Goal: Communication & Community: Share content

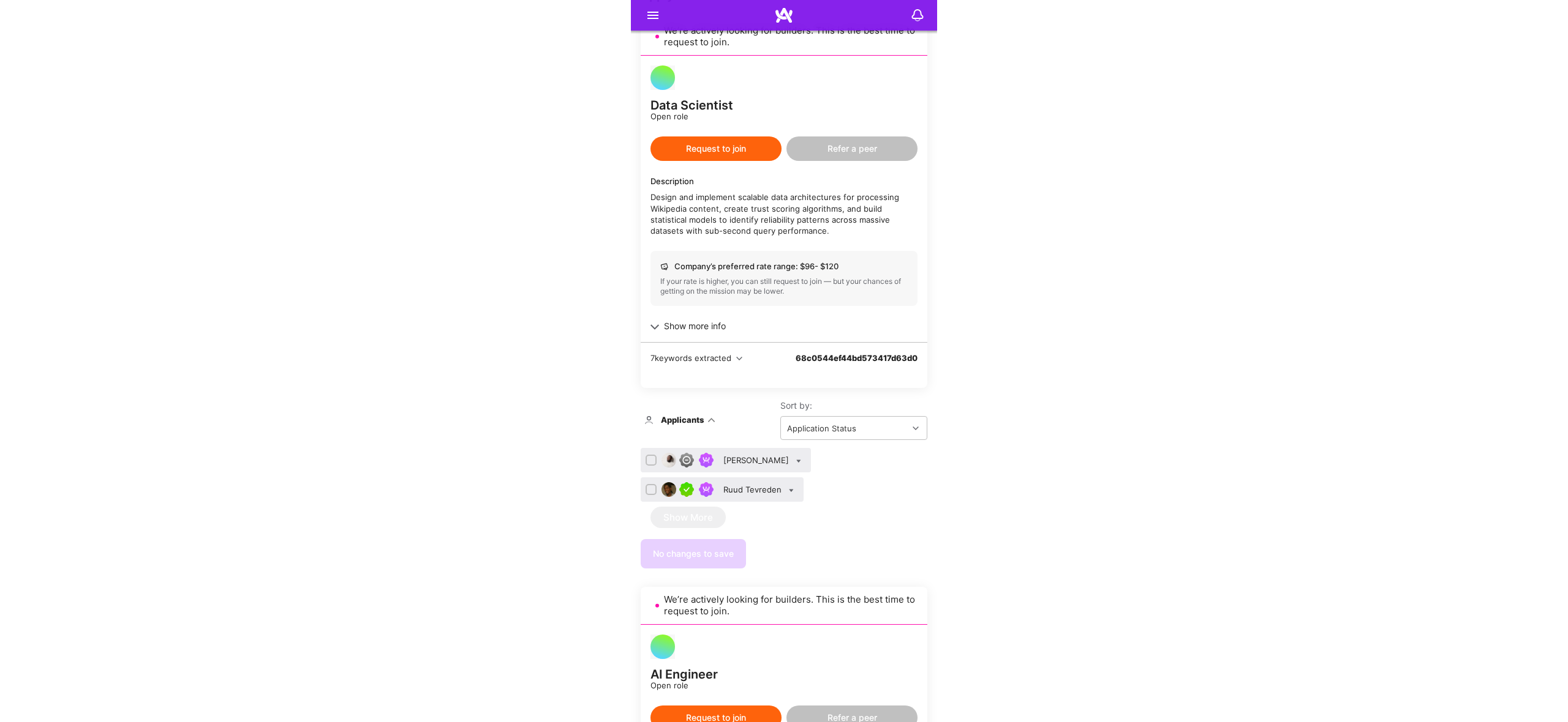
scroll to position [371, 0]
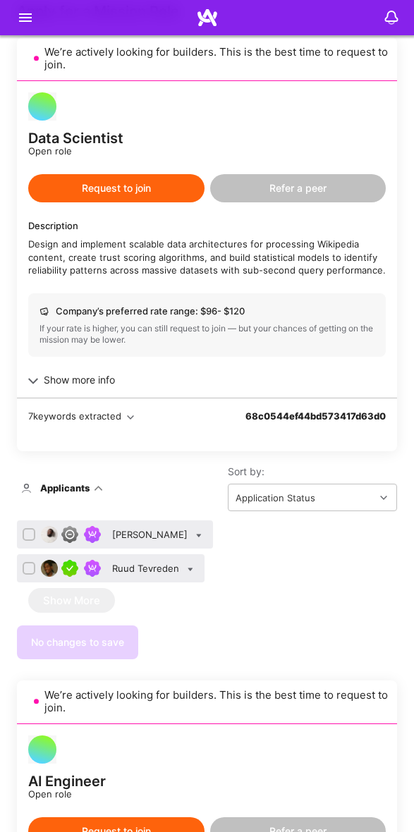
click at [26, 16] on icon at bounding box center [25, 17] width 17 height 17
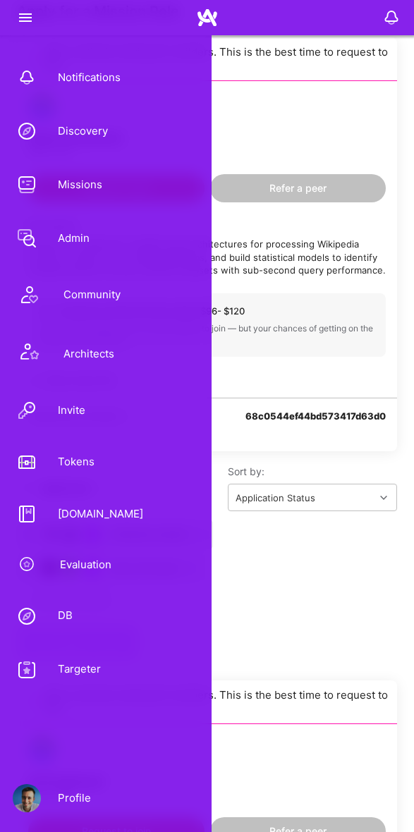
click at [25, 18] on icon at bounding box center [25, 17] width 17 height 17
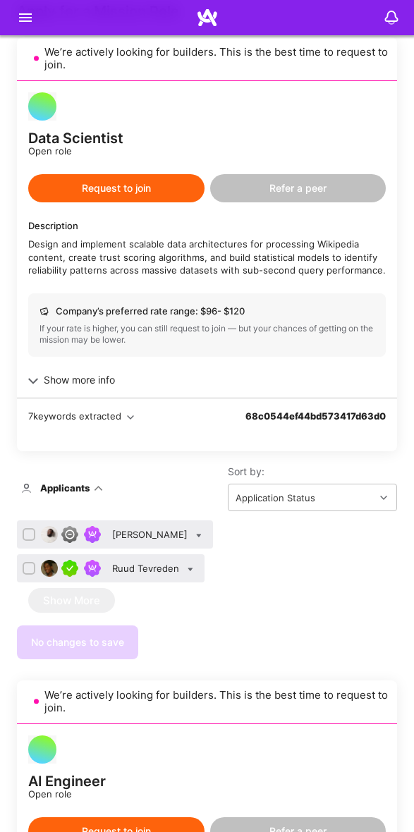
click at [28, 17] on icon at bounding box center [25, 17] width 17 height 17
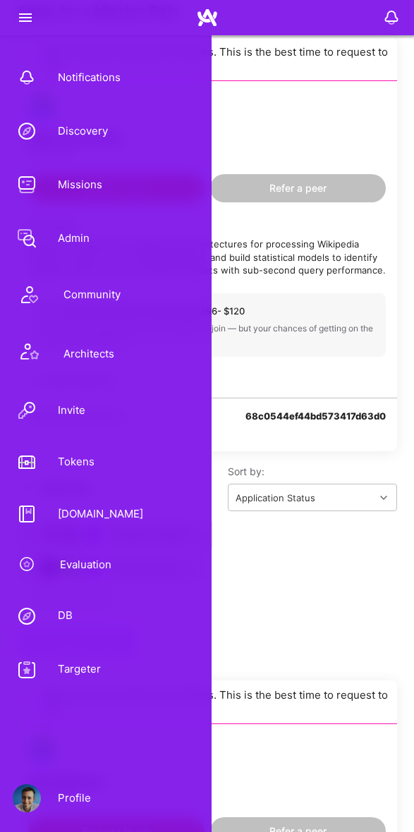
click at [28, 17] on icon at bounding box center [25, 17] width 17 height 17
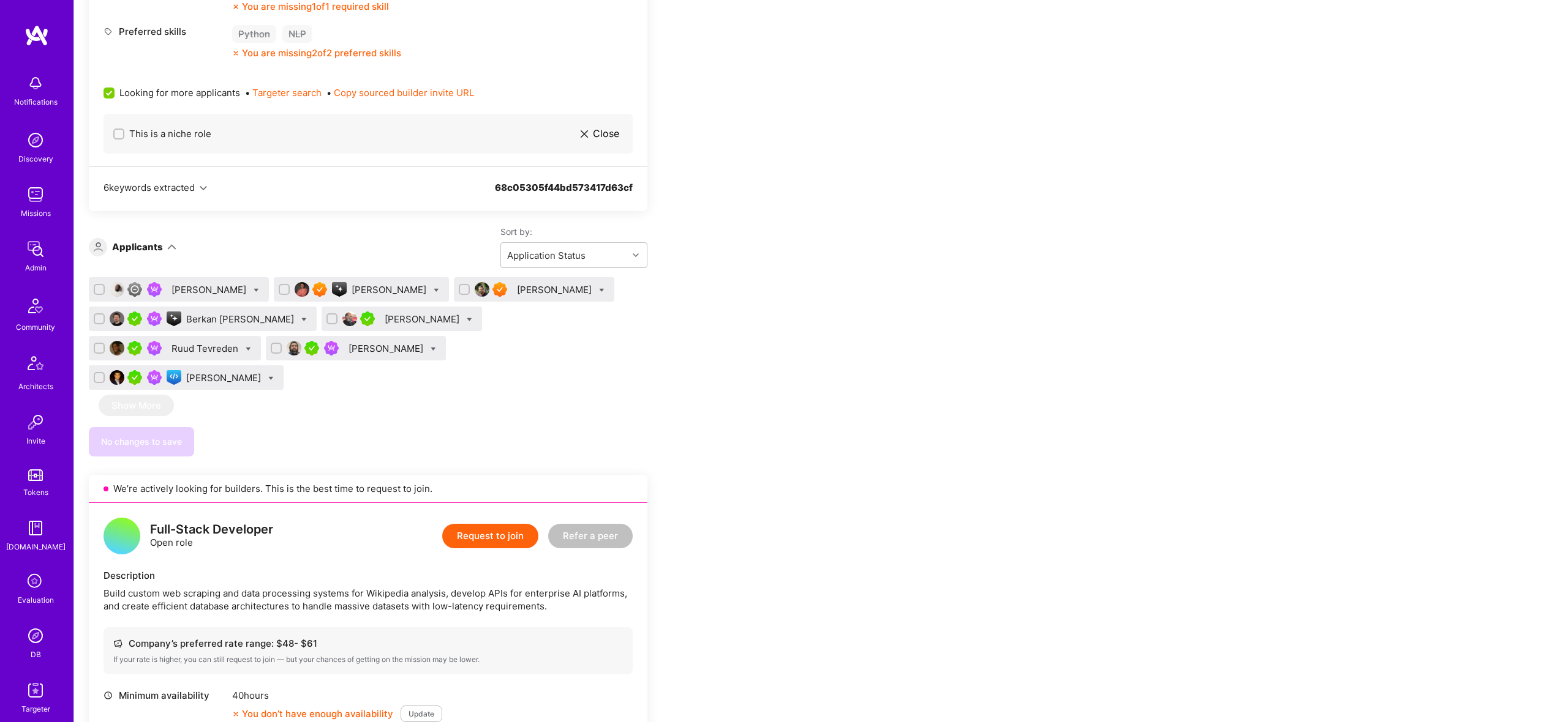
scroll to position [1356, 0]
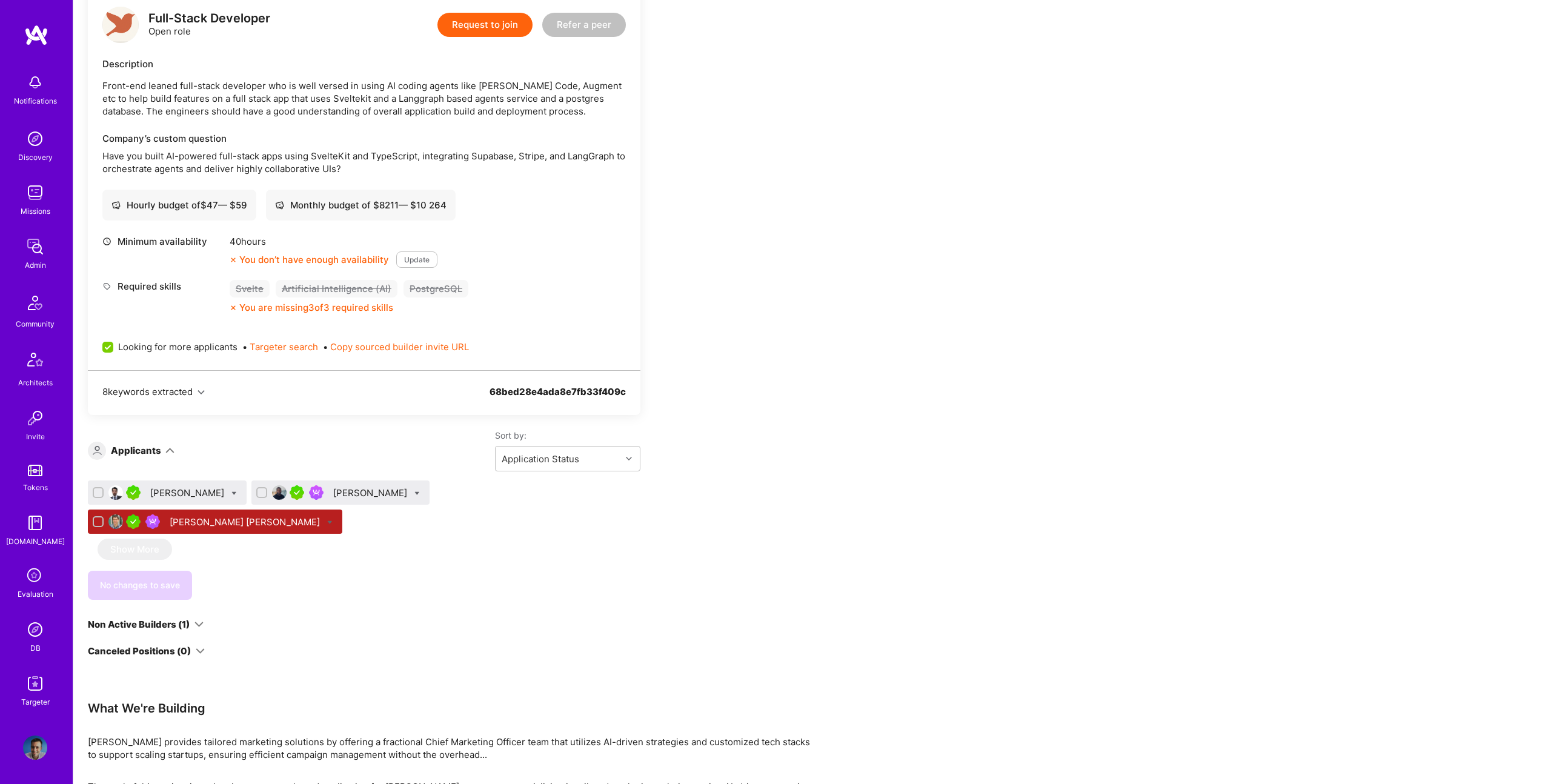
scroll to position [353, 0]
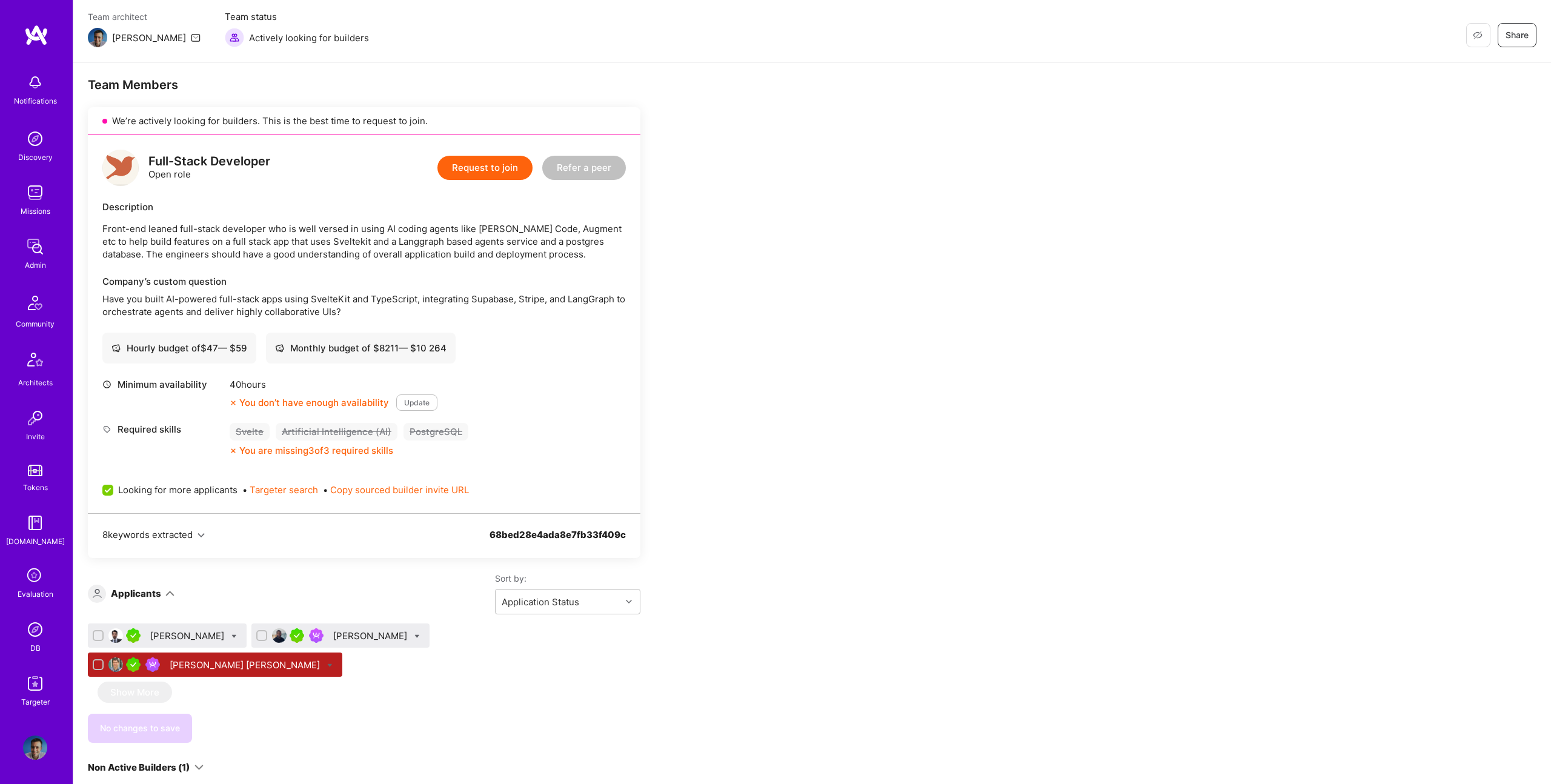
click at [339, 635] on div "Patrick Igwe" at bounding box center [371, 635] width 76 height 13
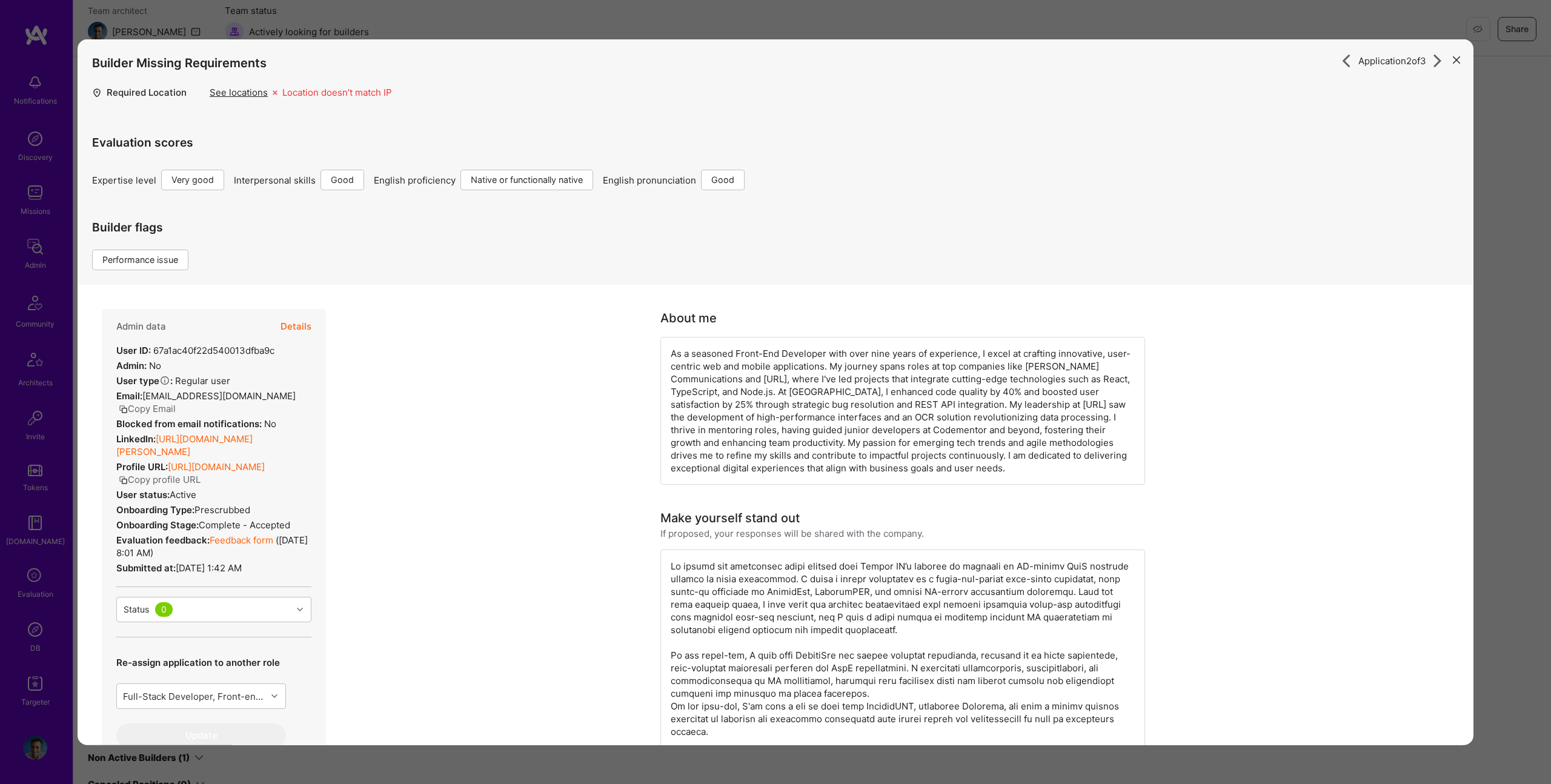
click at [298, 319] on button "Details" at bounding box center [296, 326] width 31 height 35
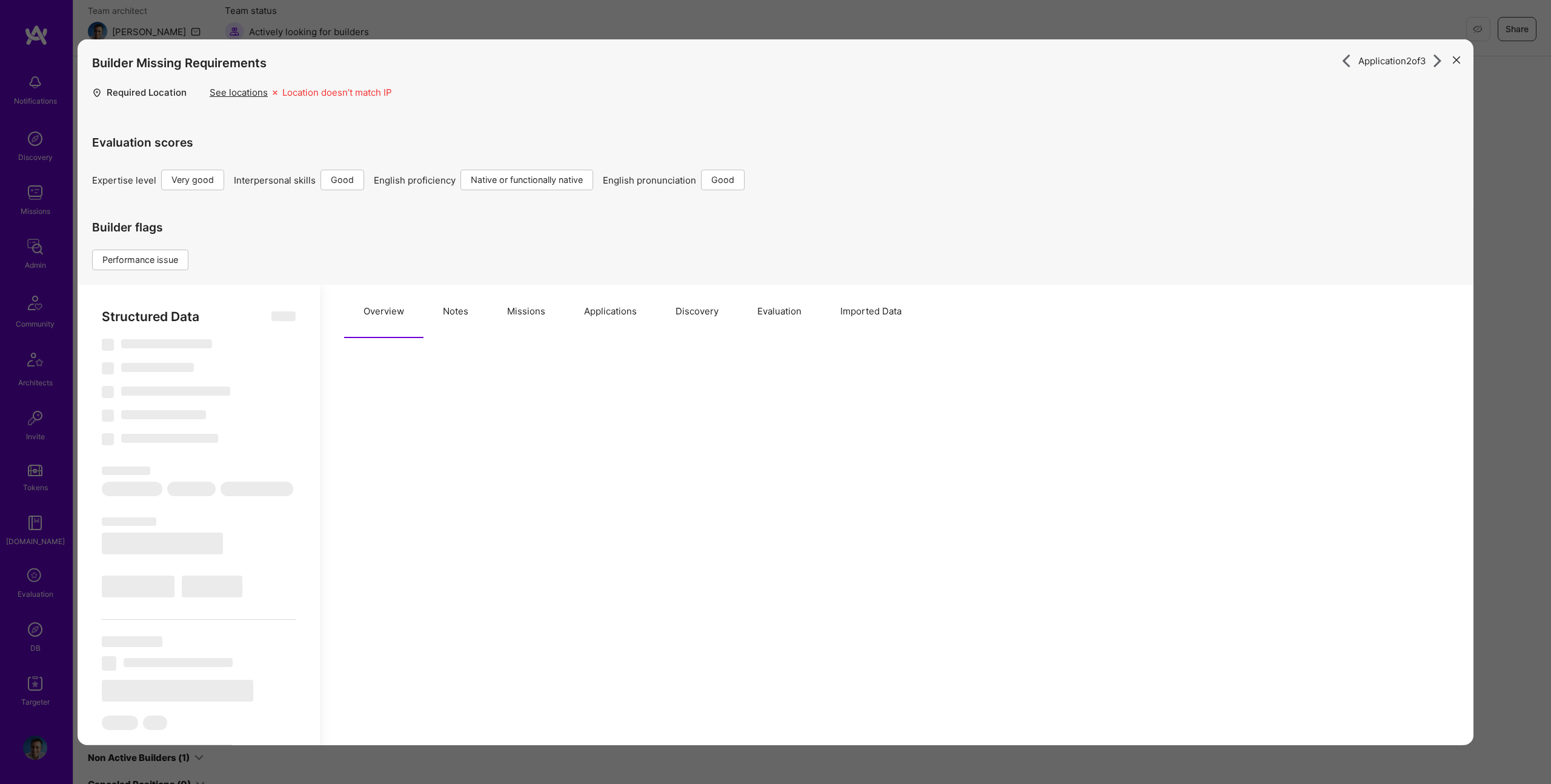
click at [538, 316] on button "Missions" at bounding box center [526, 312] width 77 height 53
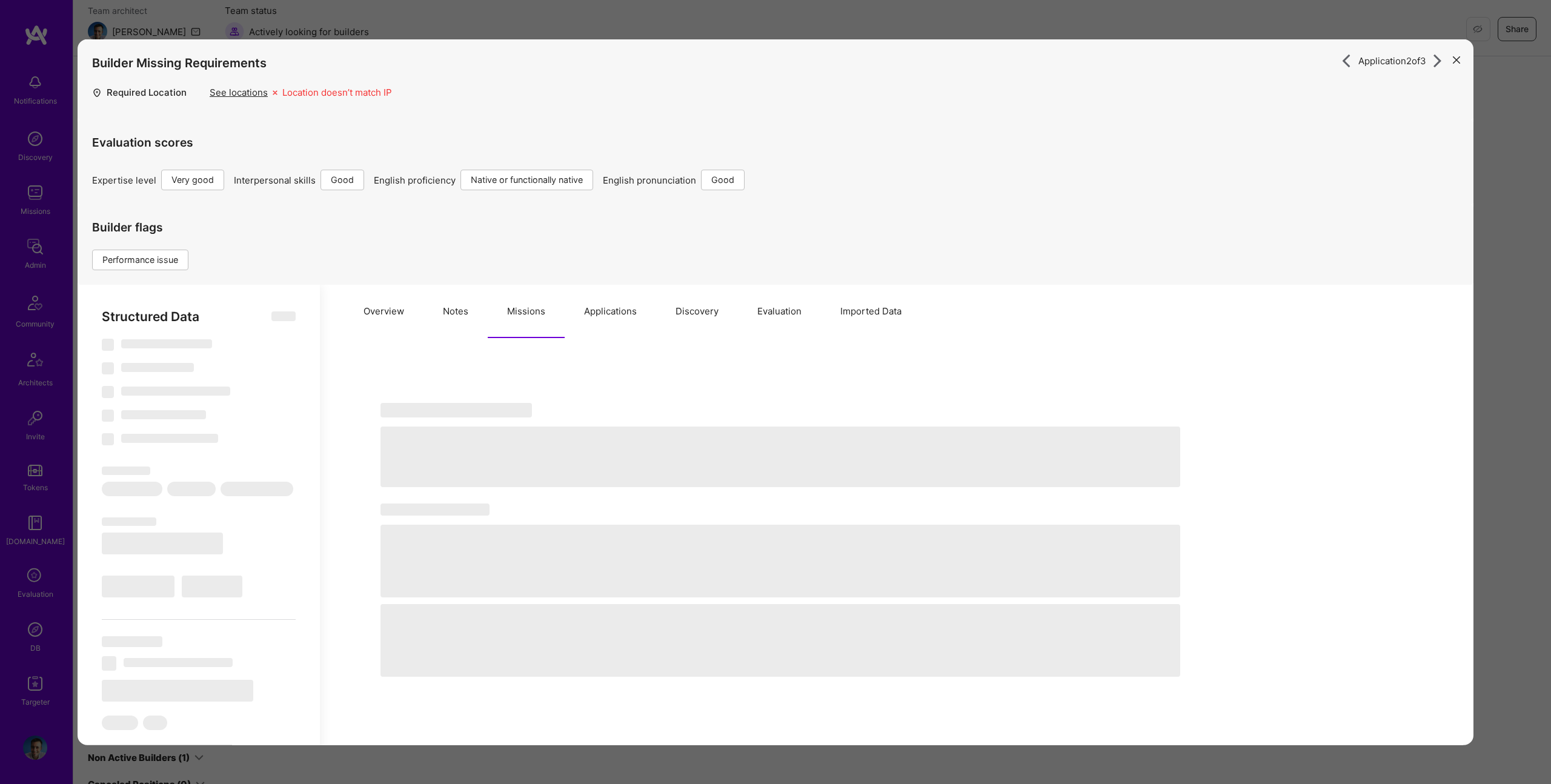
select select "Right Now"
select select "5"
select select "4"
select select "7"
select select "6"
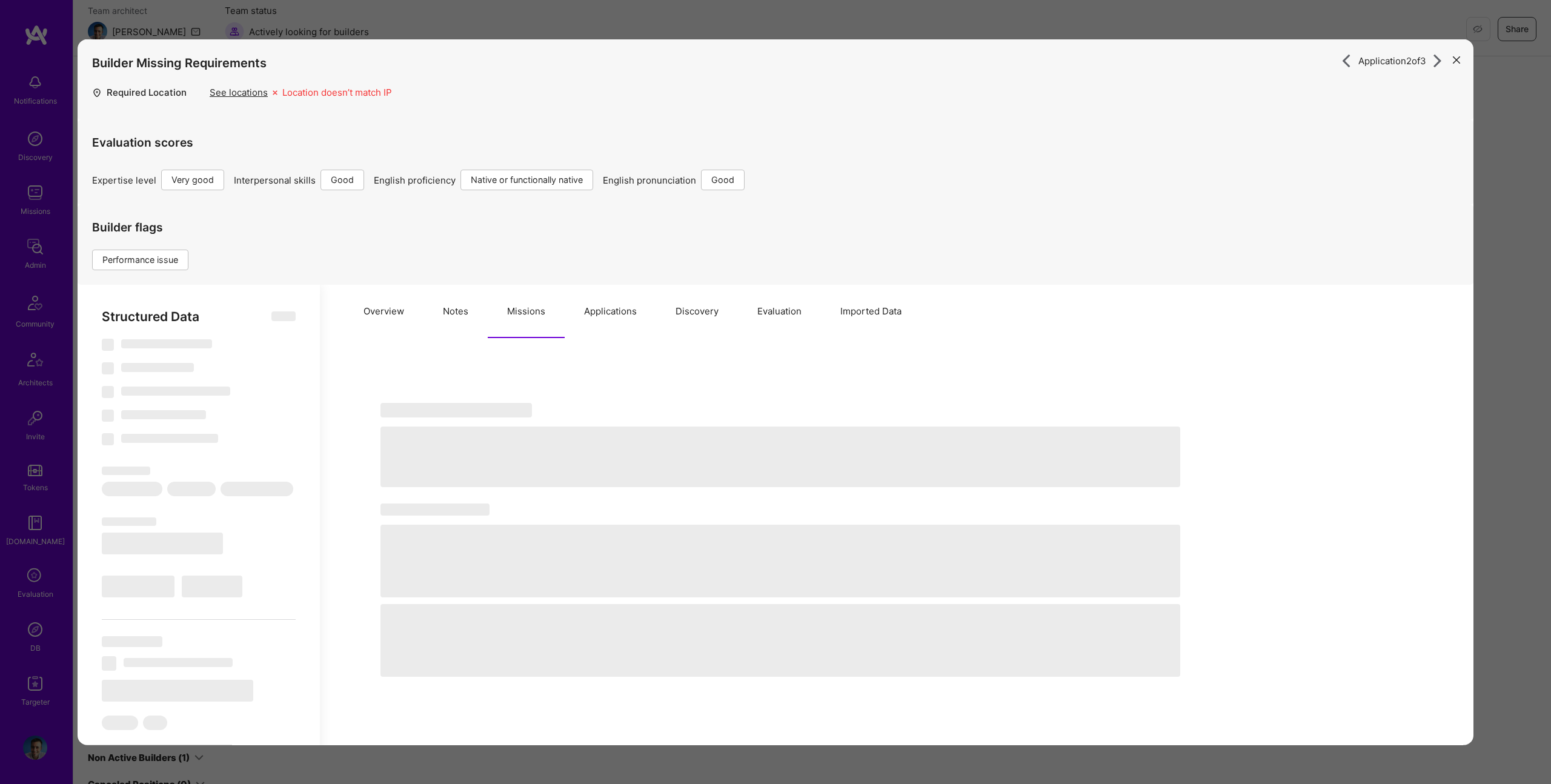
select select "CA"
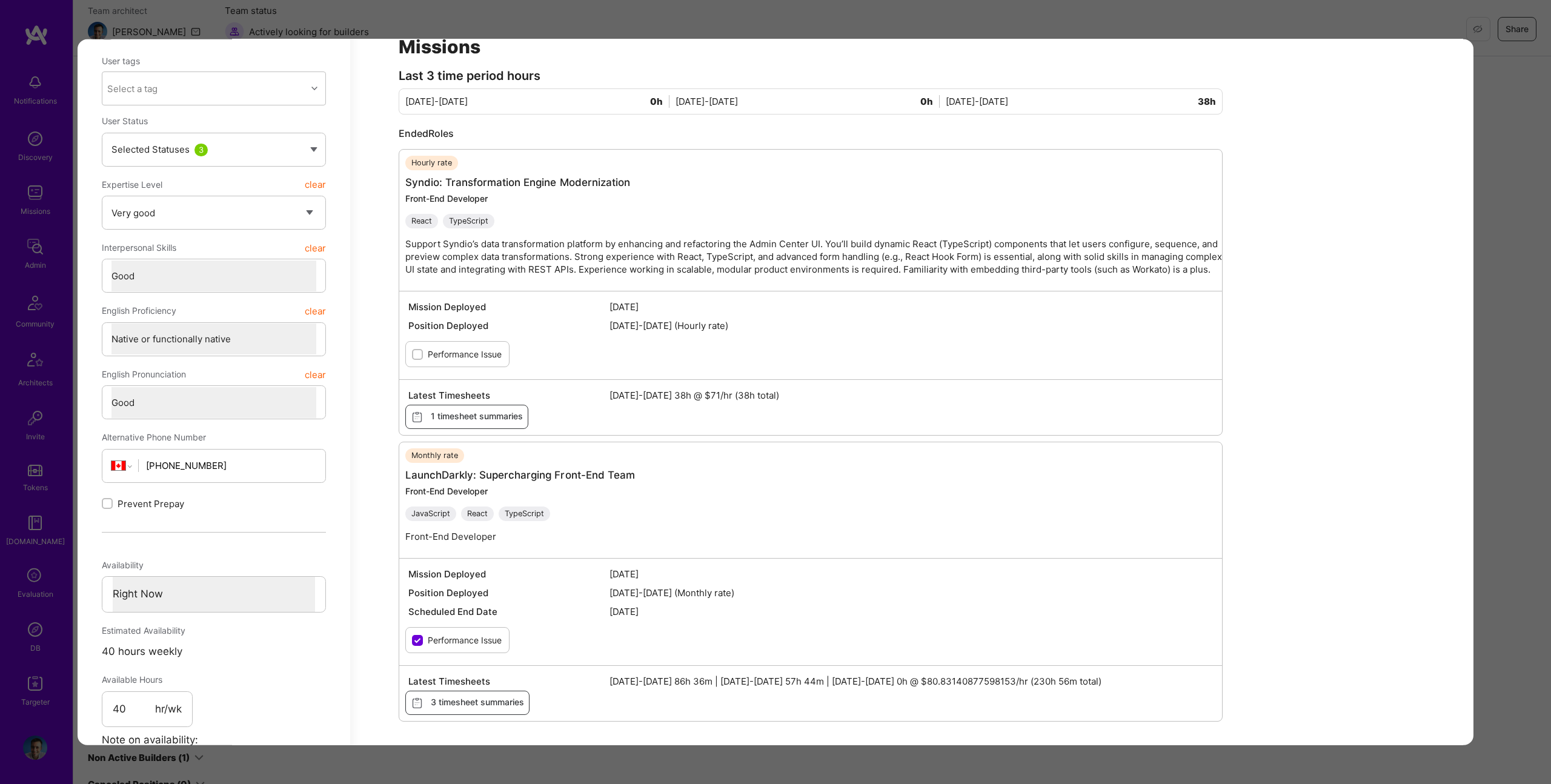
scroll to position [365, 0]
click at [1515, 246] on div "Application 2 of 3 Builder Missing Requirements Required Location See locations…" at bounding box center [776, 392] width 1551 height 784
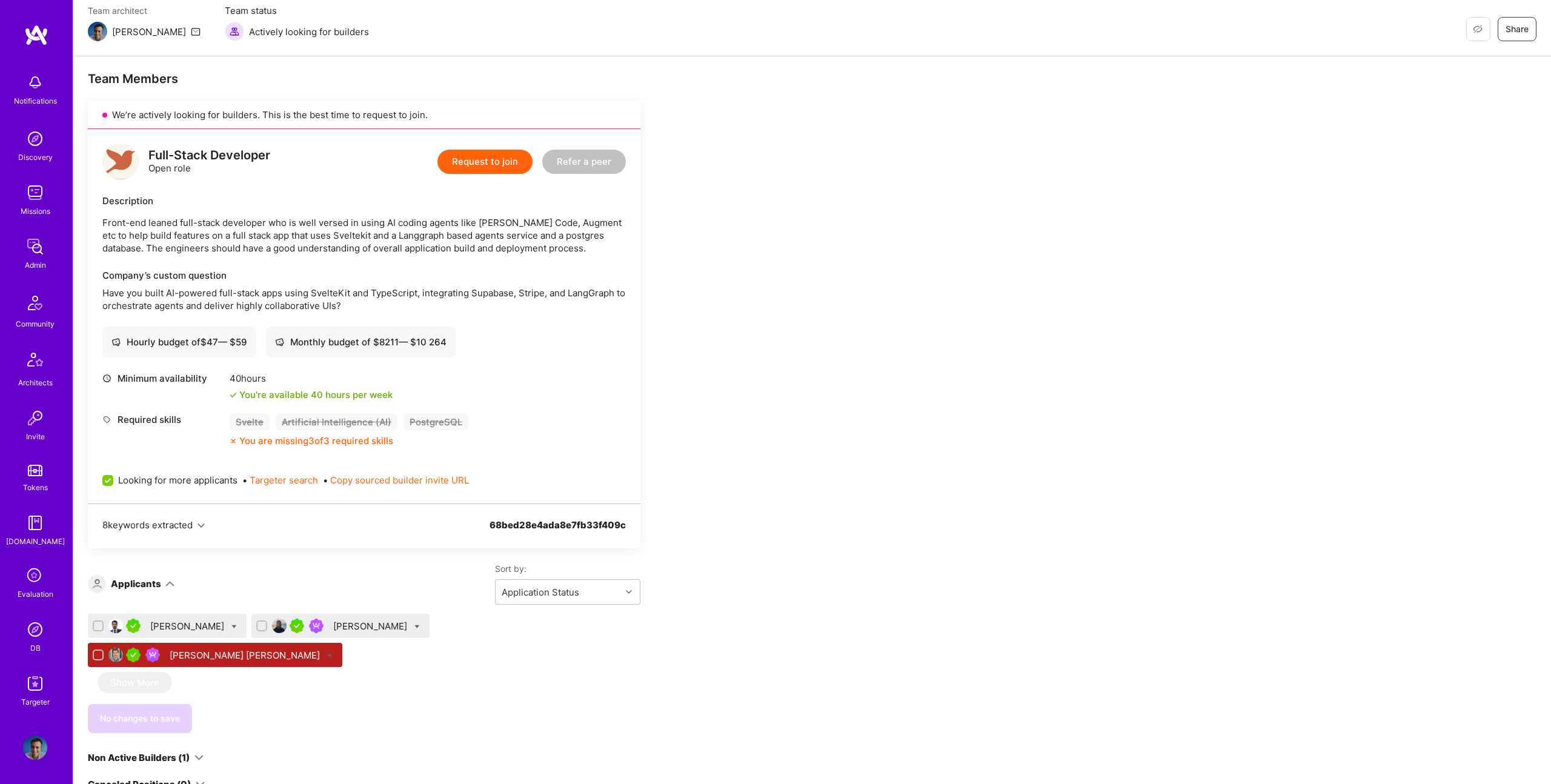
click at [189, 624] on div "Oscar Garavito" at bounding box center [188, 626] width 76 height 13
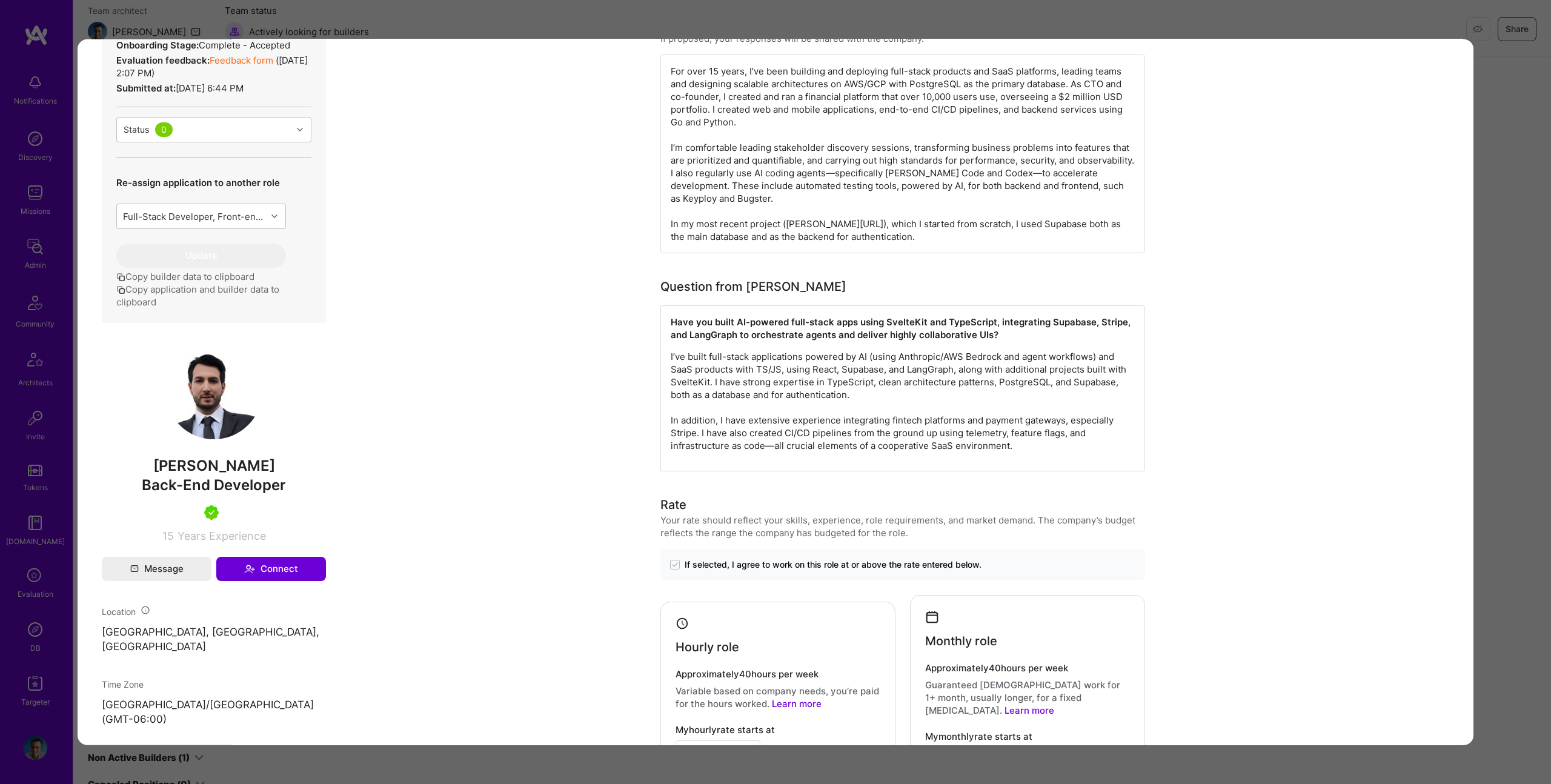
scroll to position [323, 0]
drag, startPoint x: 813, startPoint y: 365, endPoint x: 737, endPoint y: 380, distance: 77.5
click at [809, 370] on p "I’ve built full-stack applications powered by AI (using Anthropic/AWS Bedrock a…" at bounding box center [903, 399] width 464 height 102
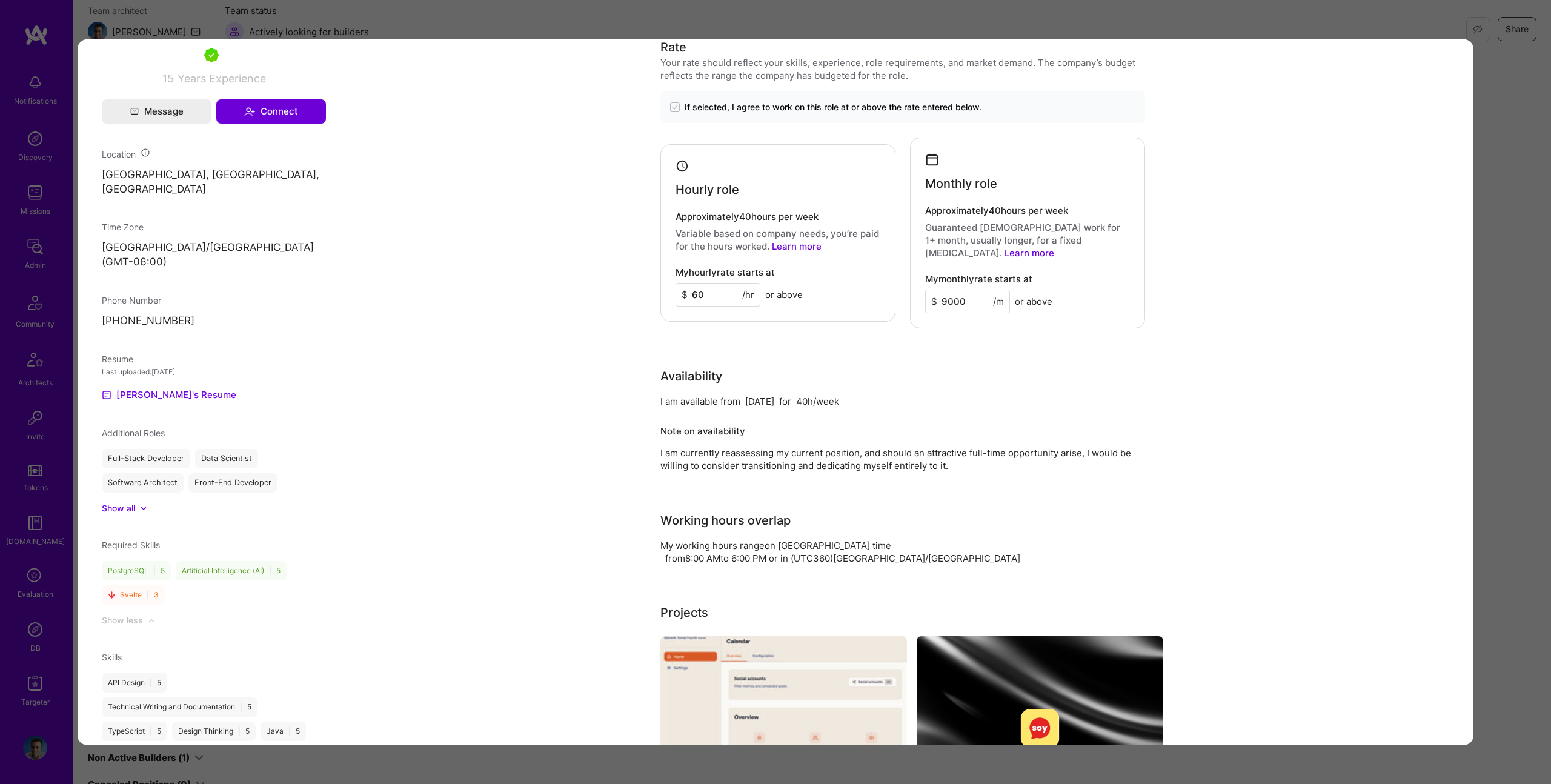
scroll to position [781, 0]
drag, startPoint x: 158, startPoint y: 374, endPoint x: 159, endPoint y: 367, distance: 7.1
click at [157, 372] on div "Admin data Details User ID: 67c9a40cb3105c0013f11f58 Admin: No User type Regula…" at bounding box center [213, 422] width 272 height 2160
click at [159, 386] on link "Oscar's Resume" at bounding box center [169, 392] width 135 height 15
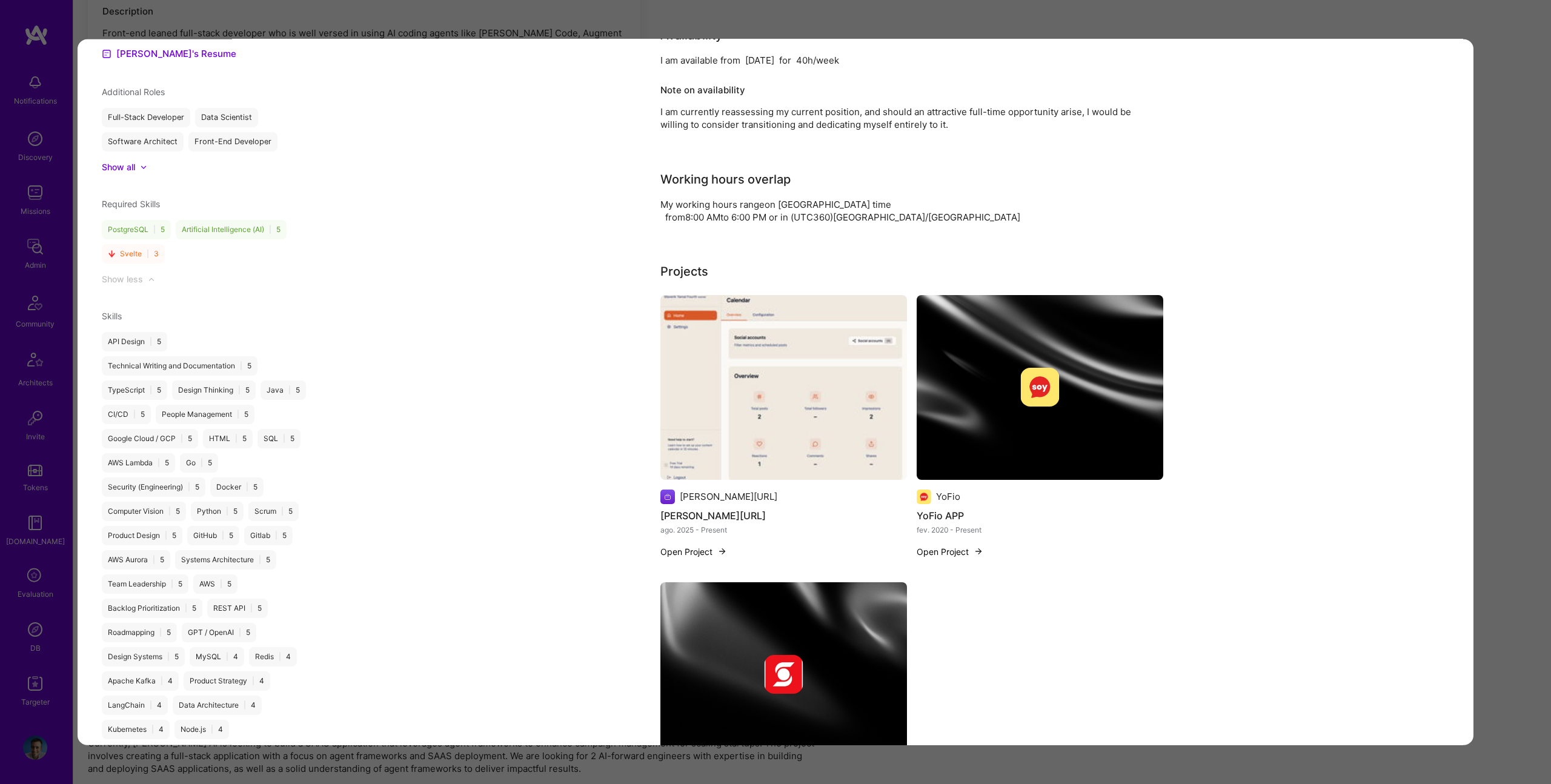
scroll to position [1121, 0]
click at [782, 370] on img "modal" at bounding box center [783, 386] width 246 height 185
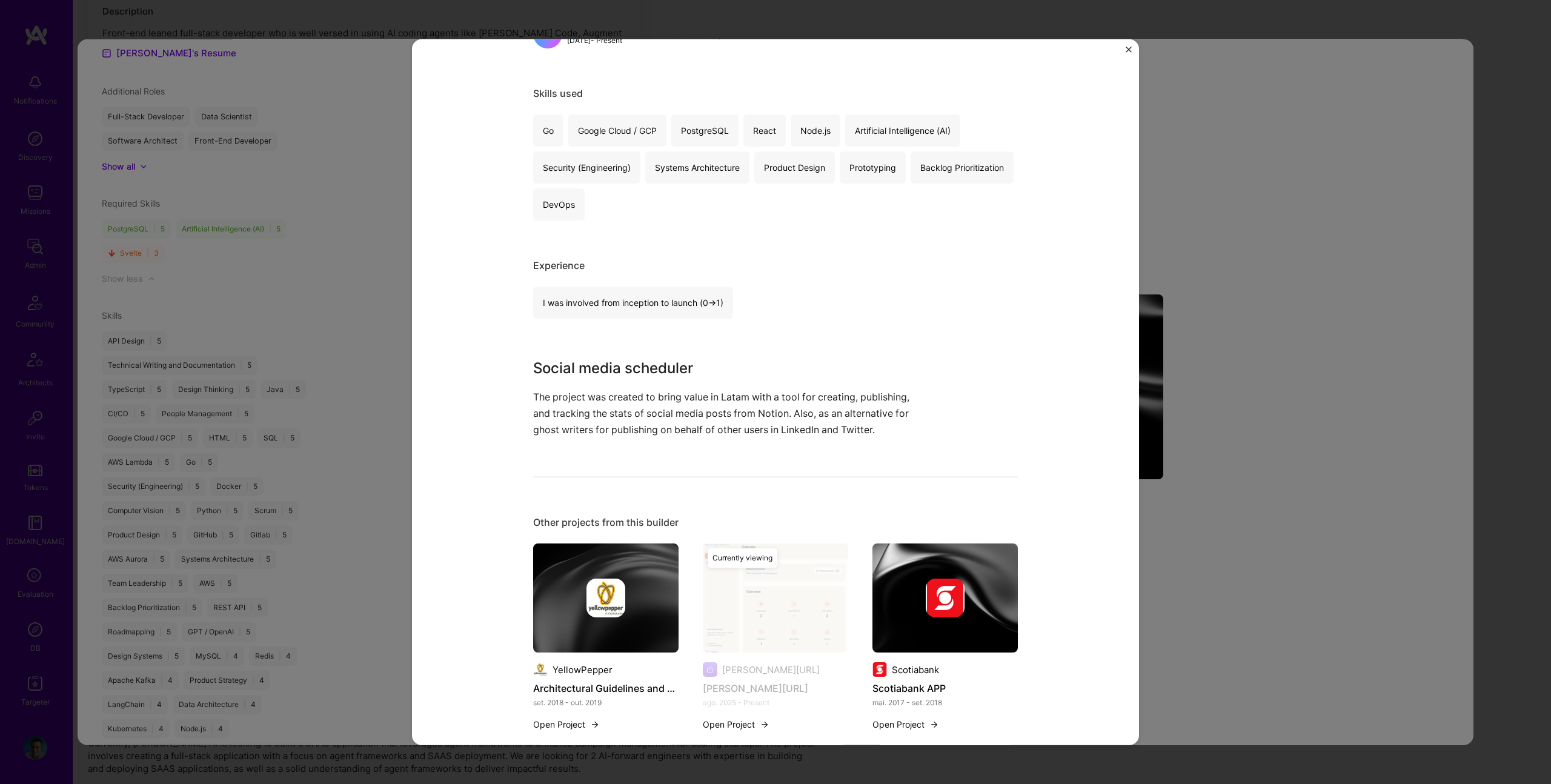
scroll to position [656, 0]
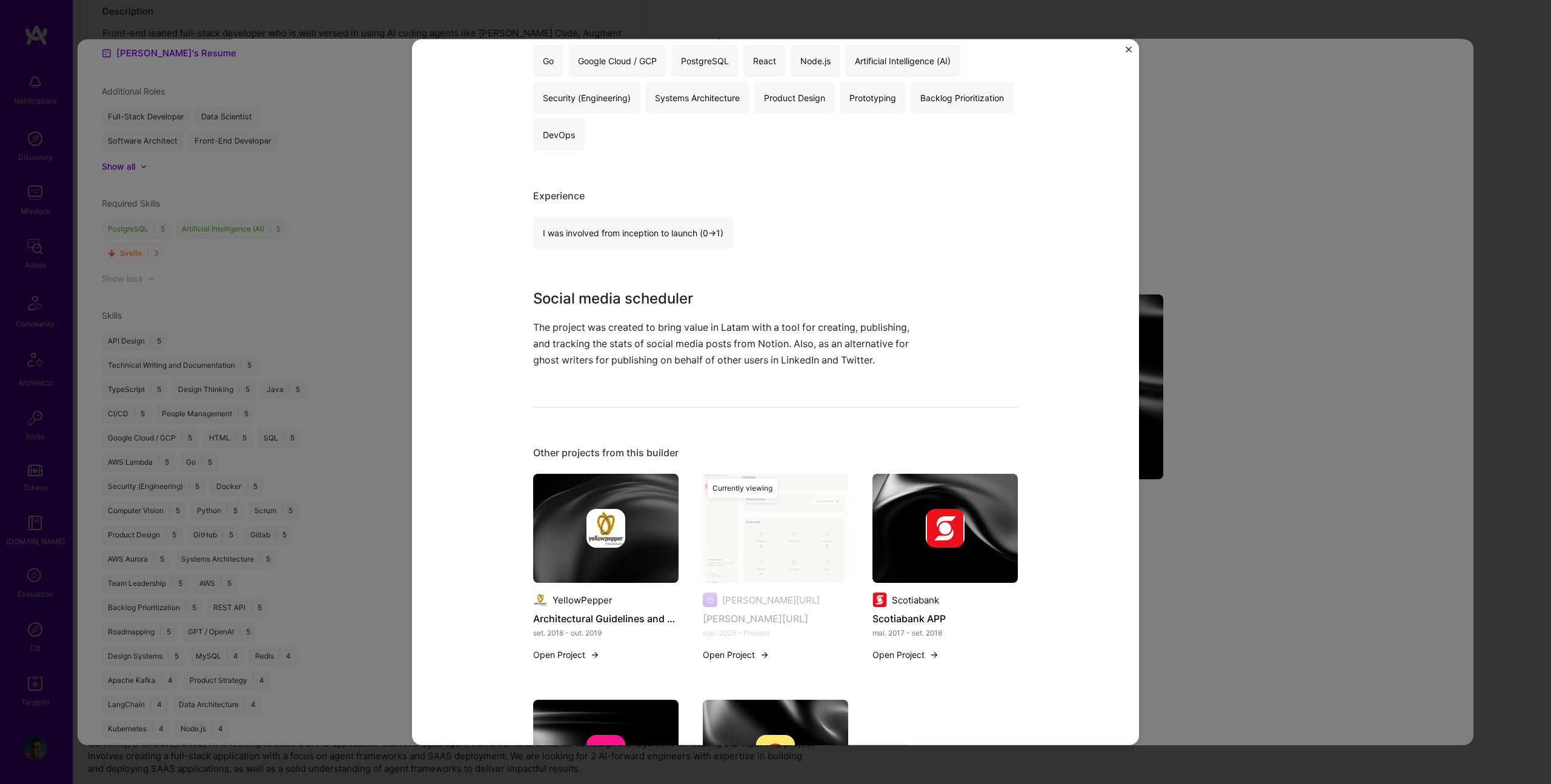
click at [1205, 363] on div "Nolin.ai Nolin.ai Social Project link Role Freelance Developer Aug, 2025 - Pres…" at bounding box center [776, 392] width 1551 height 784
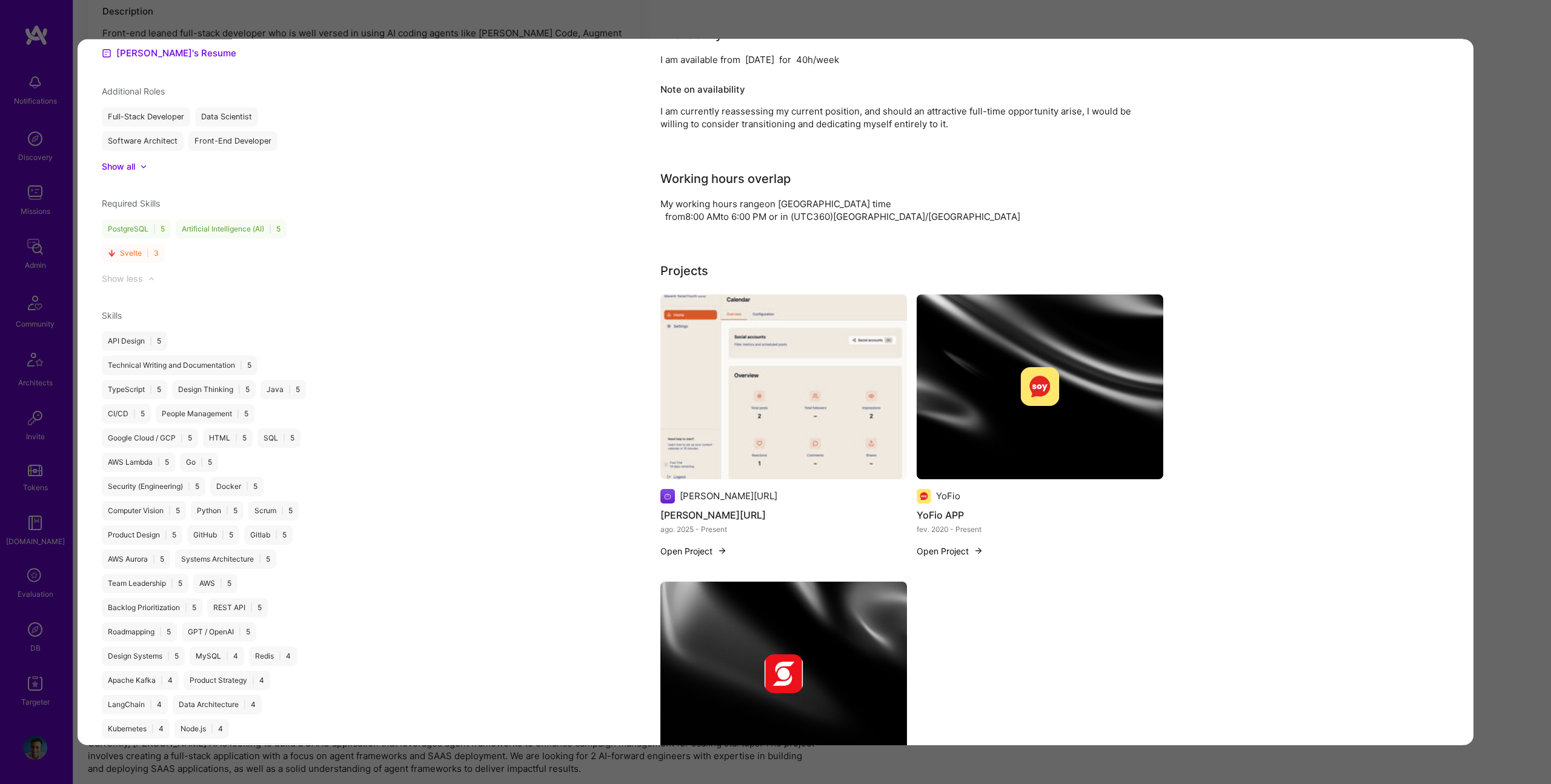
click at [1115, 353] on img "modal" at bounding box center [1039, 386] width 246 height 185
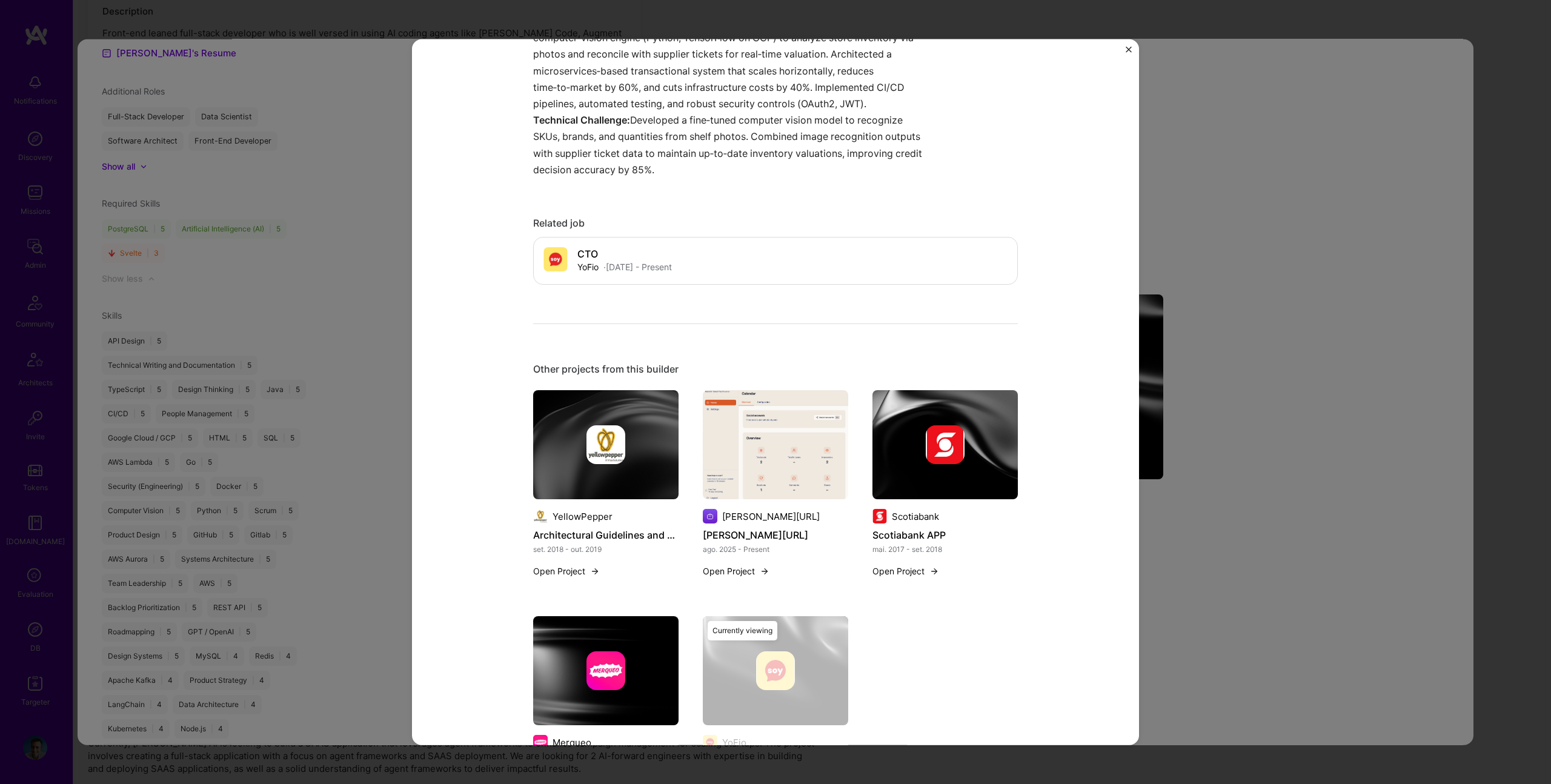
scroll to position [817, 0]
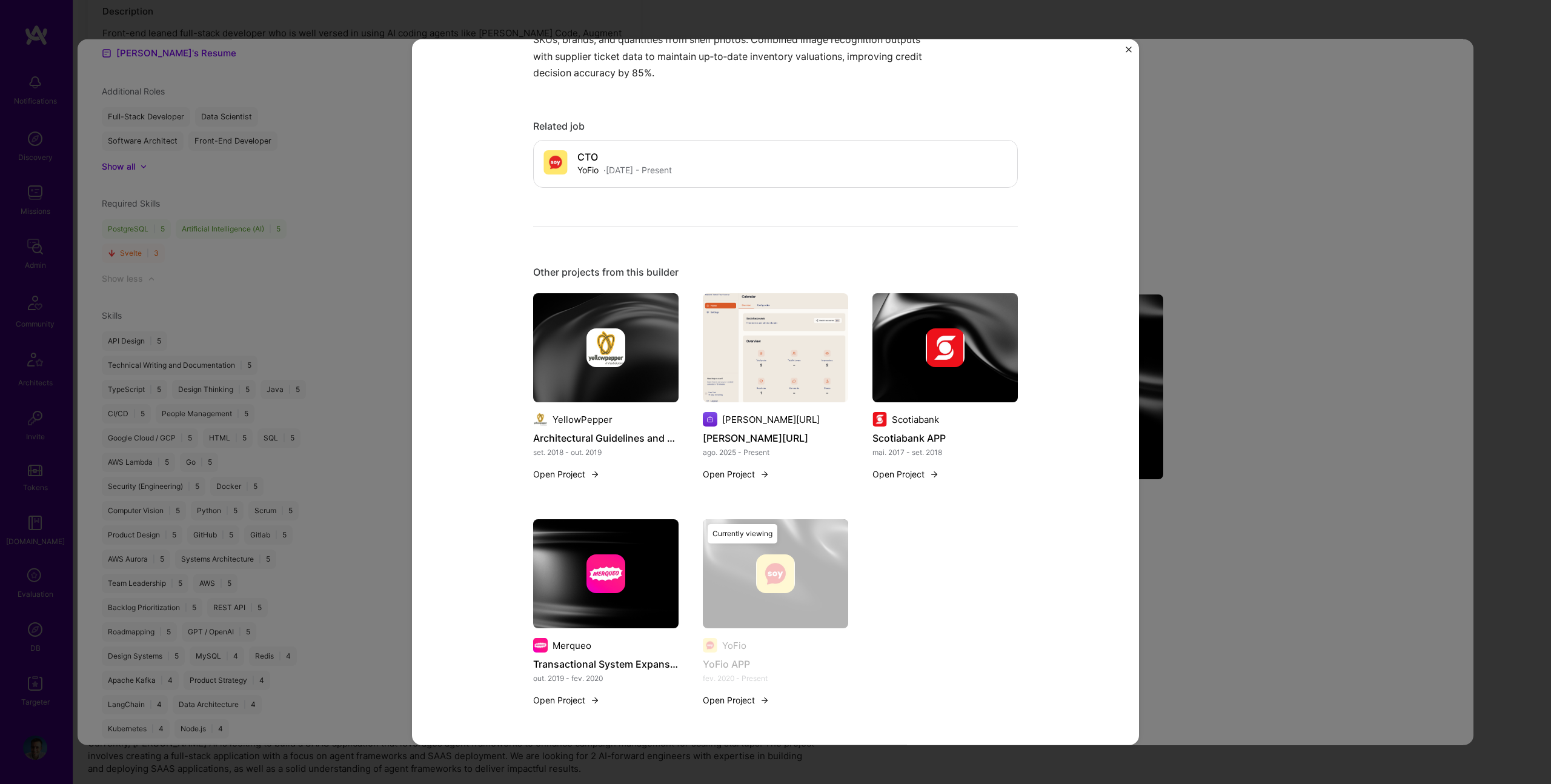
click at [998, 353] on div at bounding box center [945, 347] width 145 height 39
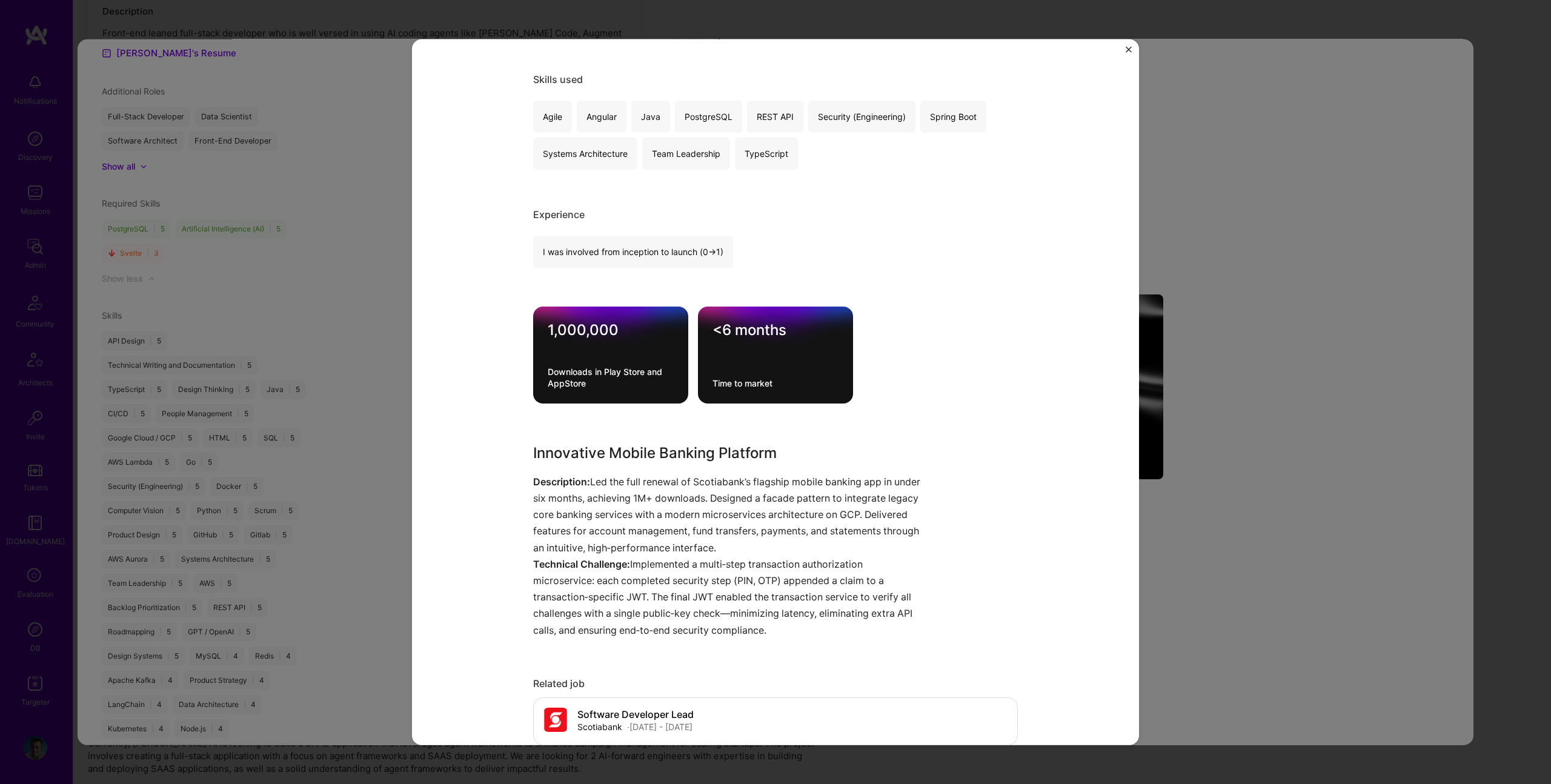
scroll to position [215, 0]
click at [1276, 353] on div "Scotiabank APP Scotiabank Financial Services / Fintech Project link Role Softwa…" at bounding box center [776, 392] width 1551 height 784
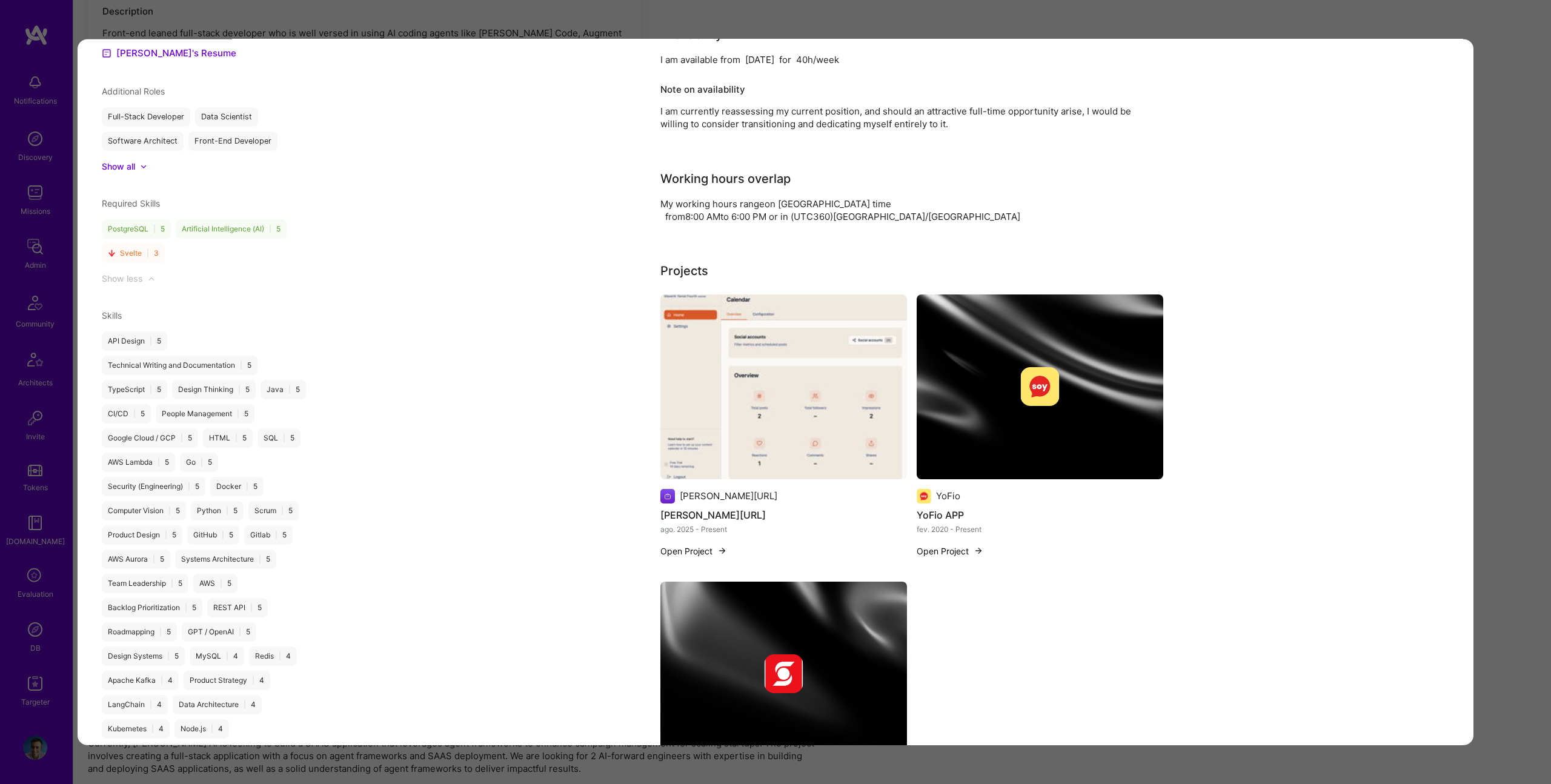
click at [828, 587] on img "modal" at bounding box center [783, 673] width 246 height 185
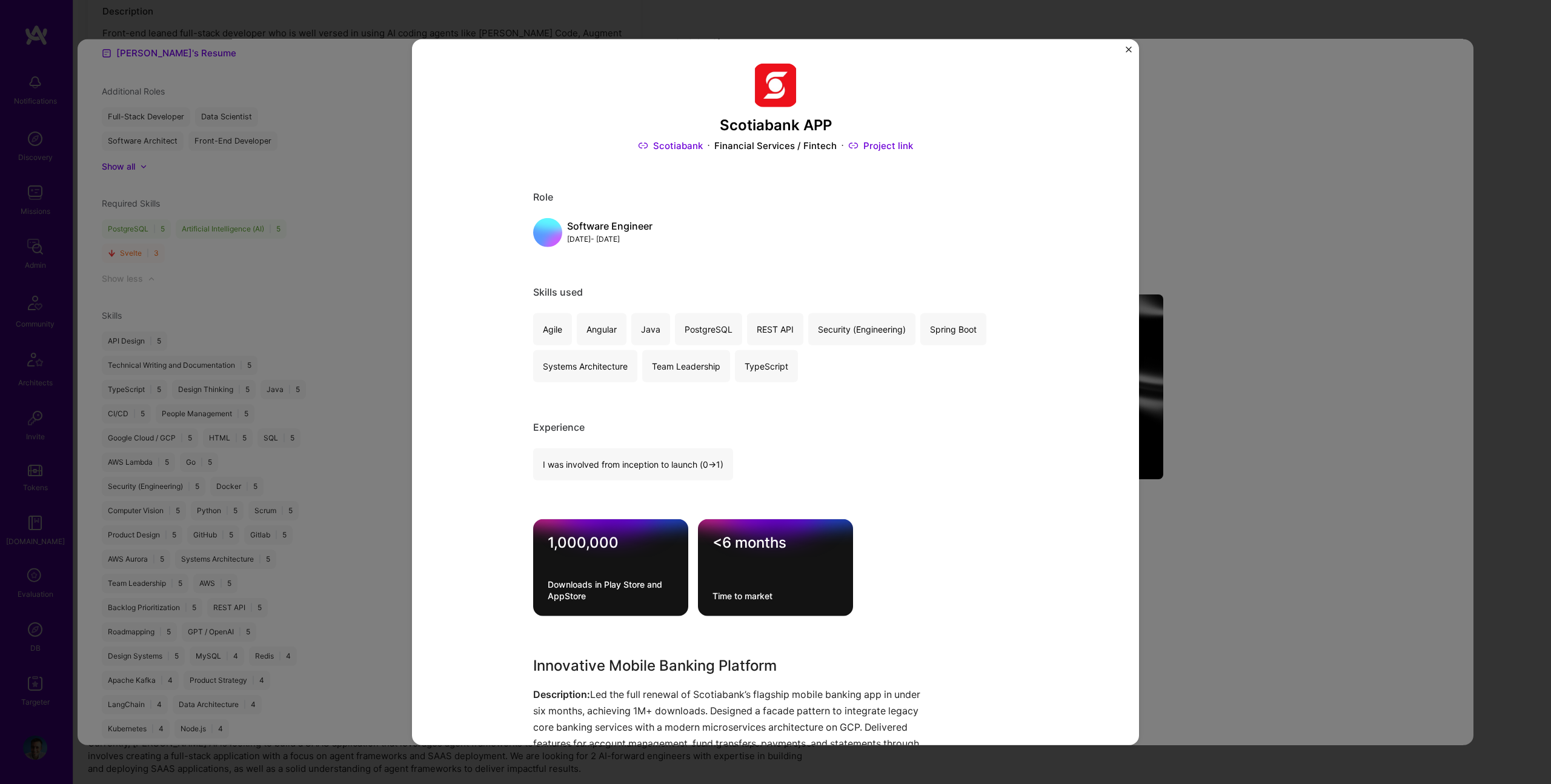
click at [1509, 254] on div "Scotiabank APP Scotiabank Financial Services / Fintech Project link Role Softwa…" at bounding box center [776, 392] width 1551 height 784
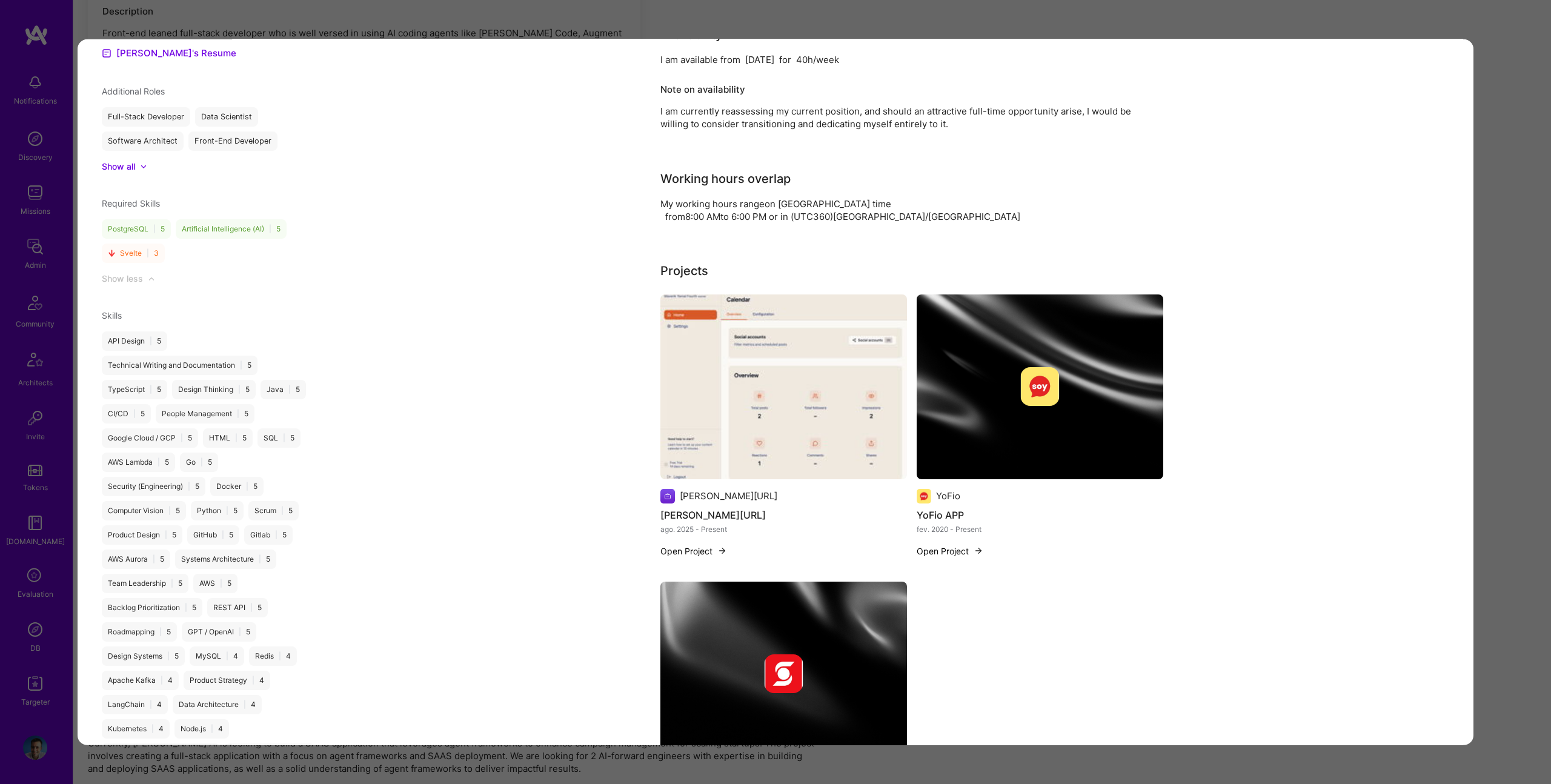
click at [1506, 254] on div "Application 1 of 3 Evaluation scores Expertise level Very good Interpersonal sk…" at bounding box center [776, 392] width 1551 height 784
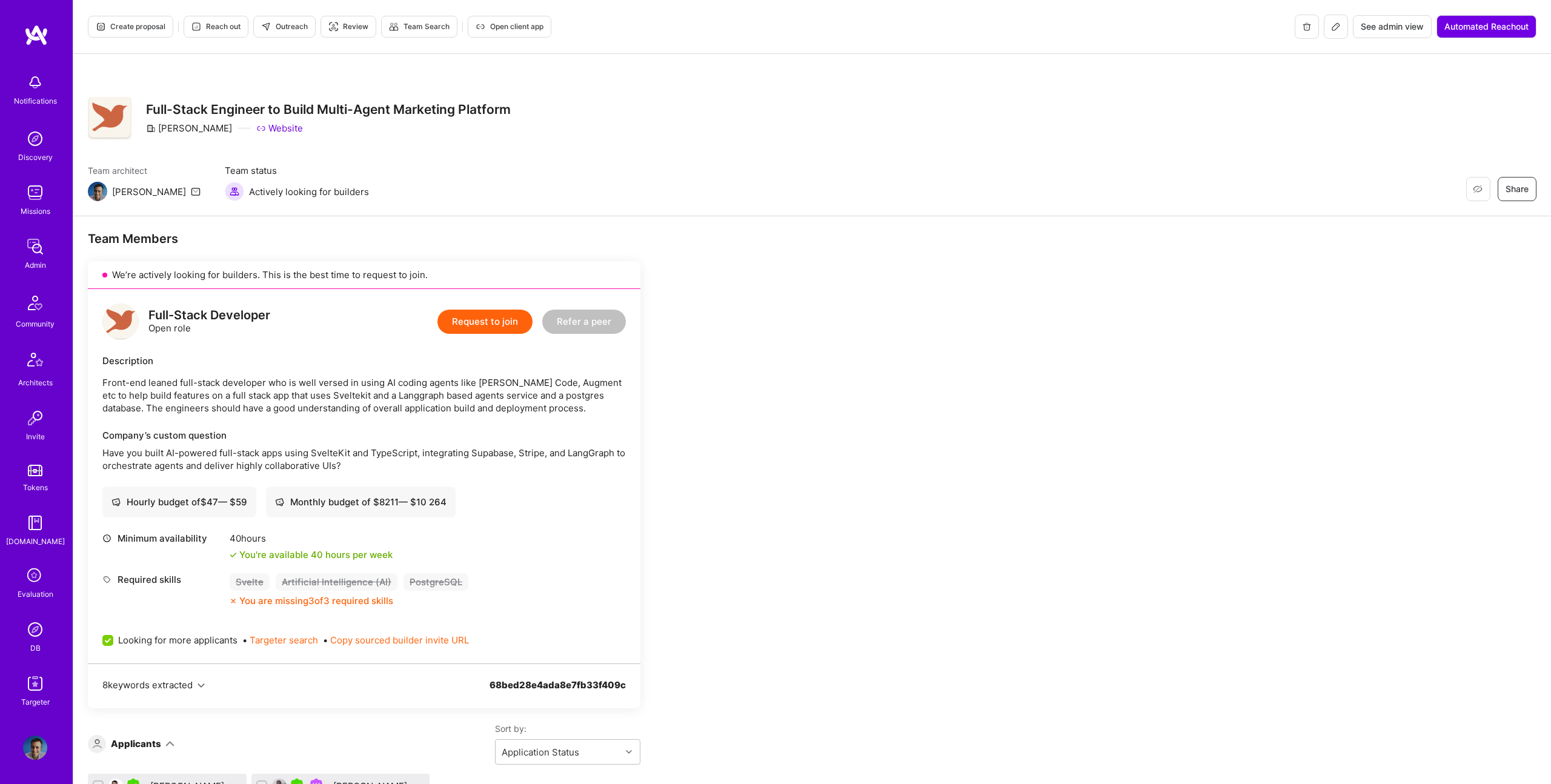
click at [283, 24] on span "Outreach" at bounding box center [284, 27] width 46 height 11
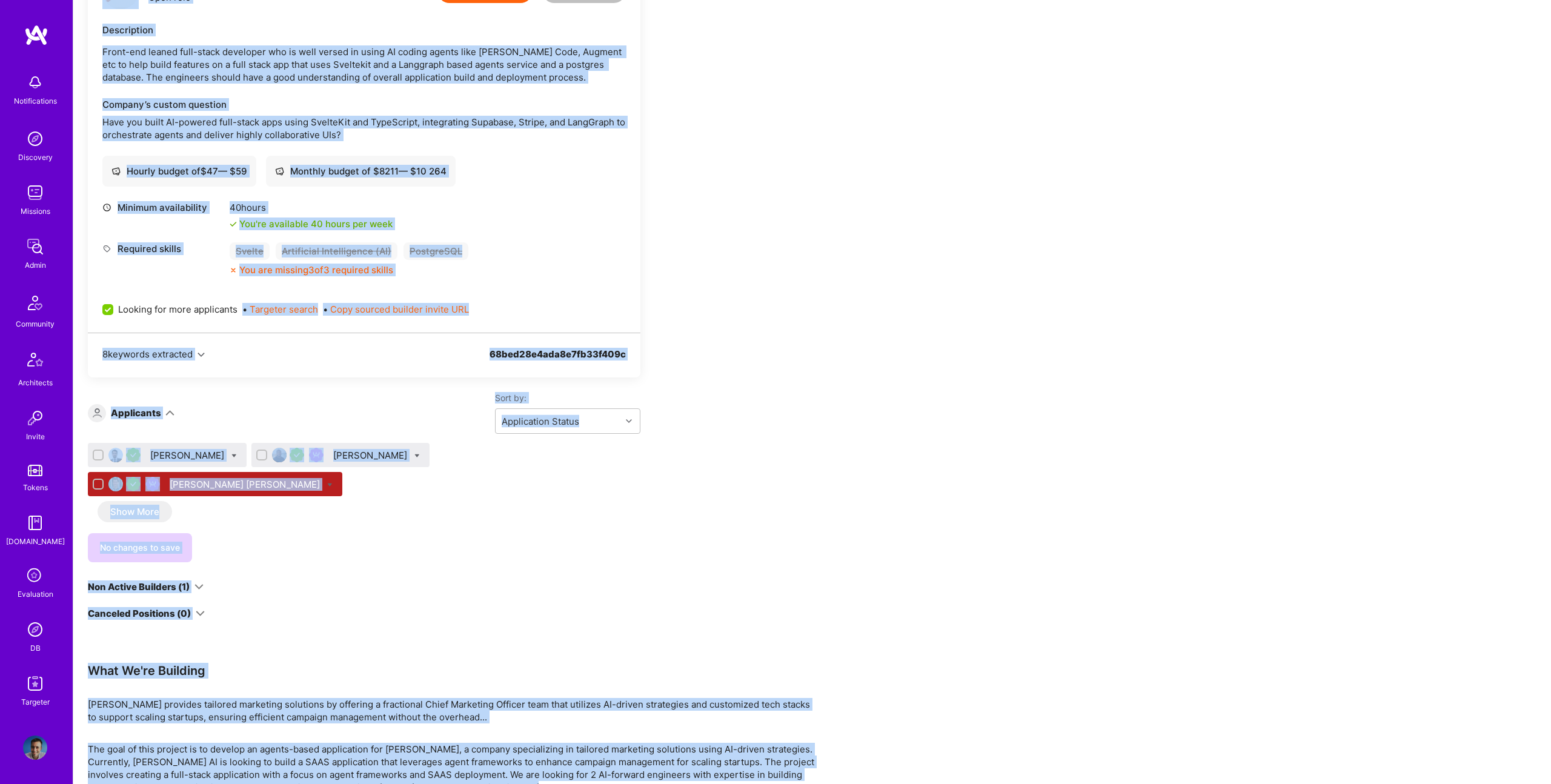
scroll to position [349, 0]
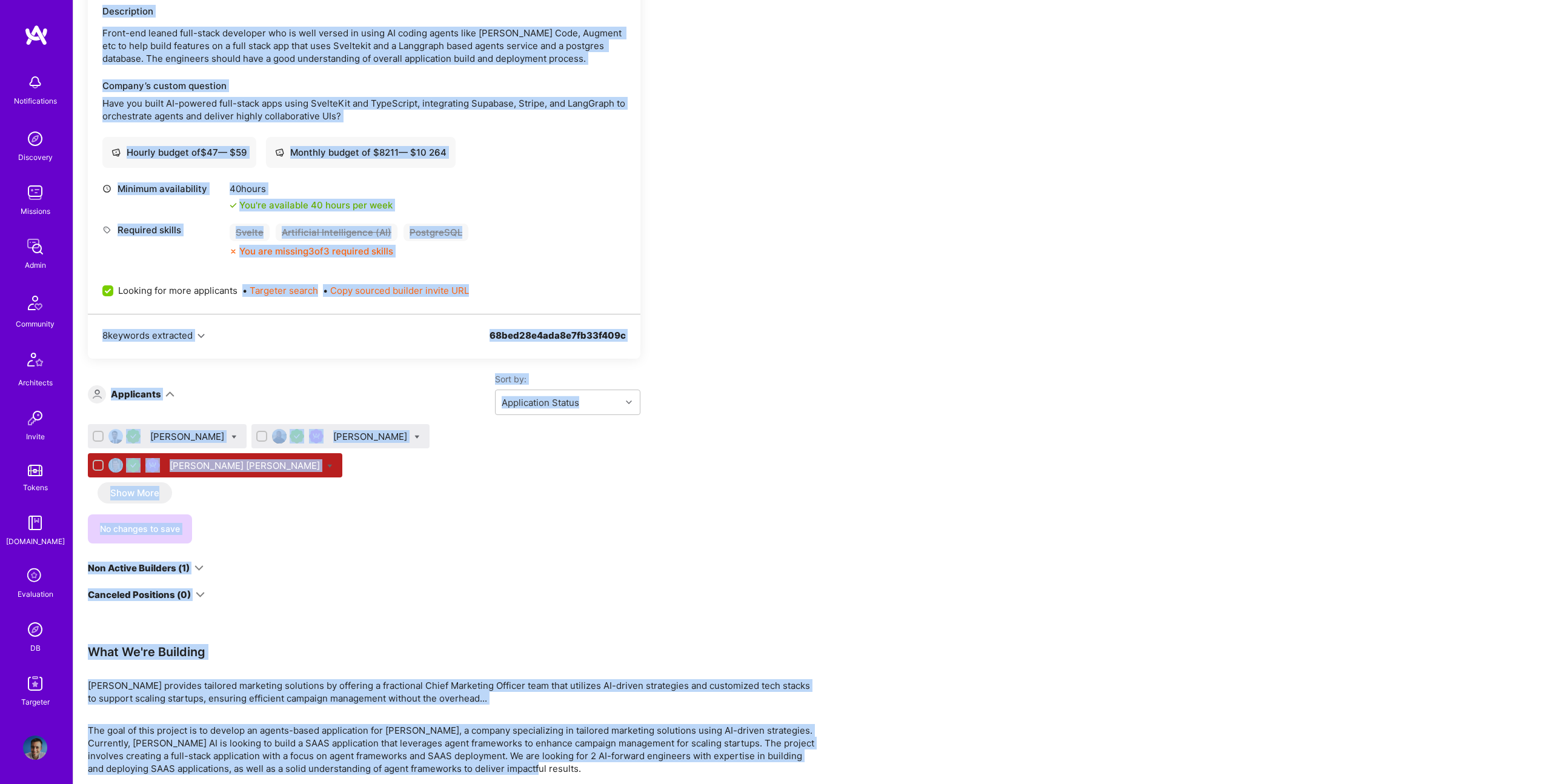
drag, startPoint x: 181, startPoint y: 104, endPoint x: 741, endPoint y: 726, distance: 836.9
click at [728, 714] on div "Create proposal Reach out Outreach Review Team Search Open client app See admin…" at bounding box center [812, 232] width 1478 height 1163
copy div "Full-Stack Engineer to Build Multi-Agent Marketing Platform Robynn AI Website T…"
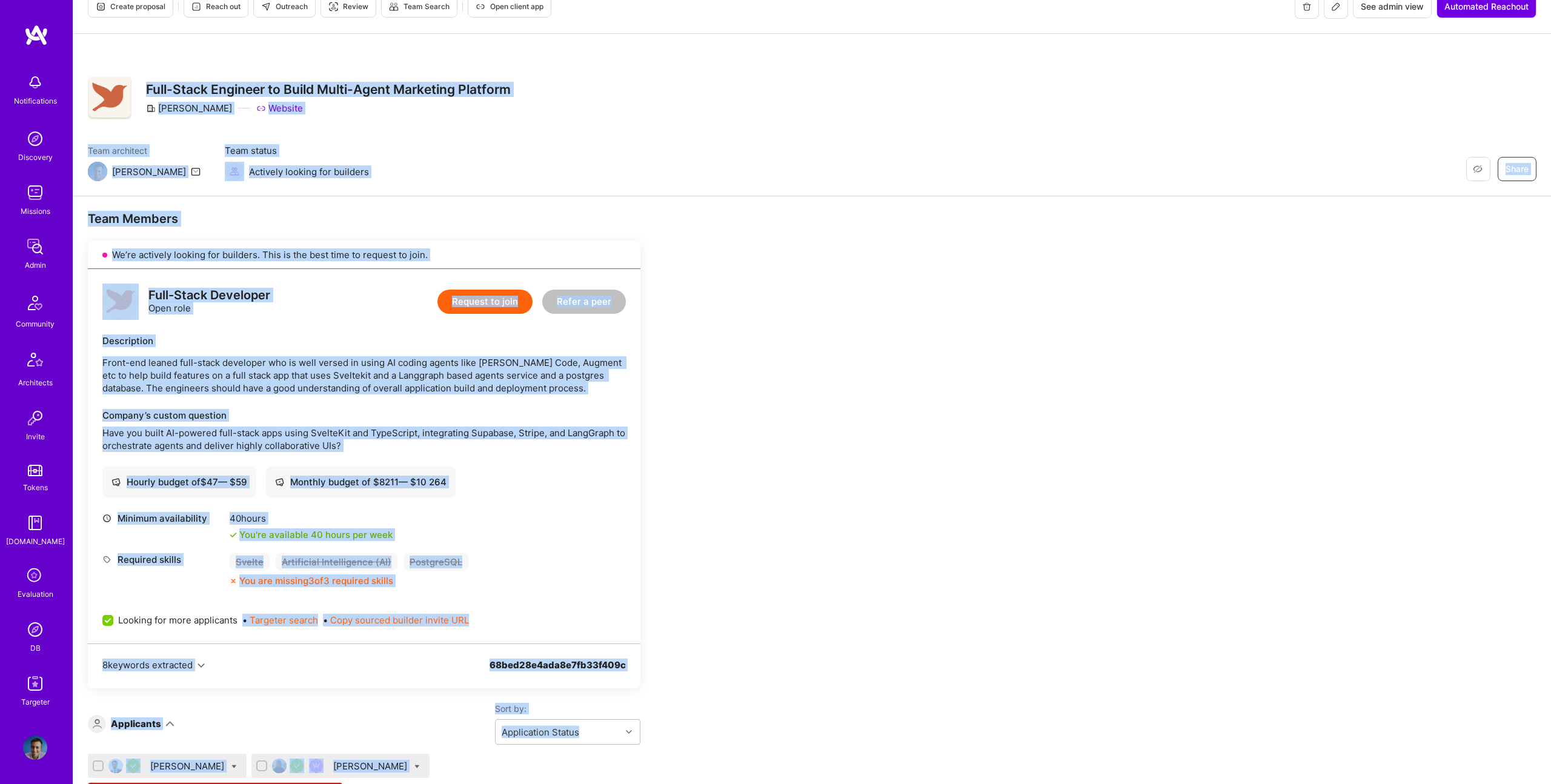
scroll to position [257, 0]
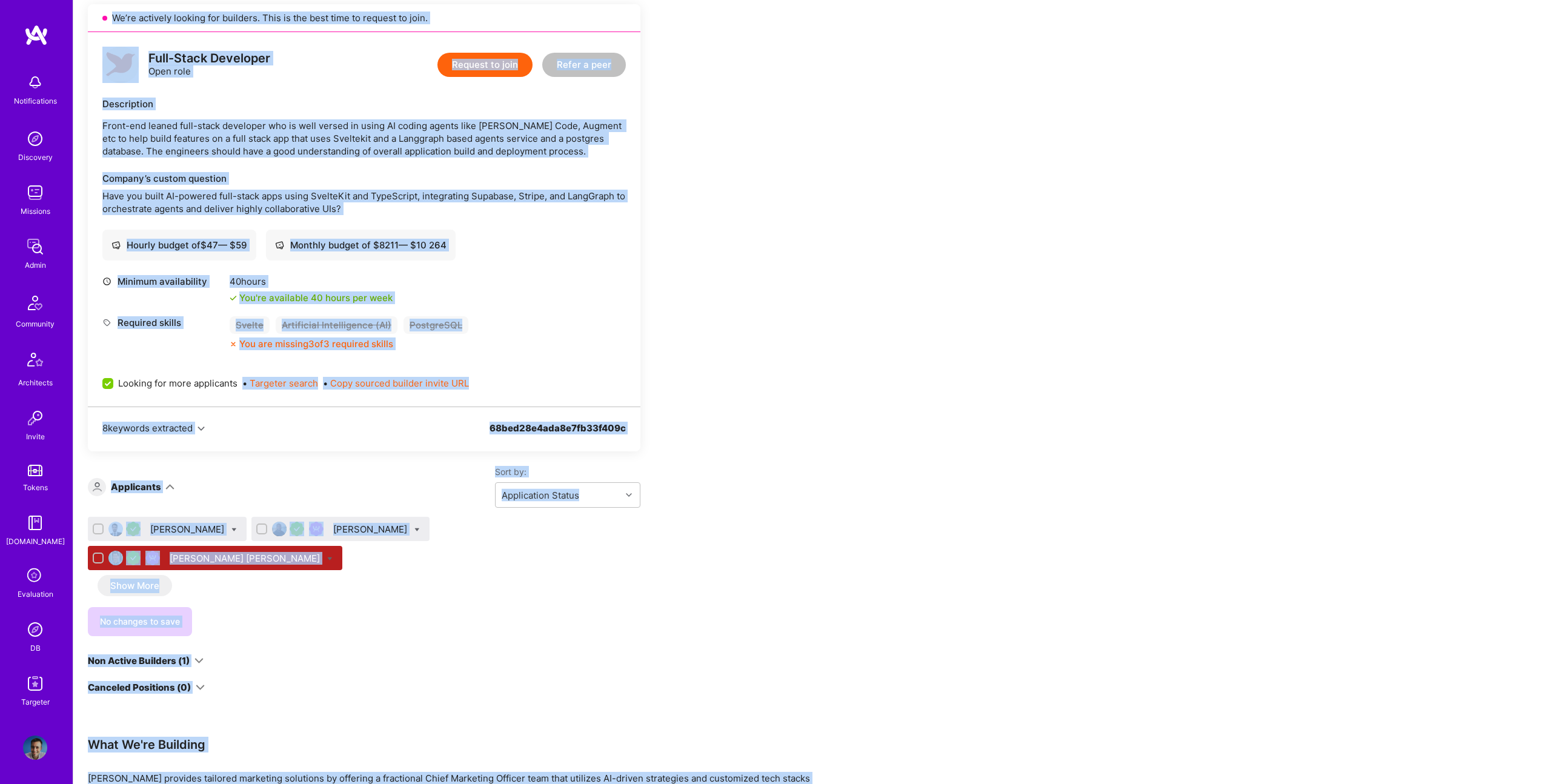
click at [806, 490] on div "Team Members We’re actively looking for builders. This is the best time to requ…" at bounding box center [451, 421] width 727 height 894
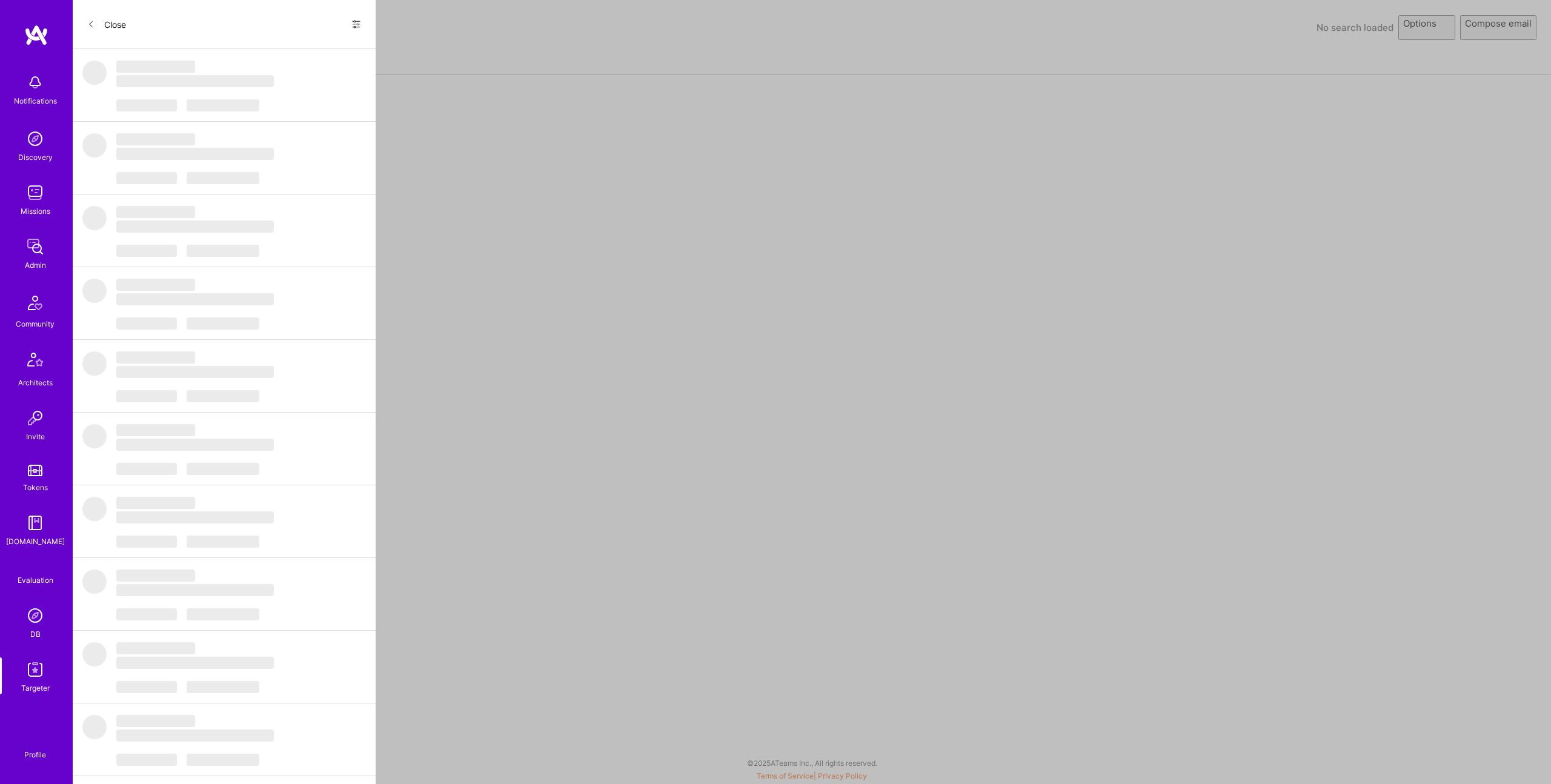
select select "rich-reachout"
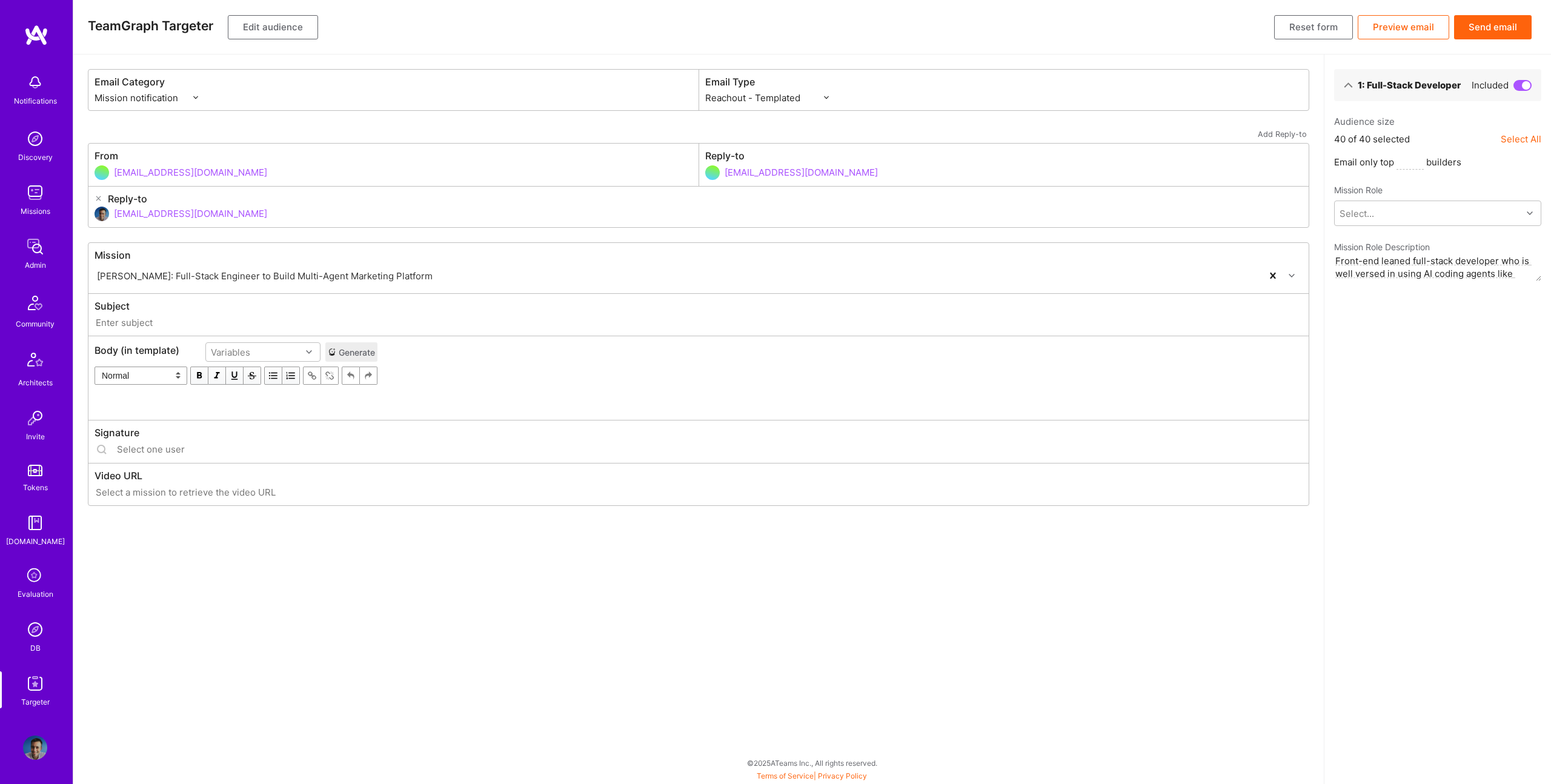
type input "A.Team // Robynn AI: Full-Stack Engineer to Build Multi-Agent Marketing Platform"
type input "luisteofilo@a.team"
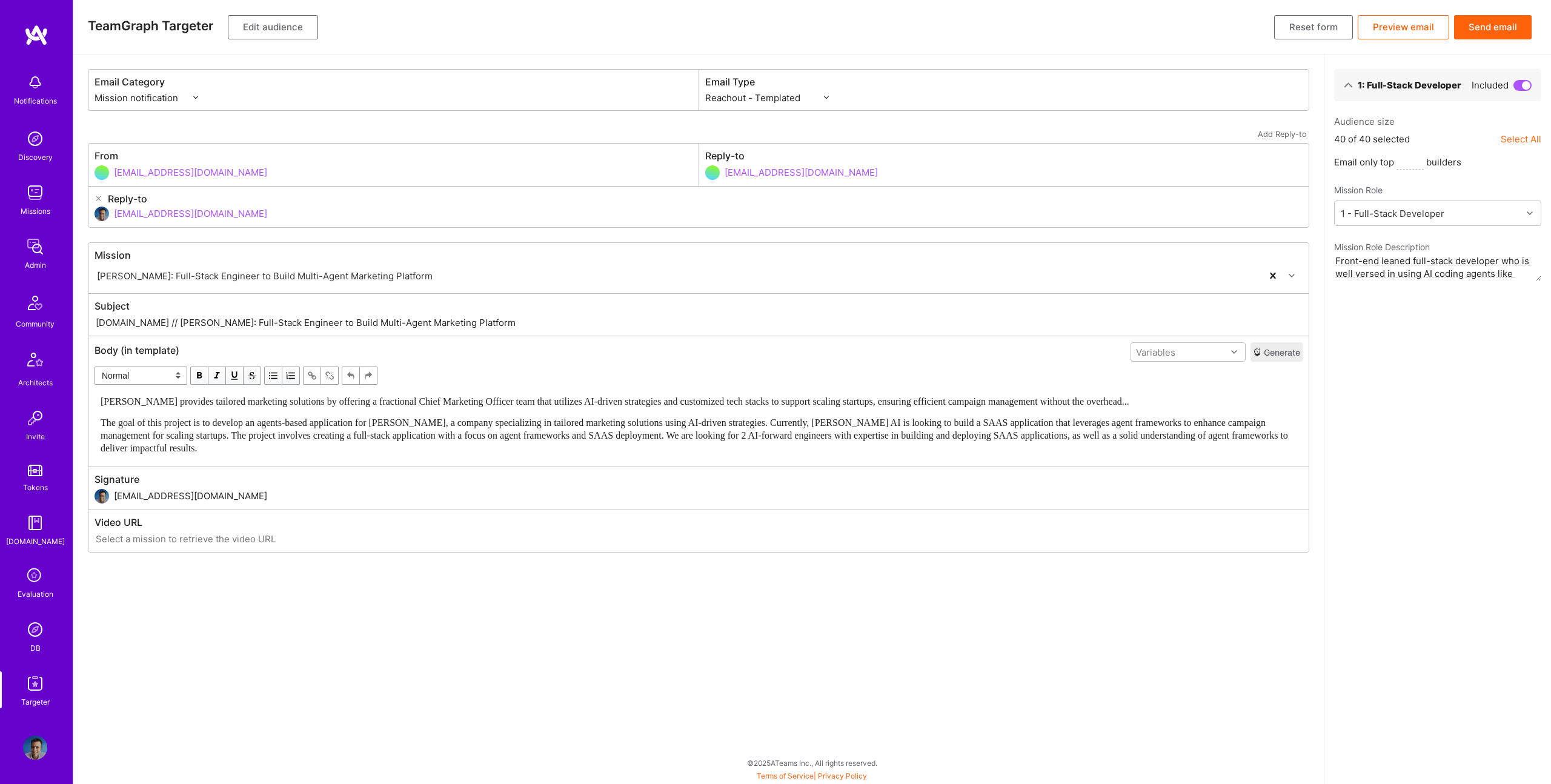
click at [546, 406] on span "Robynn AI provides tailored marketing solutions by offering a fractional Chief …" at bounding box center [615, 401] width 1029 height 10
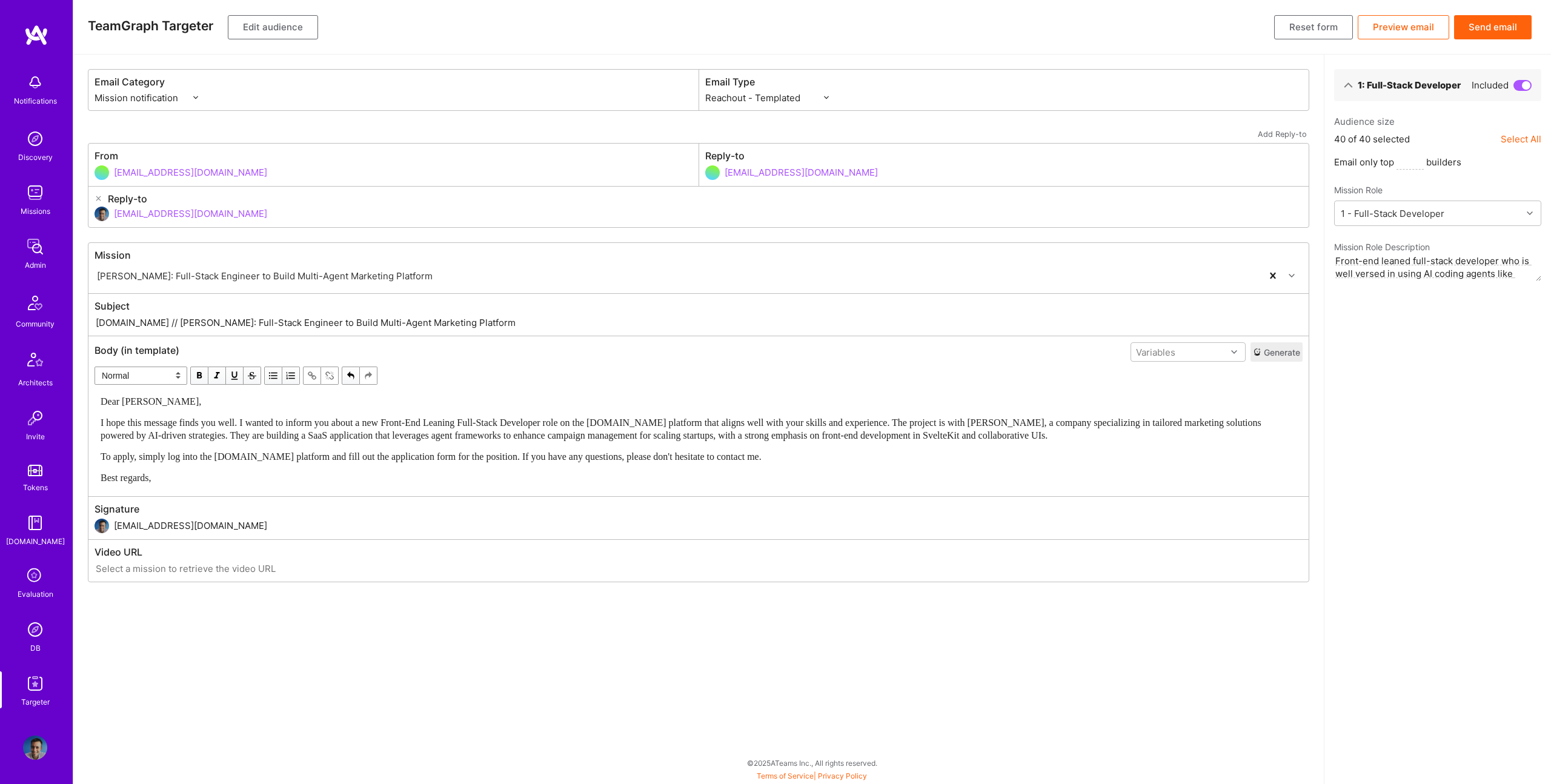
drag, startPoint x: 140, startPoint y: 325, endPoint x: 543, endPoint y: 326, distance: 403.0
click at [544, 327] on input "A.Team // Robynn AI: Full-Stack Engineer to Build Multi-Agent Marketing Platform" at bounding box center [698, 323] width 1208 height 14
paste input "New Front-End Leaning Full-Stack Developer Role on A.Tea"
type input "A.Team // New Front-End Leaning Full-Stack Developer Role on A.Team"
click at [190, 421] on div "Dear Luis, I hope this message finds you well. I wanted to inform you about a n…" at bounding box center [698, 440] width 1196 height 89
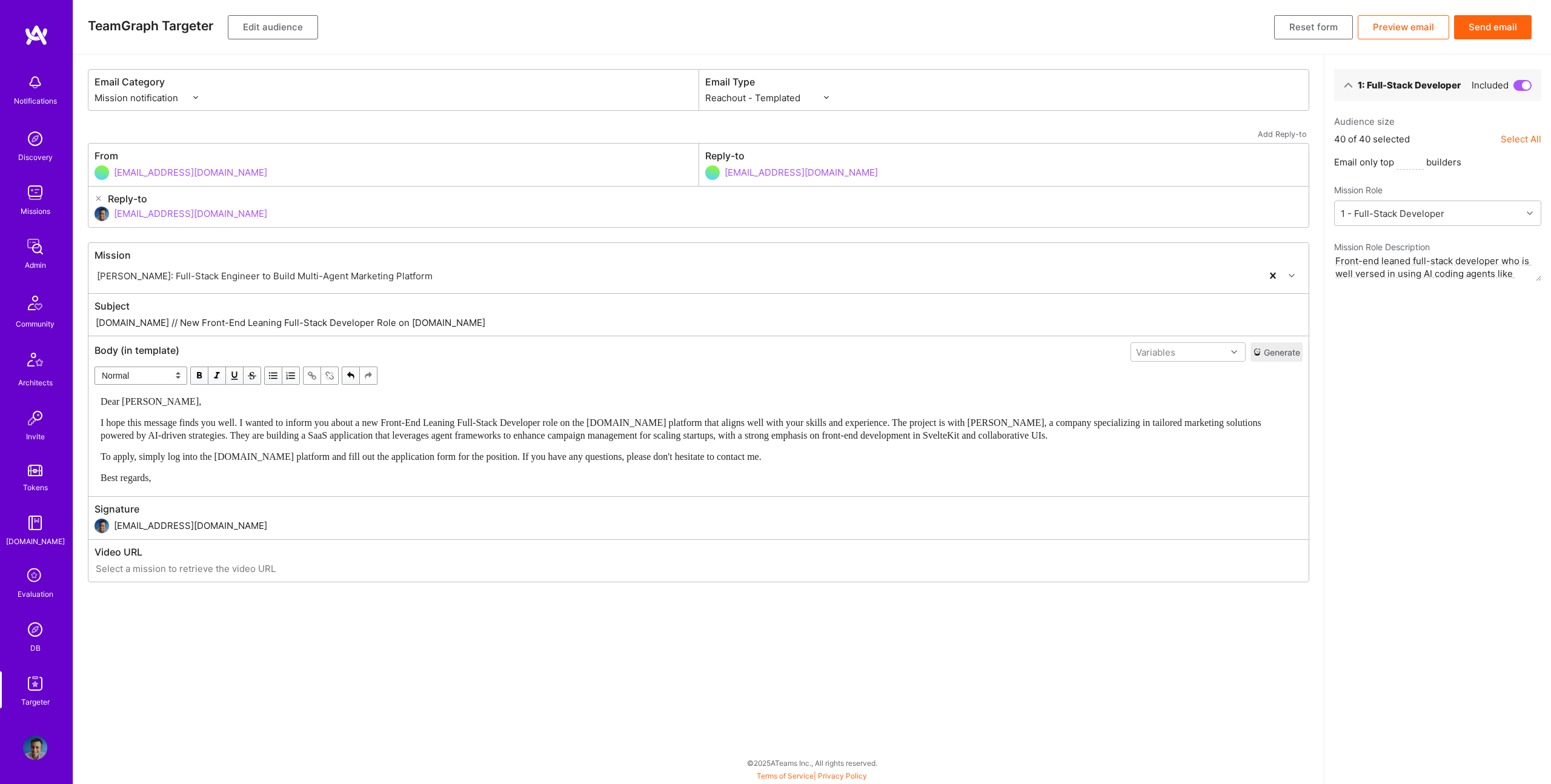
click at [447, 312] on label "Subject" at bounding box center [698, 306] width 1208 height 13
click at [447, 317] on input "A.Team // New Front-End Leaning Full-Stack Developer Role on A.Team" at bounding box center [698, 323] width 1208 height 14
click at [446, 323] on input "A.Team // New Front-End Leaning Full-Stack Developer Role on A.Team" at bounding box center [698, 323] width 1208 height 14
type input "A.Team // New Front-End Leaning Full-Stack Developer Role on A.Team (Svelte)"
click at [1186, 353] on div "Variables" at bounding box center [1178, 352] width 95 height 17
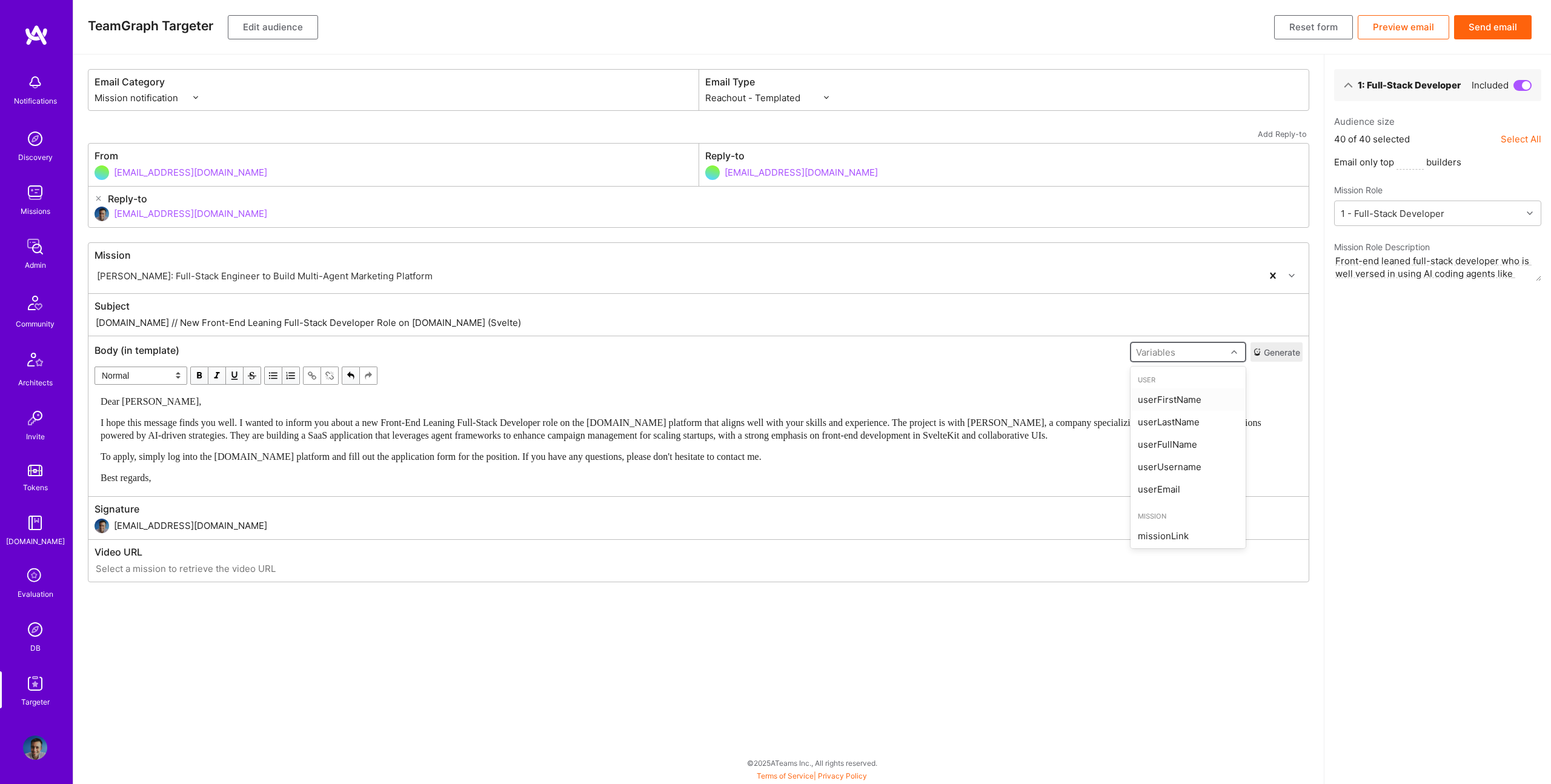
click at [1157, 398] on div "userFirstName" at bounding box center [1188, 399] width 115 height 22
click at [135, 396] on span "Dear Luis," at bounding box center [150, 401] width 100 height 10
click at [456, 446] on div "Dear {{userFirstName}}, I hope this message finds you well. I wanted to inform …" at bounding box center [698, 440] width 1196 height 89
click at [810, 431] on span "I hope this message finds you well. I wanted to inform you about a new Front-En…" at bounding box center [682, 428] width 1163 height 23
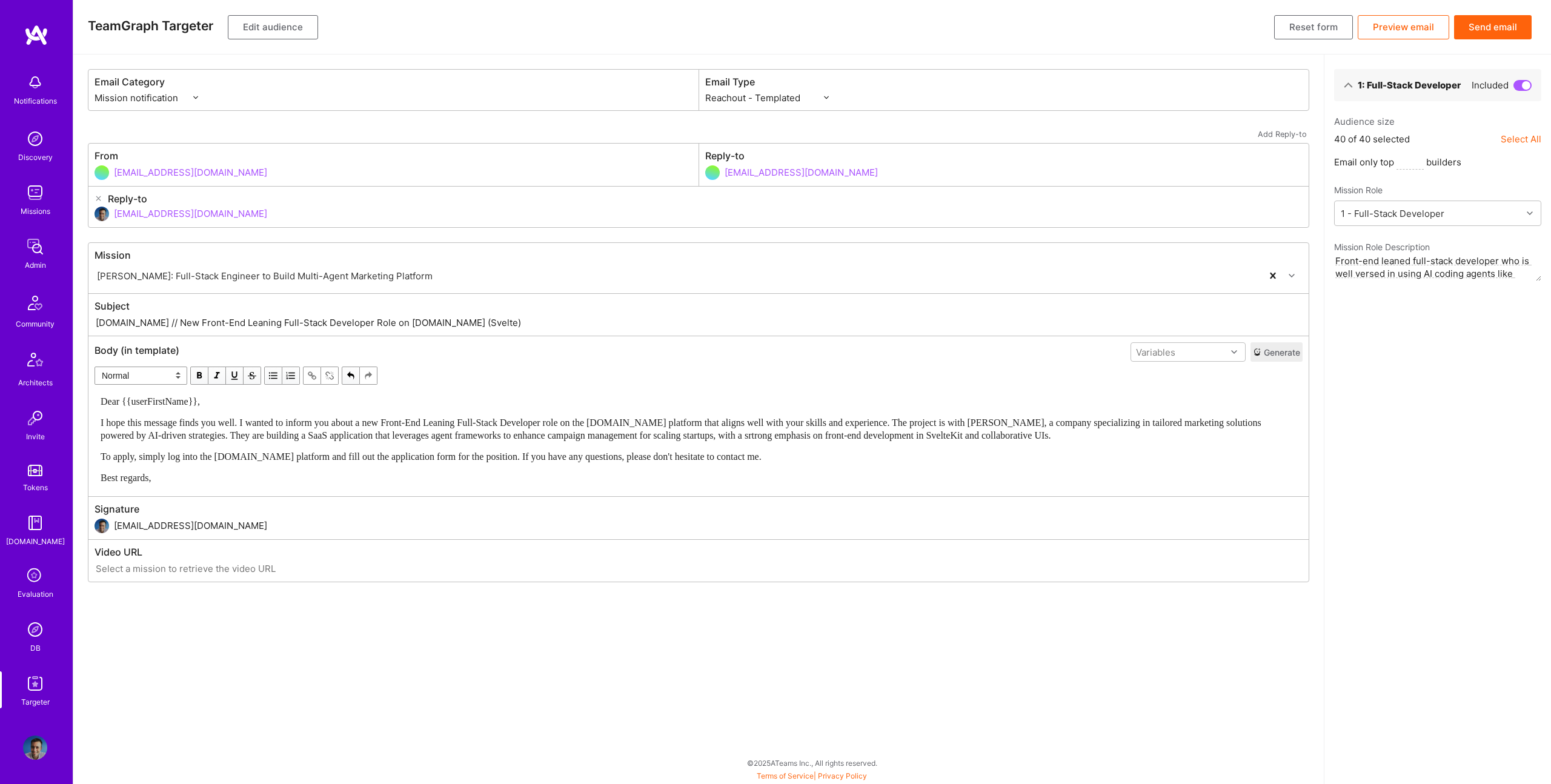
drag, startPoint x: 457, startPoint y: 423, endPoint x: 613, endPoint y: 386, distance: 160.3
click at [457, 422] on span "I hope this message finds you well. I wanted to inform you about a new Front-En…" at bounding box center [682, 428] width 1163 height 23
click at [630, 401] on div "Dear {{userFirstName}}," at bounding box center [698, 401] width 1196 height 13
click at [754, 417] on span "I hope this message finds you well. I wanted to inform you about a new Front-En…" at bounding box center [698, 428] width 1196 height 23
click at [905, 425] on span "I hope this message finds you well. I wanted to inform you about a new Front-En…" at bounding box center [698, 428] width 1196 height 23
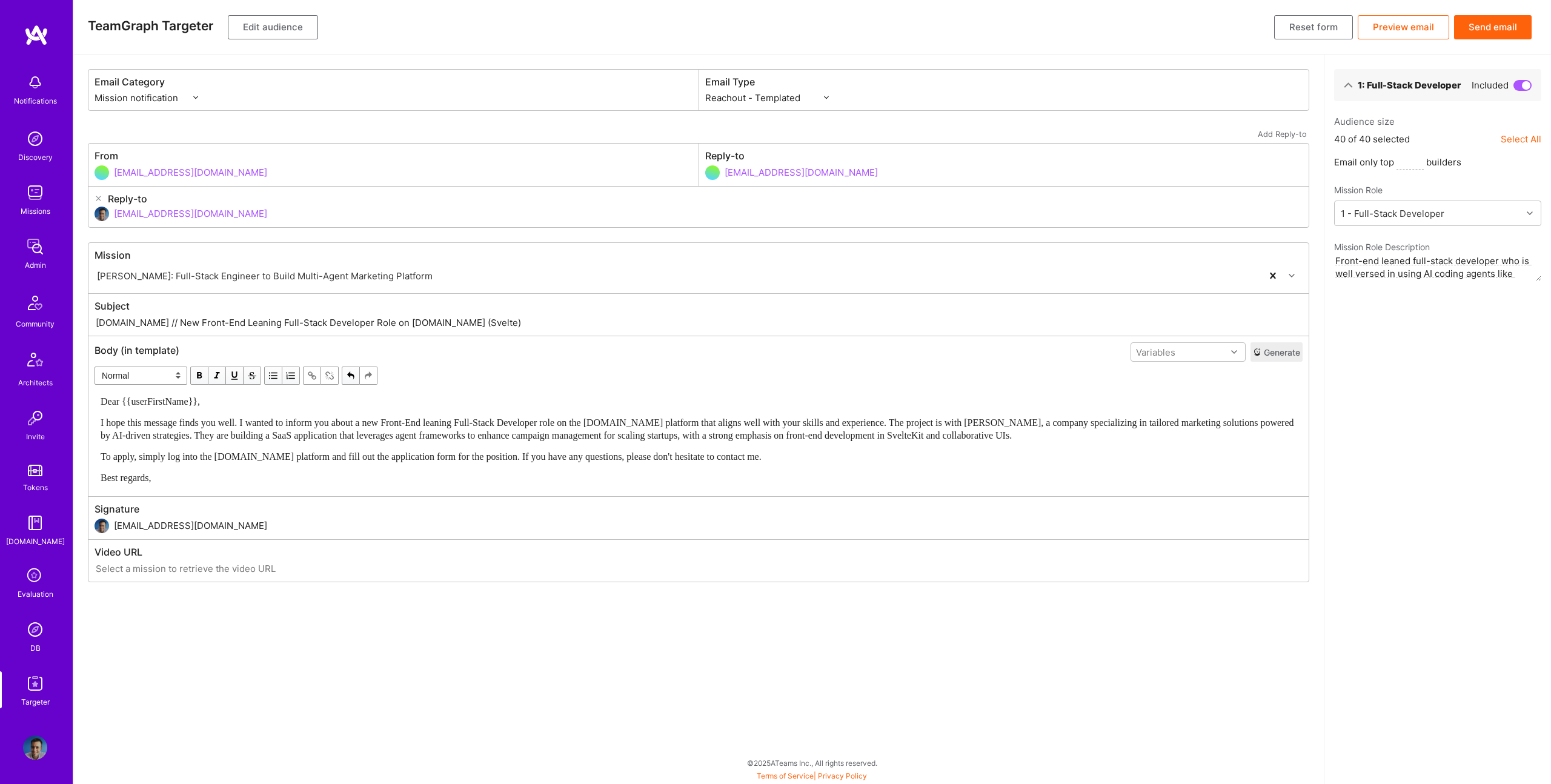
click at [774, 471] on div "Dear {{userFirstName}}, I hope this message finds you well. I wanted to inform …" at bounding box center [698, 440] width 1196 height 89
click at [307, 35] on button "Edit audience" at bounding box center [272, 27] width 90 height 24
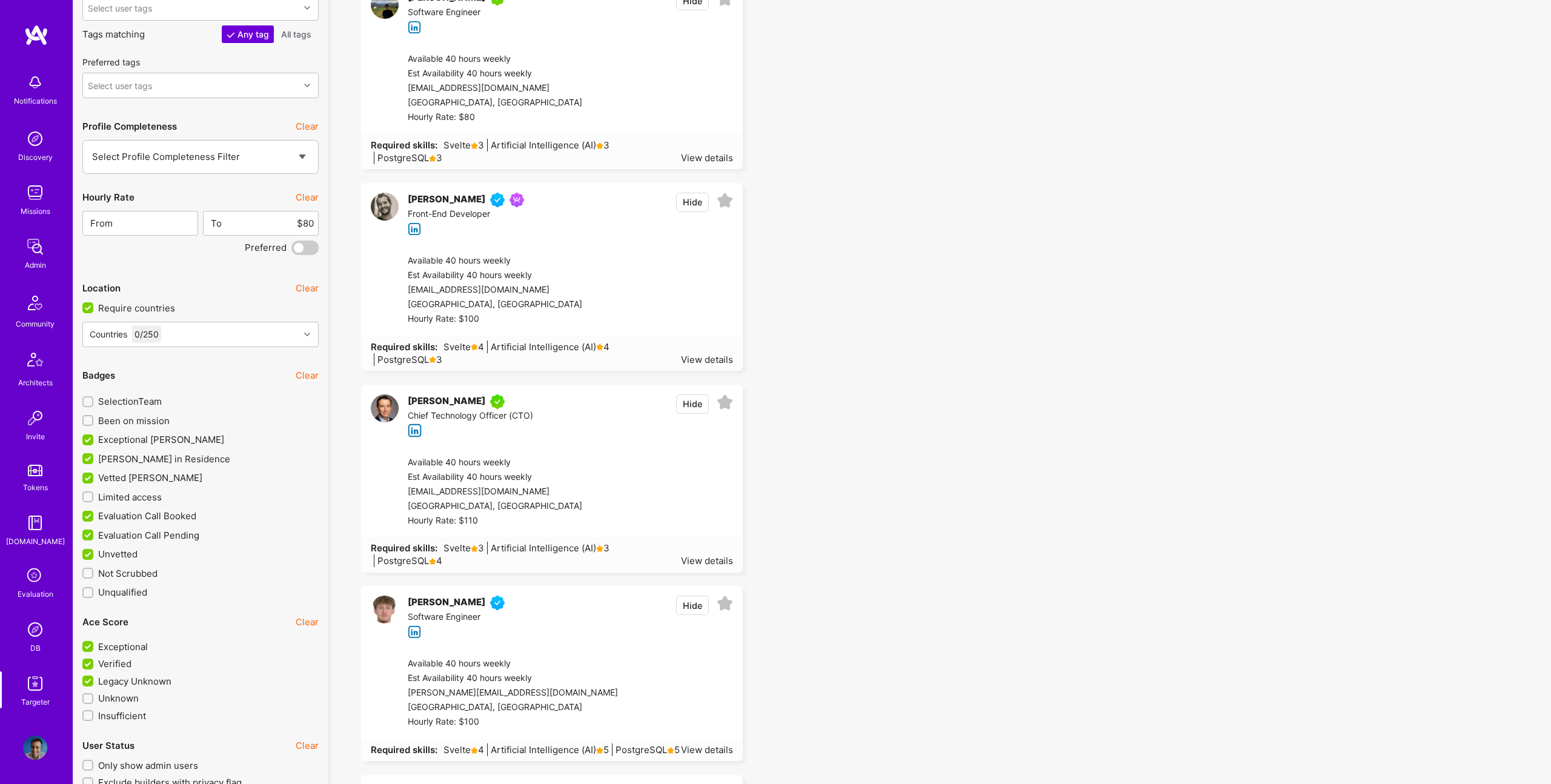
scroll to position [2311, 0]
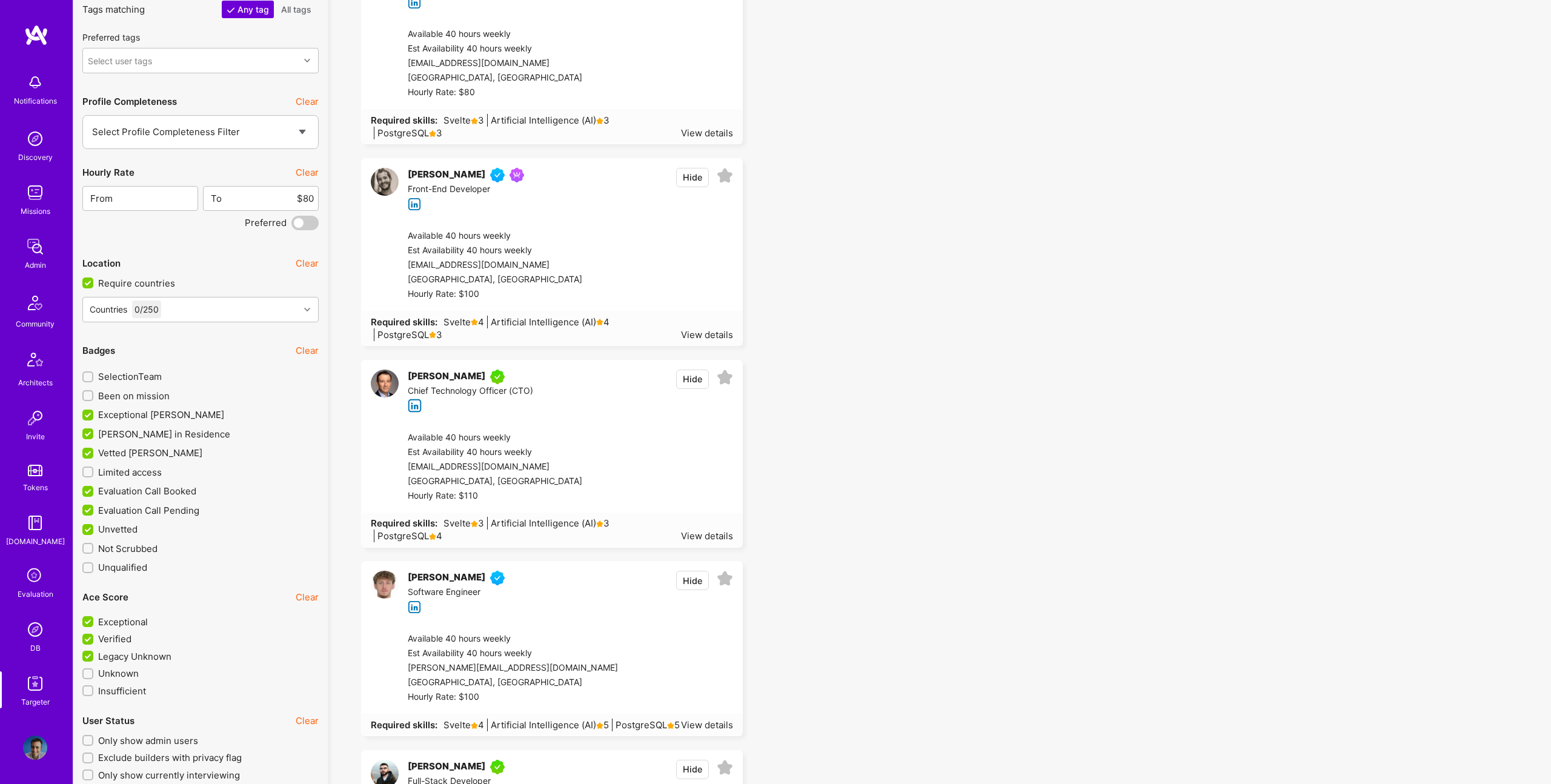
click at [132, 474] on span "Limited access" at bounding box center [130, 472] width 64 height 13
click at [94, 474] on input "Limited access" at bounding box center [89, 472] width 9 height 9
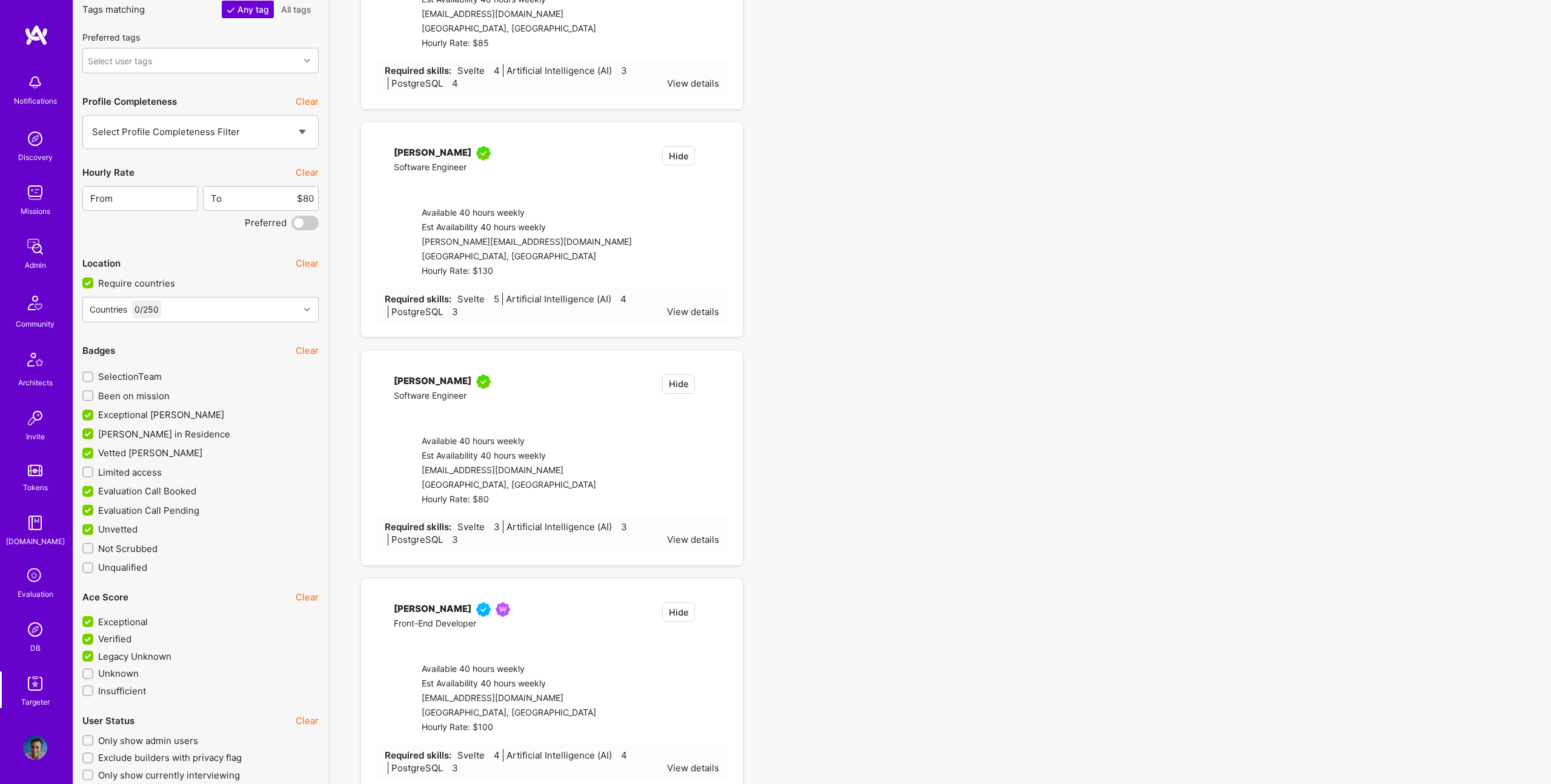
checkbox input "true"
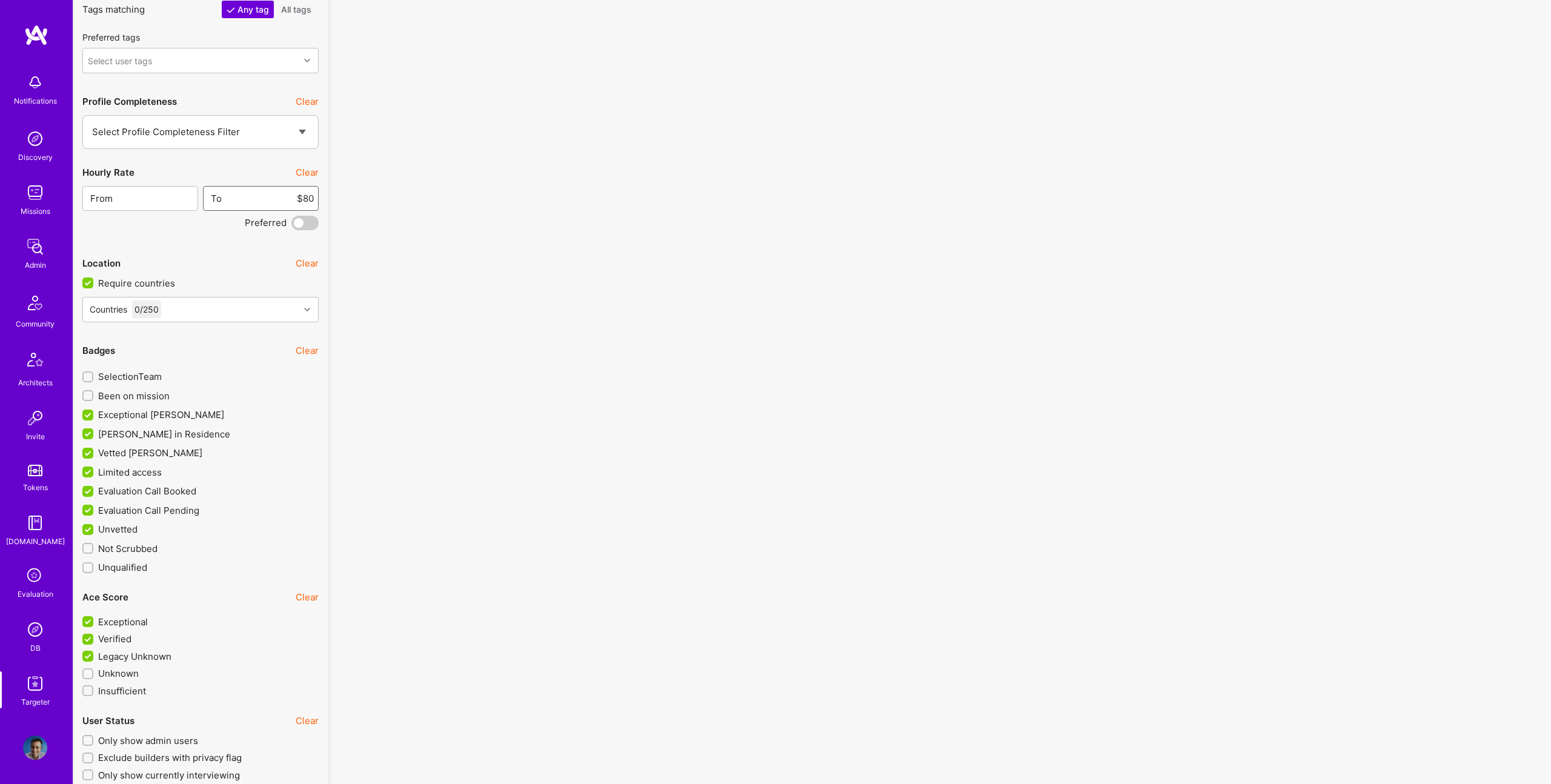
click at [305, 184] on input "$80" at bounding box center [268, 198] width 92 height 31
click at [313, 198] on input "$80" at bounding box center [268, 198] width 92 height 31
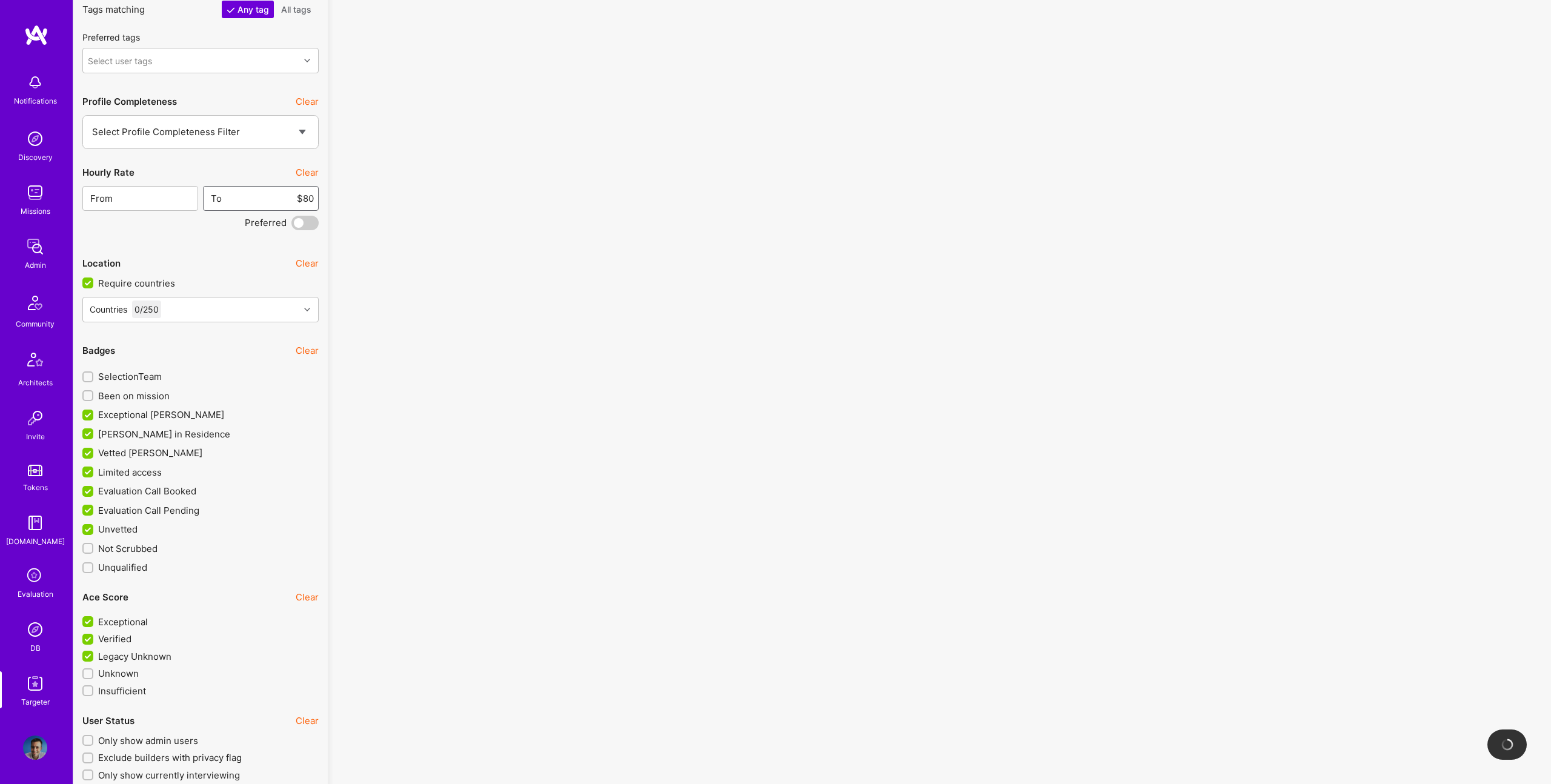
click at [313, 198] on input "$80" at bounding box center [268, 198] width 92 height 31
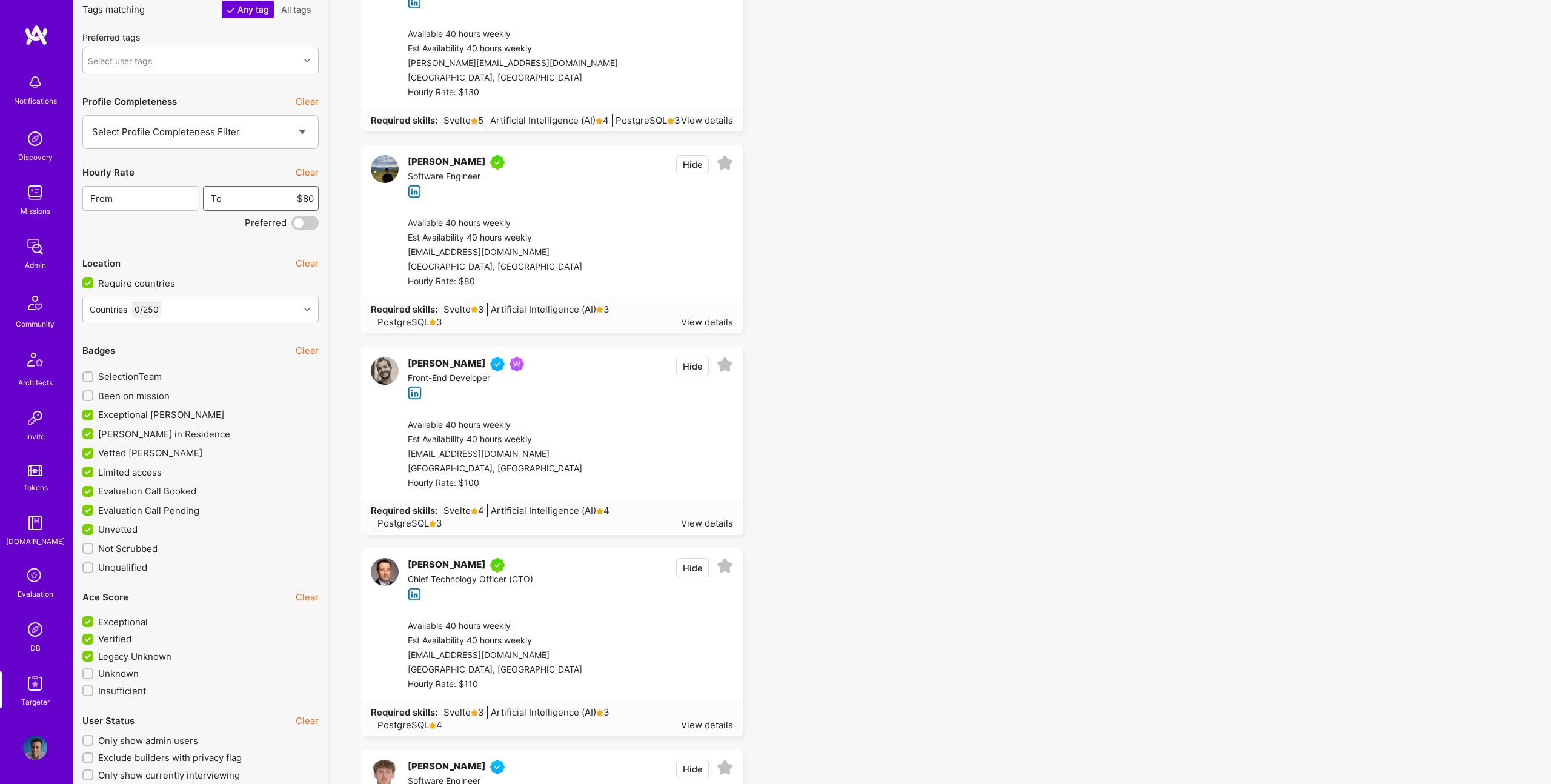
click at [307, 199] on input "$80" at bounding box center [268, 198] width 92 height 31
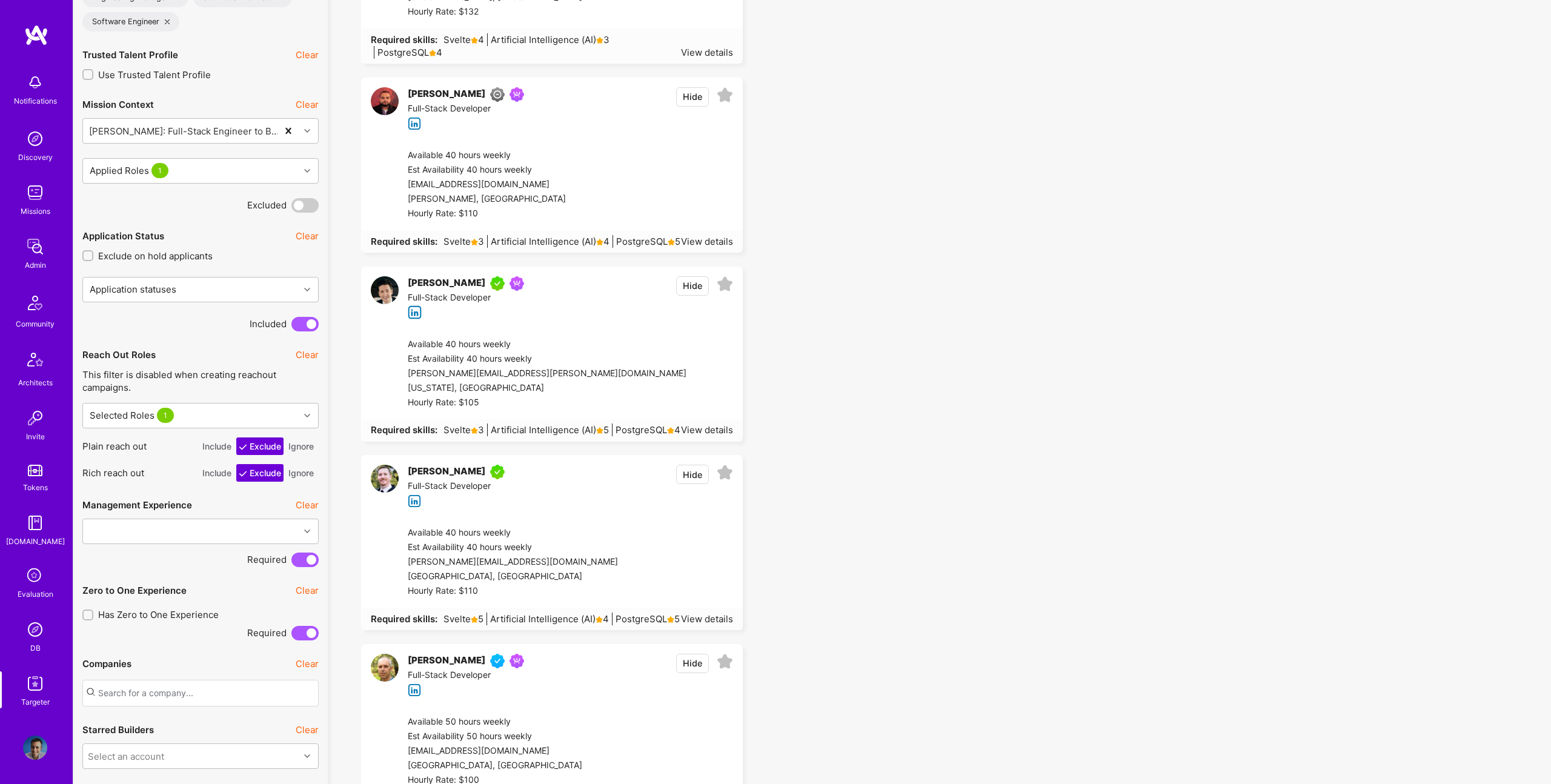
scroll to position [692, 0]
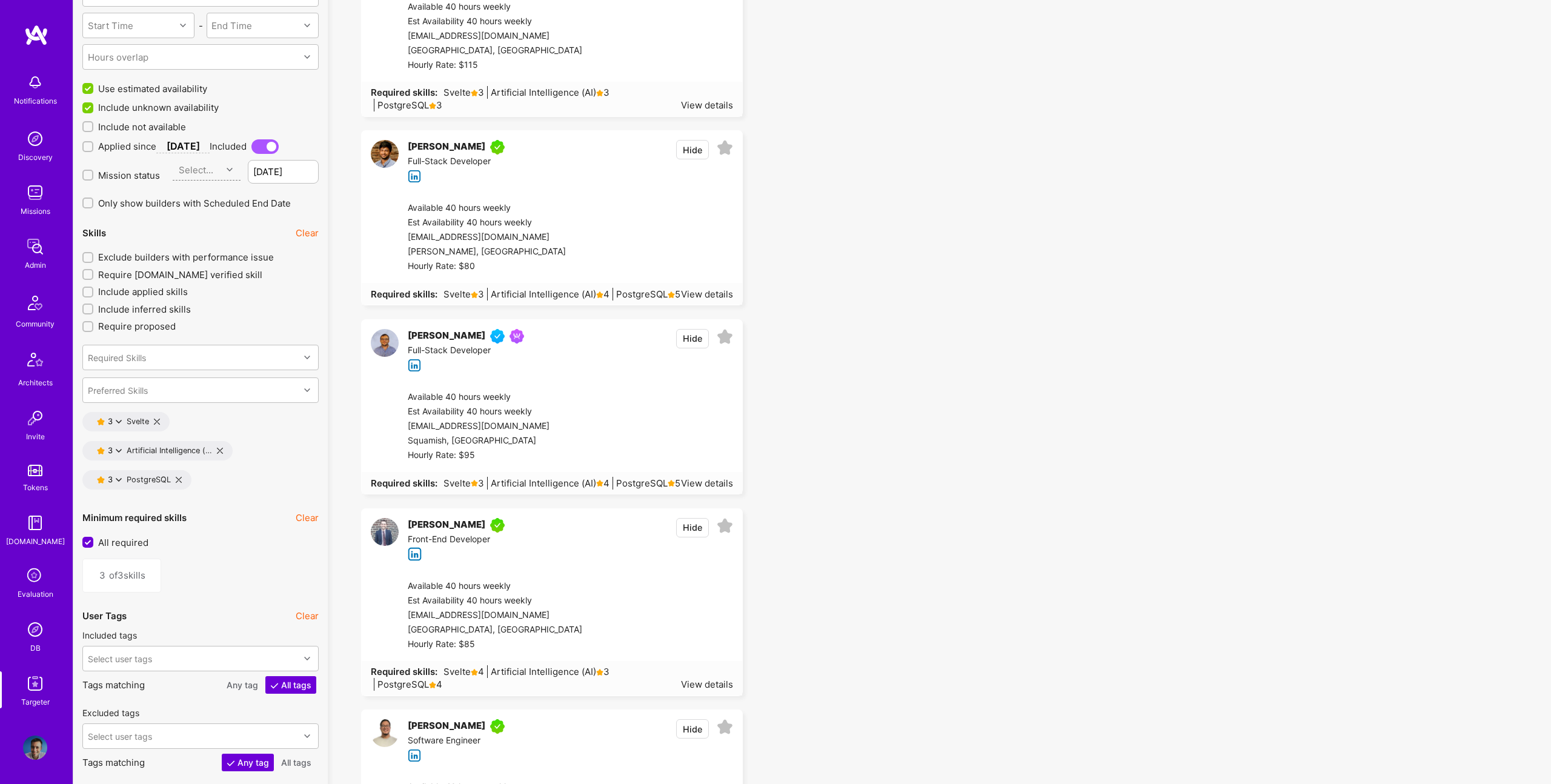
click at [216, 449] on div "3 Artificial Intelligence (…" at bounding box center [157, 451] width 150 height 20
click at [222, 449] on div "3 Artificial Intelligence (…" at bounding box center [157, 450] width 150 height 20
click at [219, 452] on icon at bounding box center [220, 453] width 6 height 6
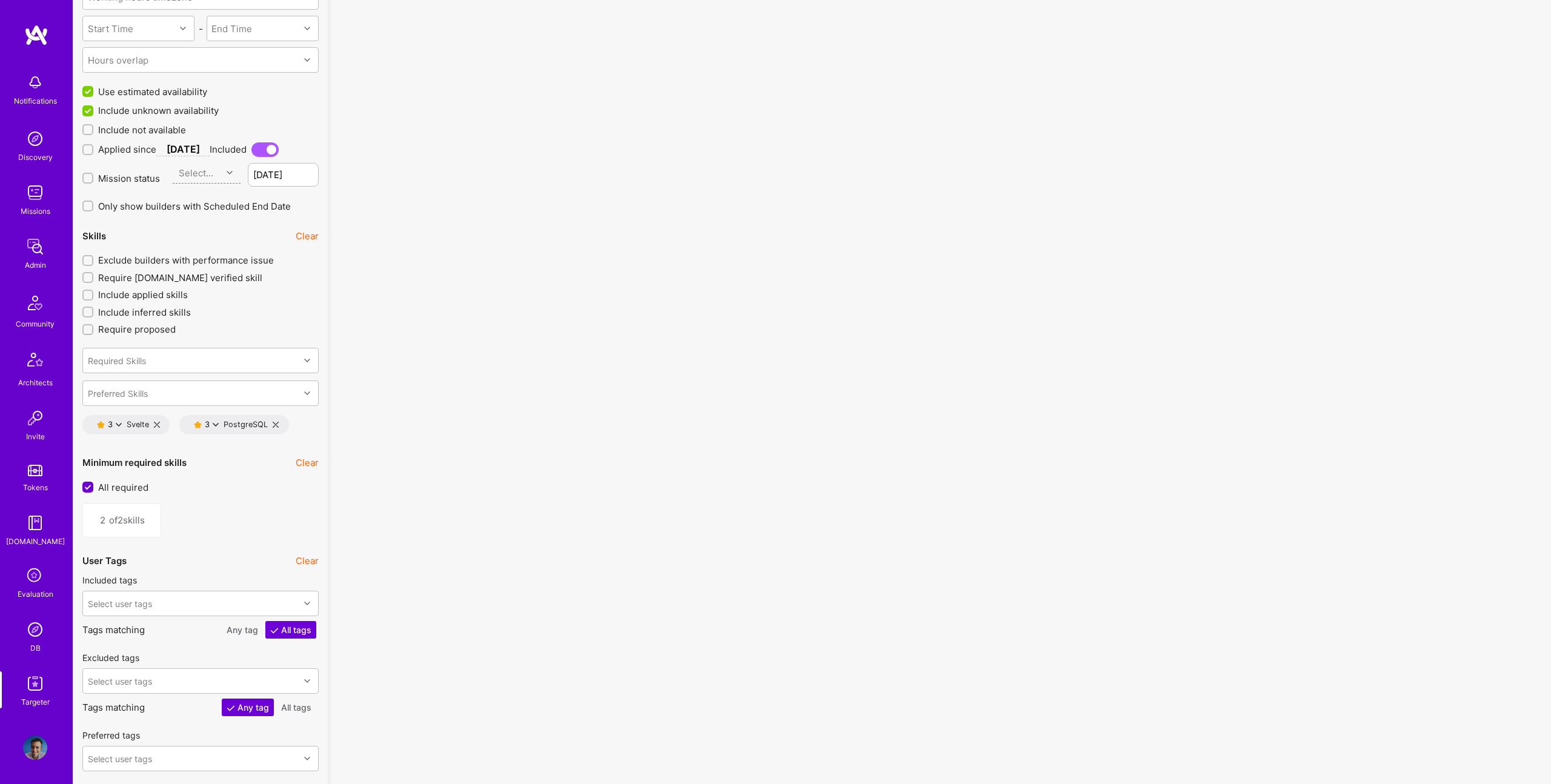
click at [273, 425] on icon at bounding box center [275, 424] width 6 height 6
type input "1"
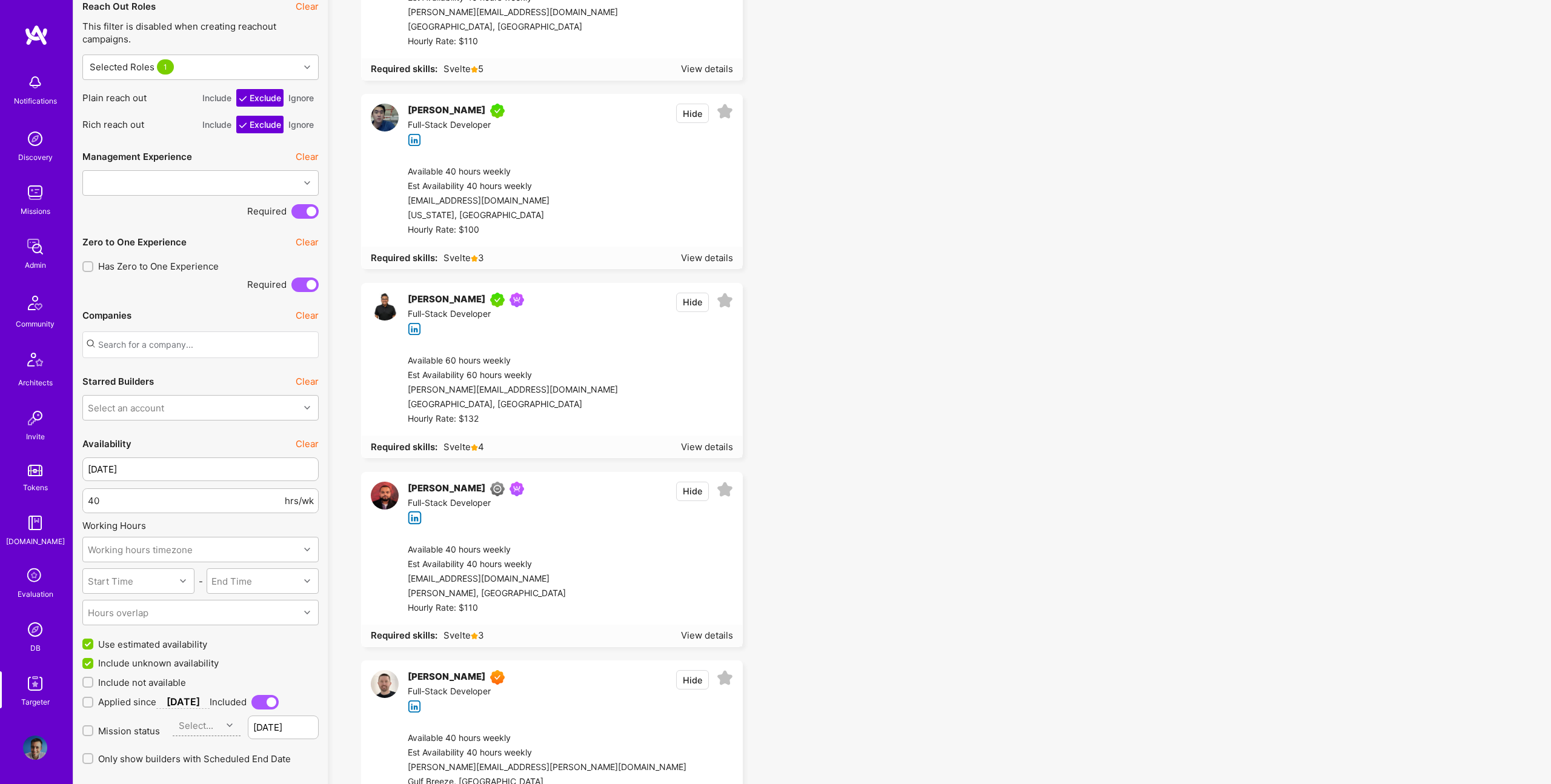
scroll to position [2033, 0]
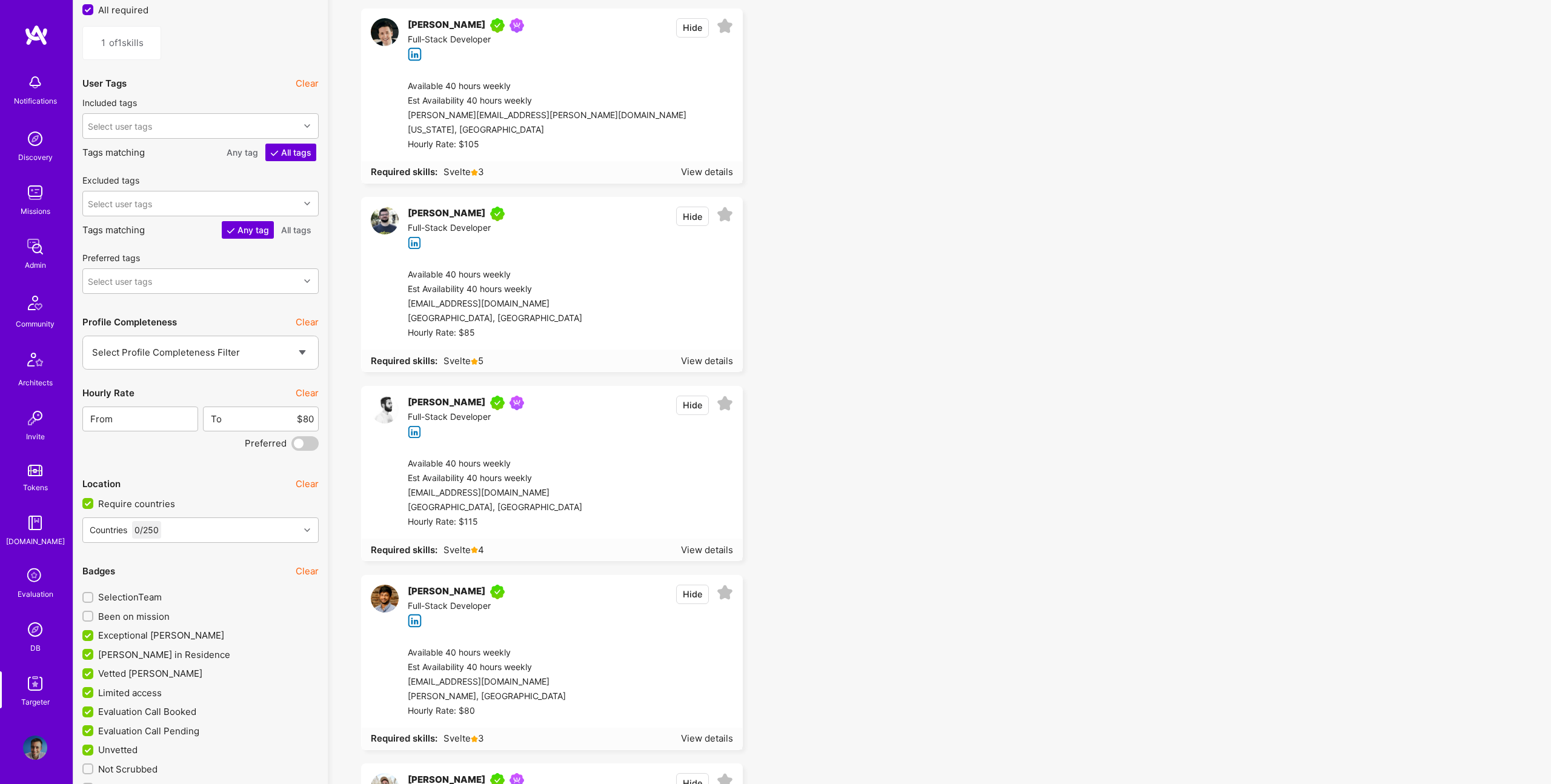
click at [304, 445] on span at bounding box center [305, 443] width 27 height 15
click at [294, 446] on input "checkbox" at bounding box center [294, 446] width 0 height 0
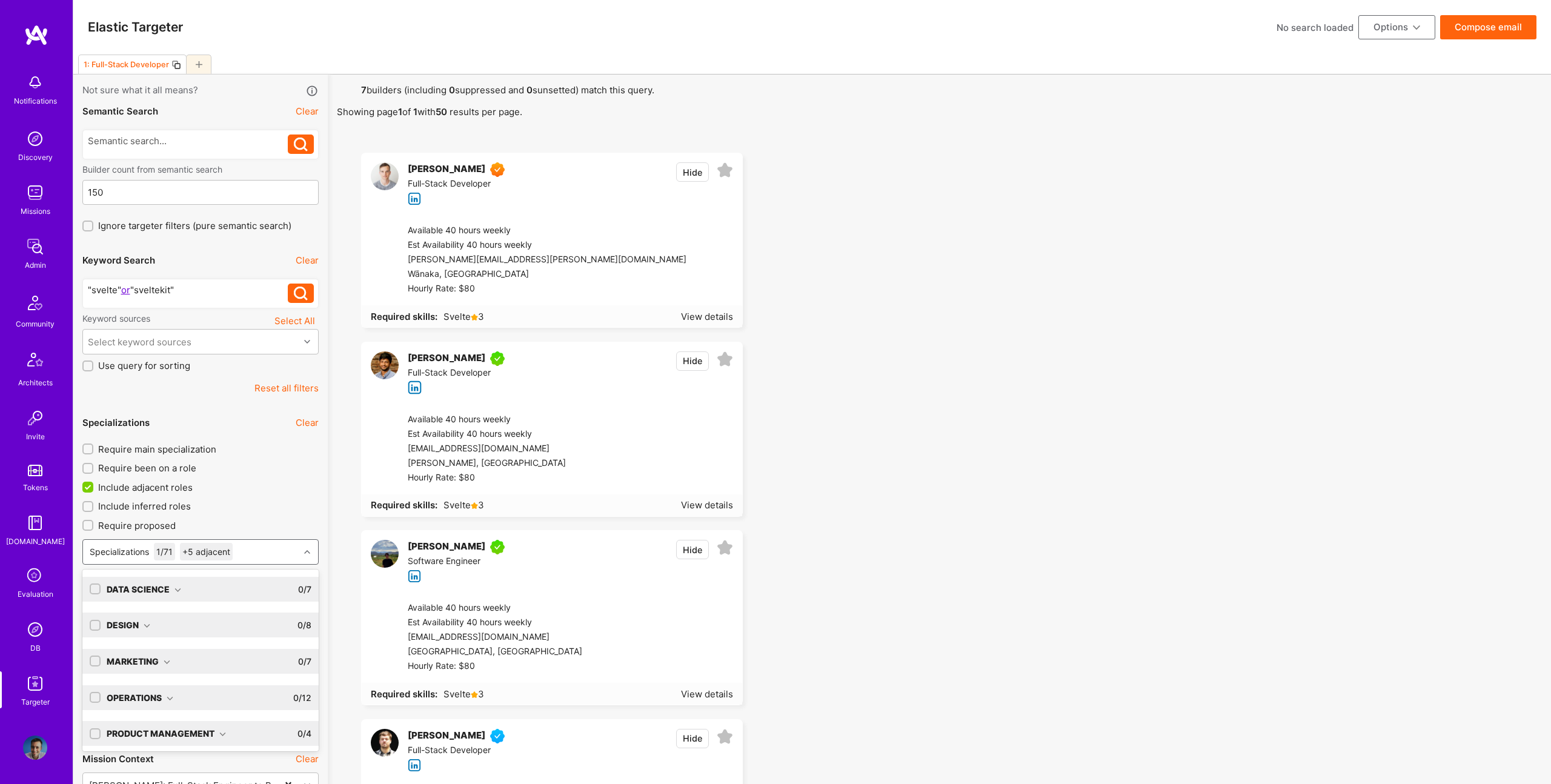
click at [256, 550] on div "Specializations 1 / 71 +5 adjacent" at bounding box center [192, 552] width 216 height 24
click at [98, 731] on input "checkbox" at bounding box center [96, 730] width 11 height 11
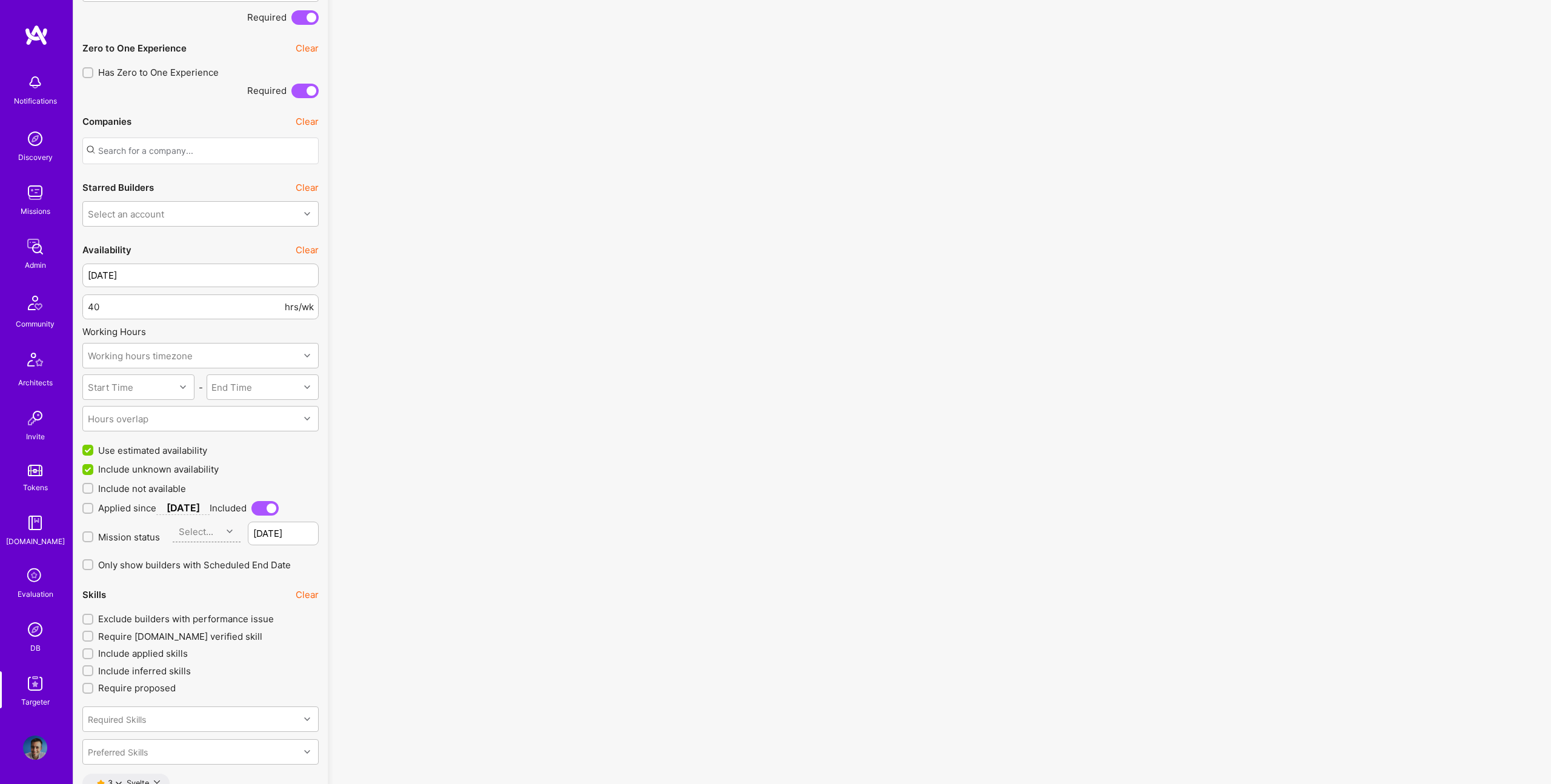
scroll to position [1786, 0]
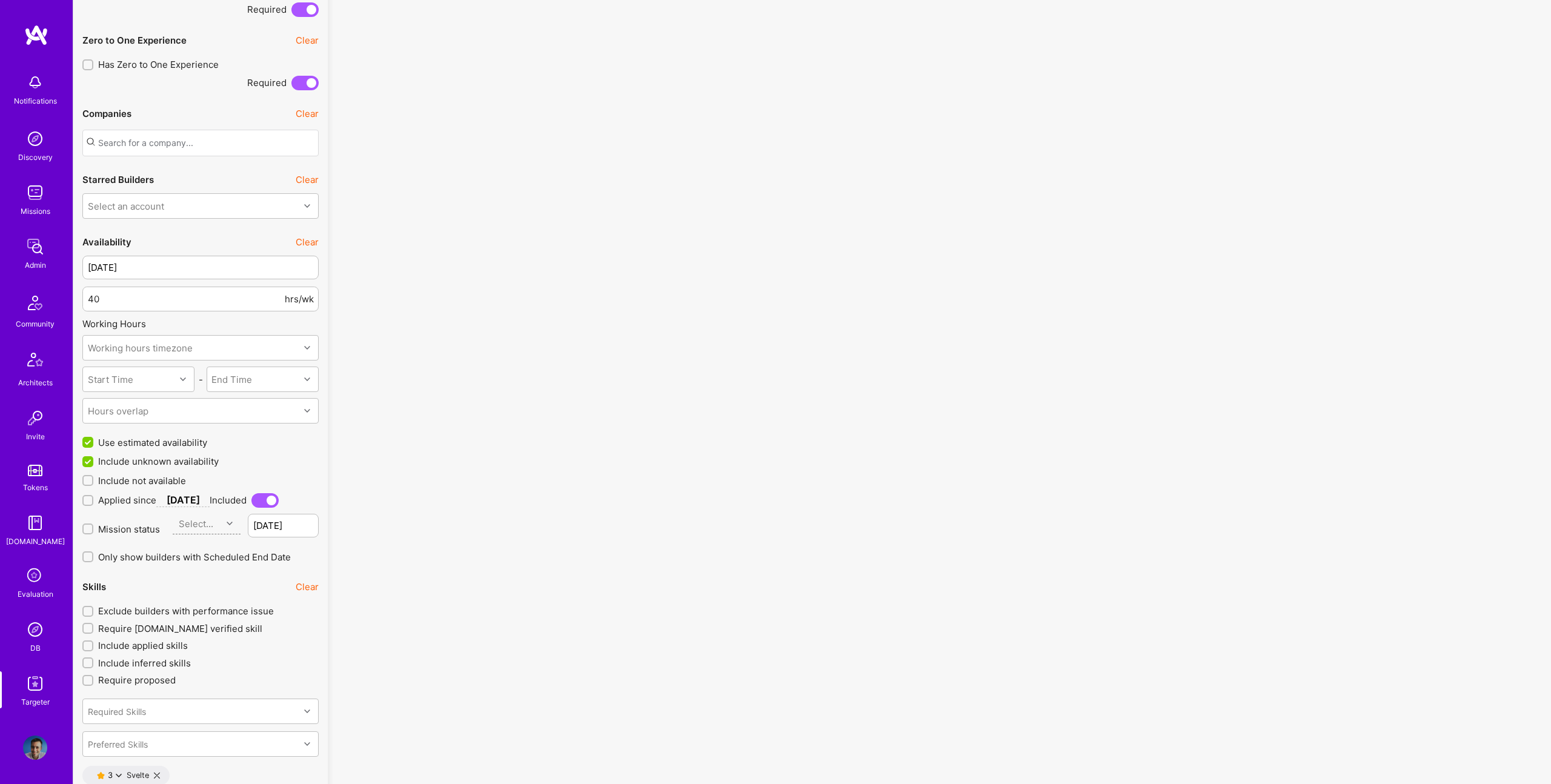
click at [165, 476] on span "Include not available" at bounding box center [142, 480] width 88 height 13
click at [94, 477] on input "Include not available" at bounding box center [89, 481] width 9 height 9
checkbox input "true"
click at [218, 293] on input "40" at bounding box center [185, 299] width 194 height 31
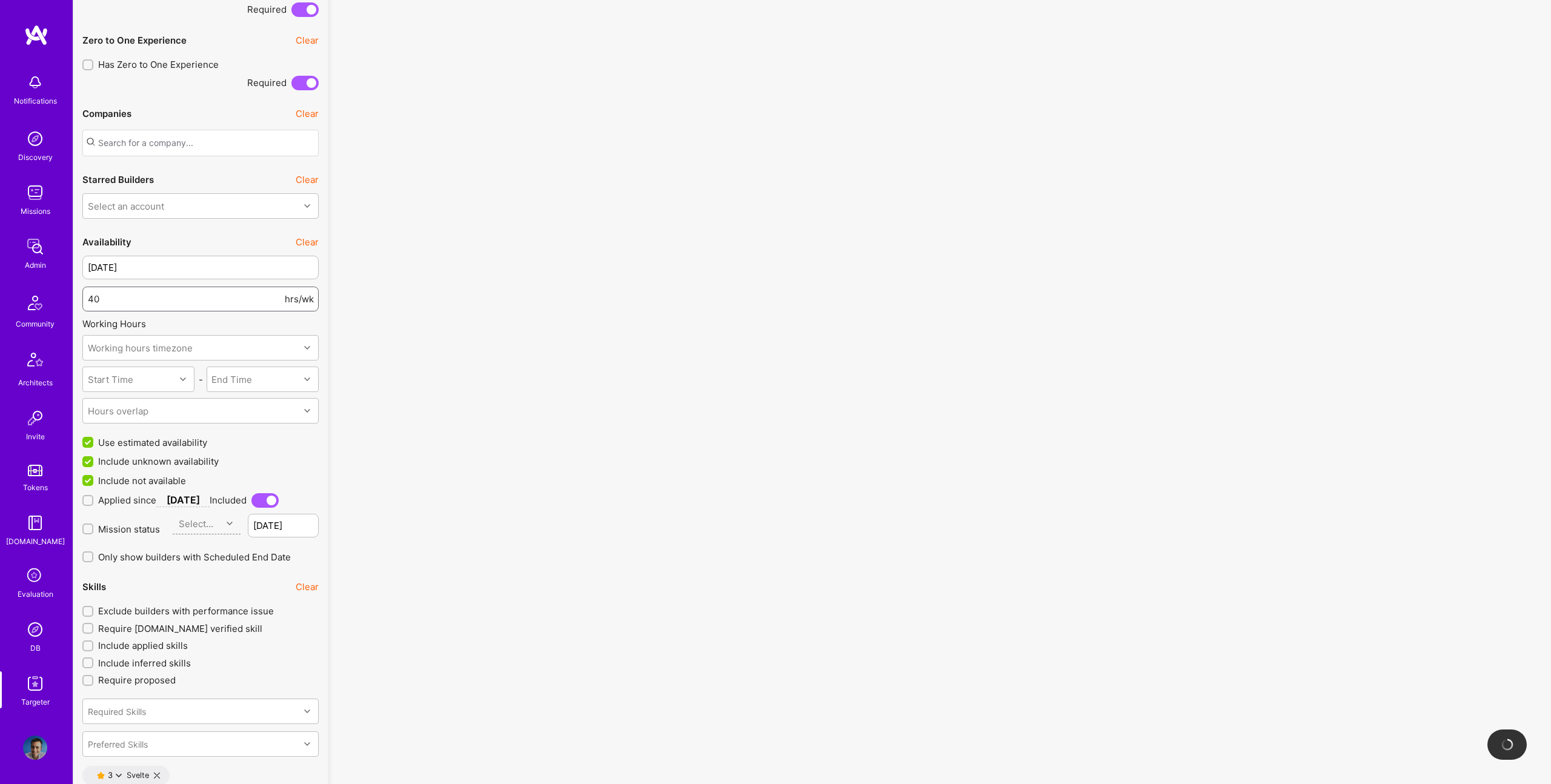
click at [218, 293] on input "40" at bounding box center [185, 299] width 194 height 31
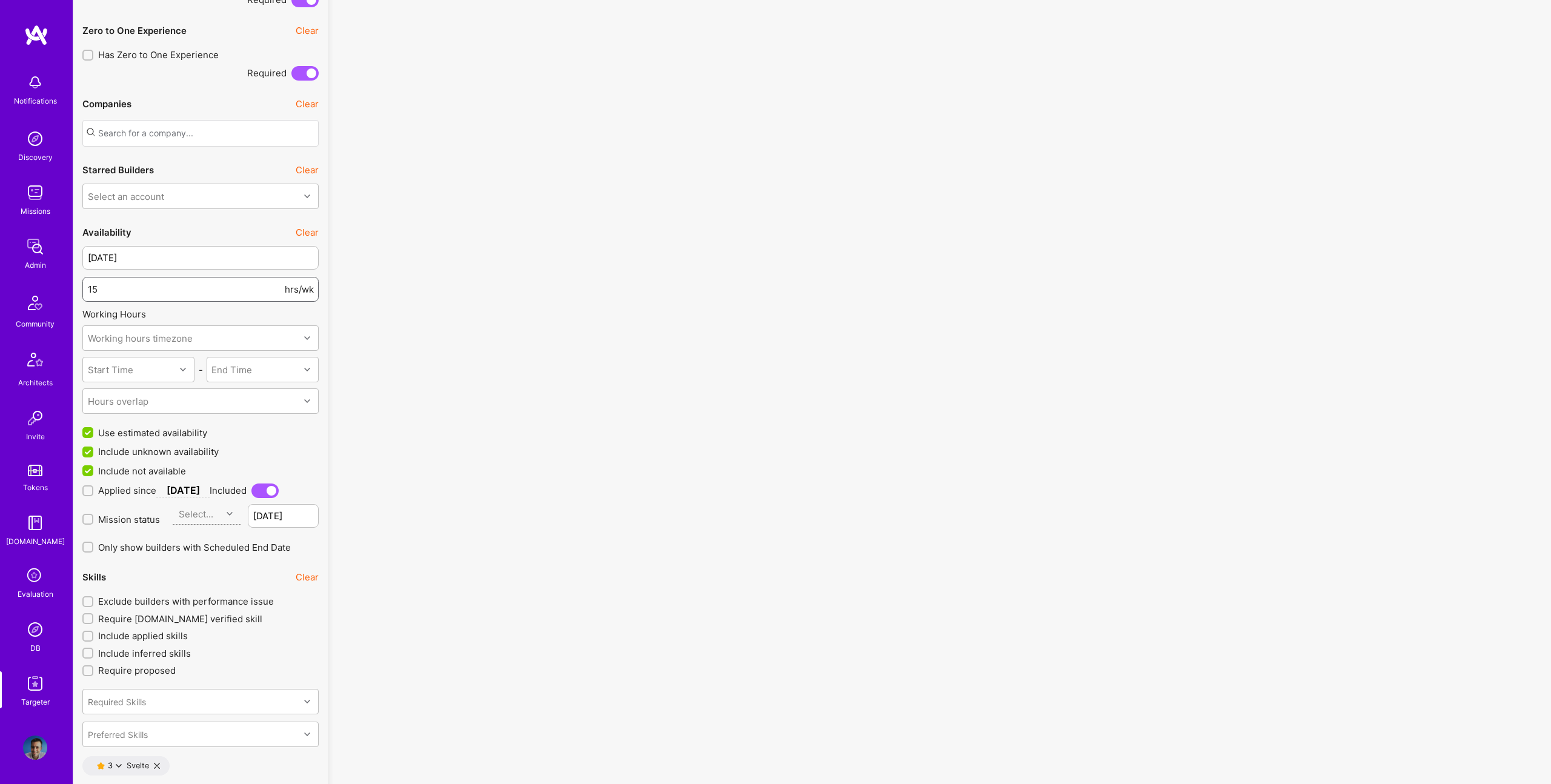
click at [104, 283] on input "15" at bounding box center [185, 289] width 194 height 31
type input "20"
click at [423, 301] on div "8 builders (including 0 suppressed and 0 sunsetted) match this query. Showing p…" at bounding box center [939, 572] width 1205 height 4569
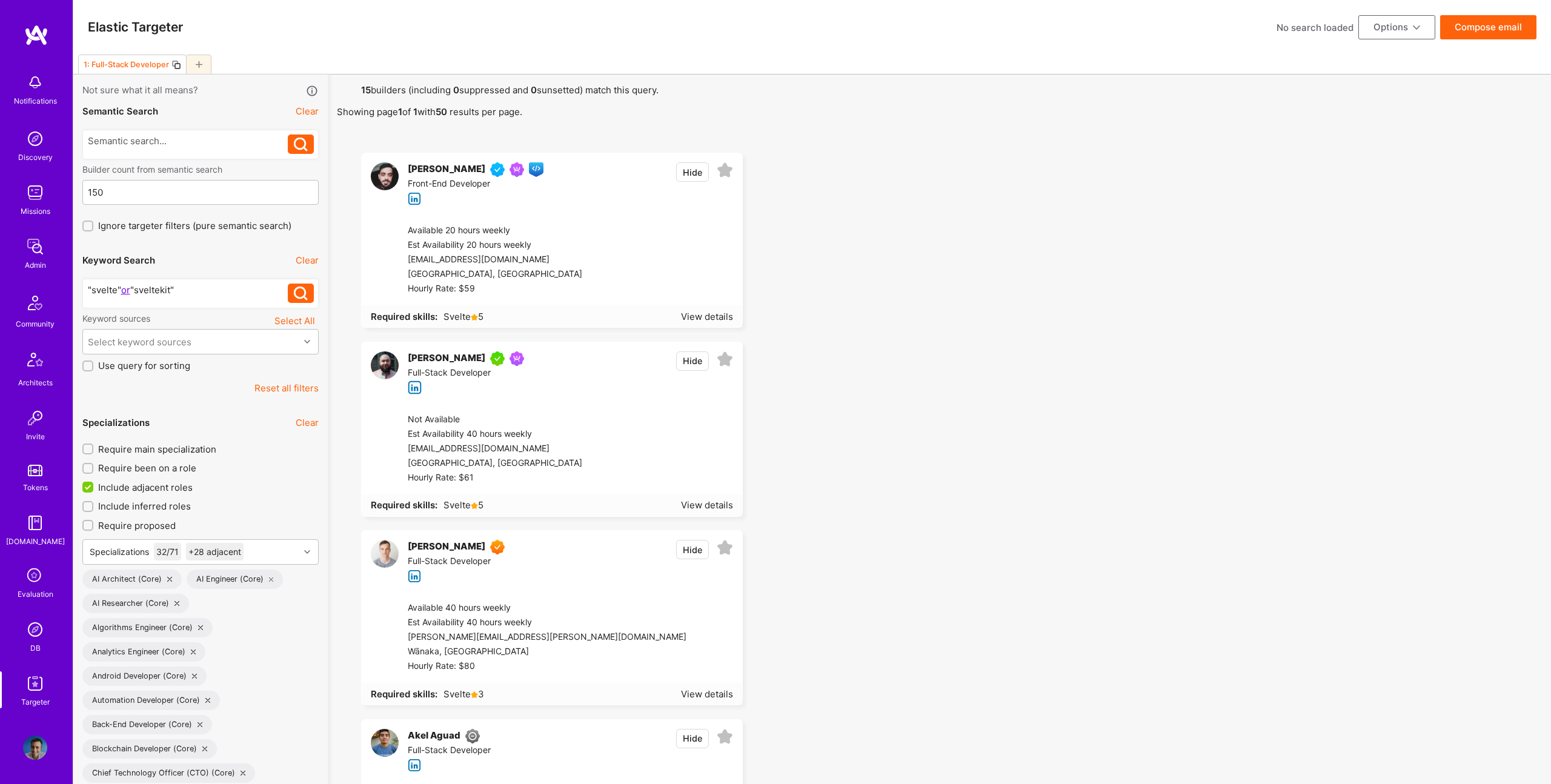
click at [386, 172] on img at bounding box center [385, 176] width 27 height 27
click at [692, 170] on button "Hide" at bounding box center [692, 172] width 33 height 20
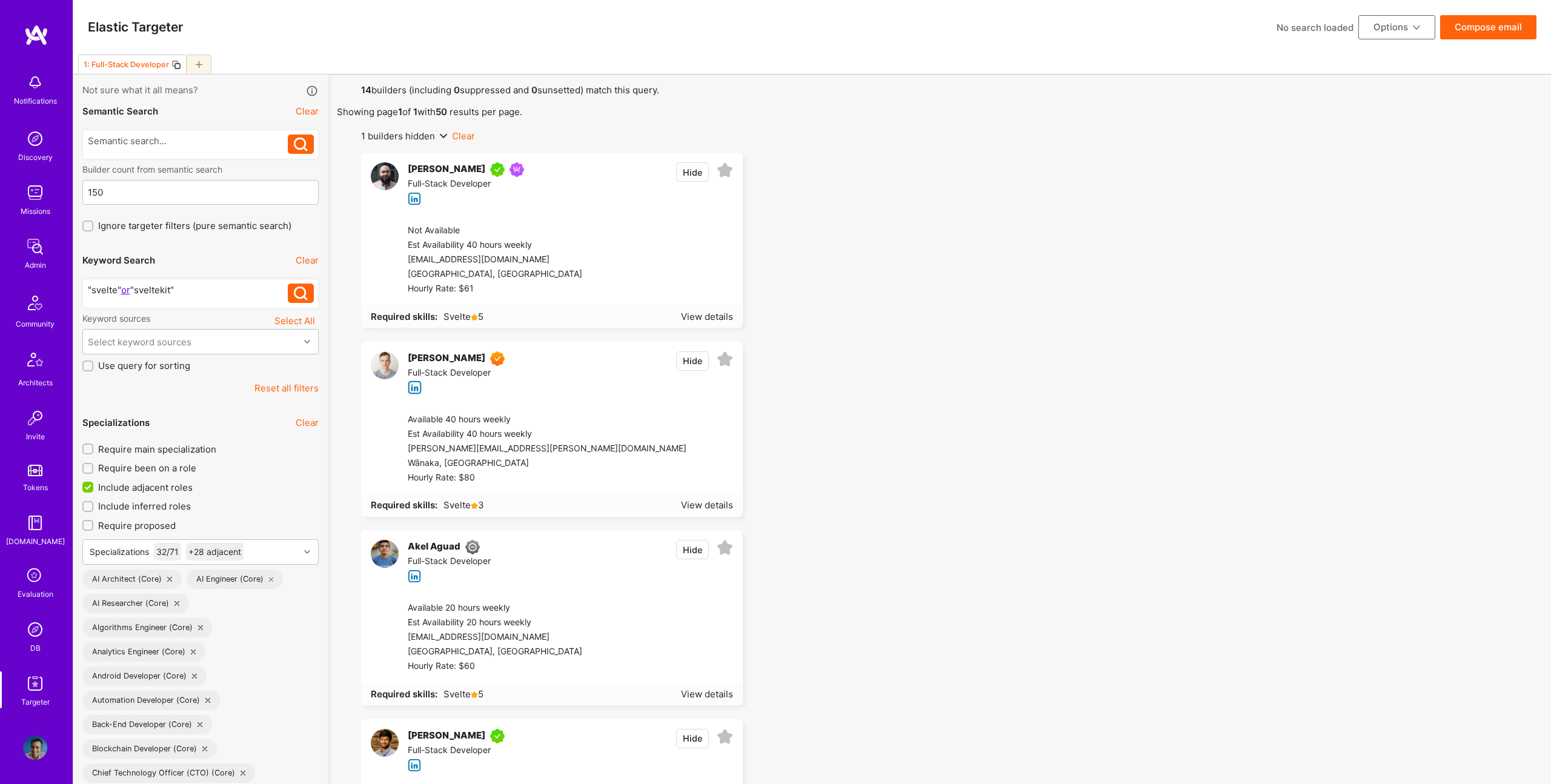
click at [1482, 27] on button "Compose email" at bounding box center [1488, 27] width 96 height 24
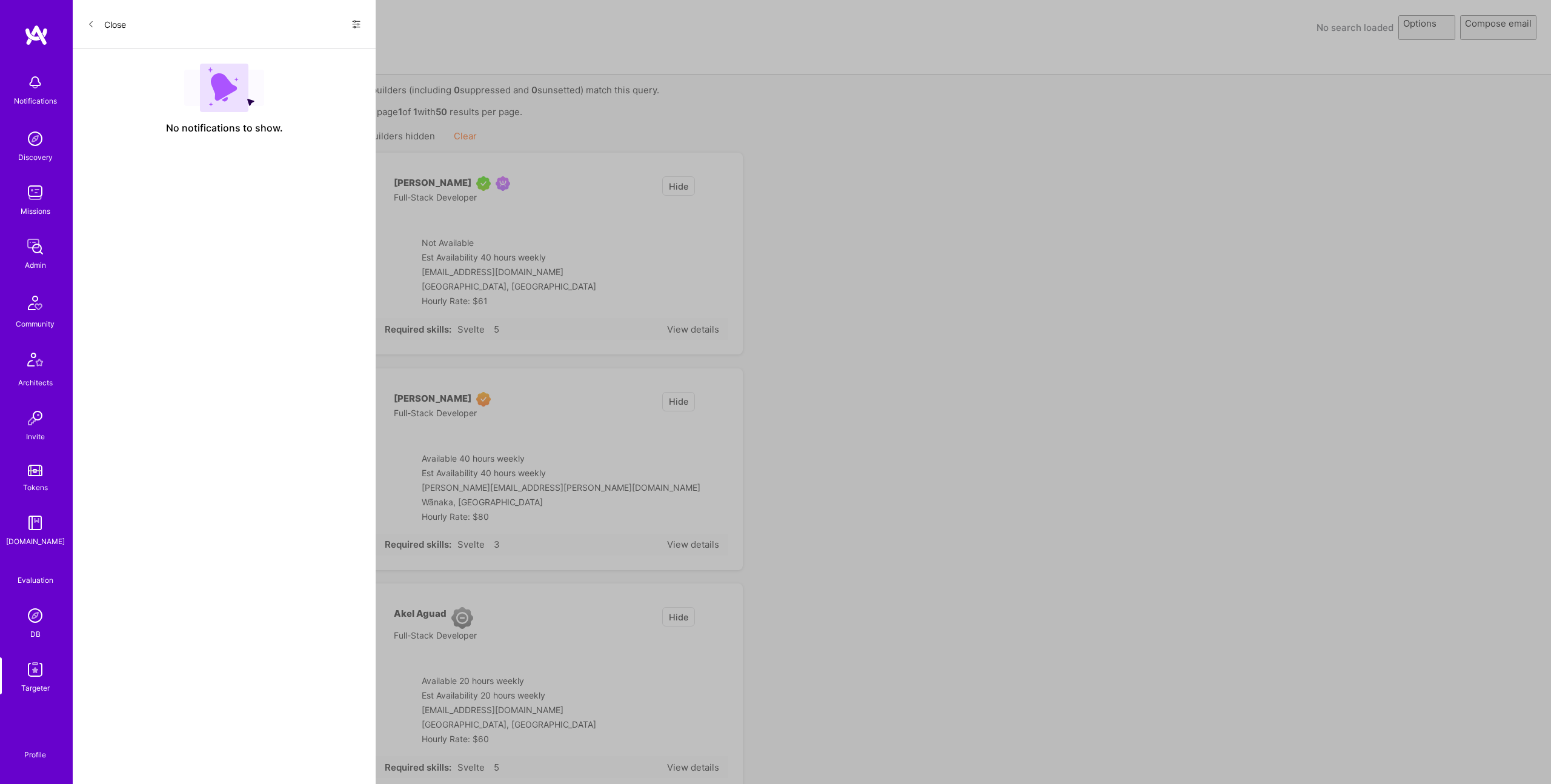
select select "rich-reachout"
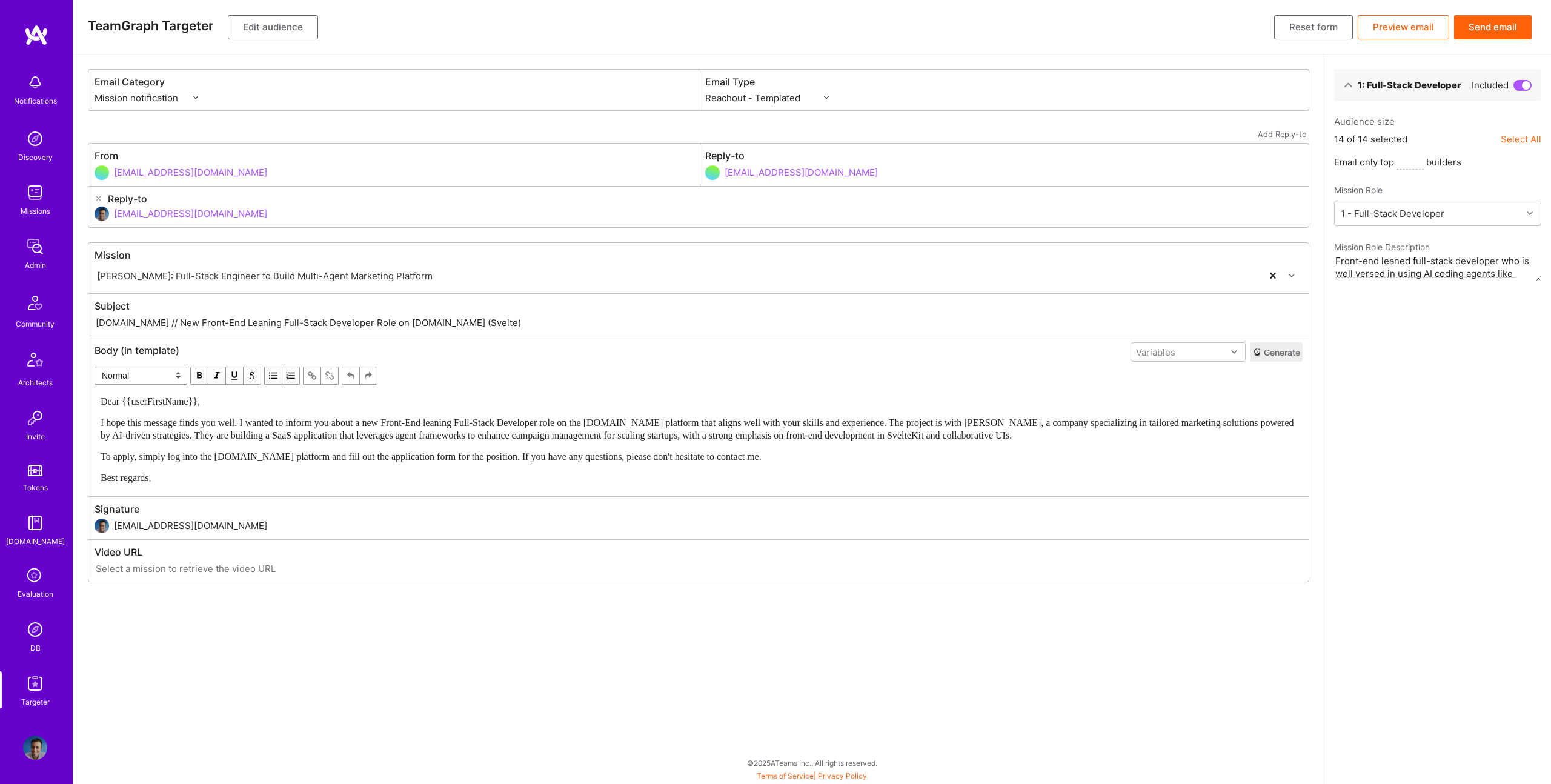
click at [1502, 27] on button "Send email" at bounding box center [1493, 27] width 77 height 24
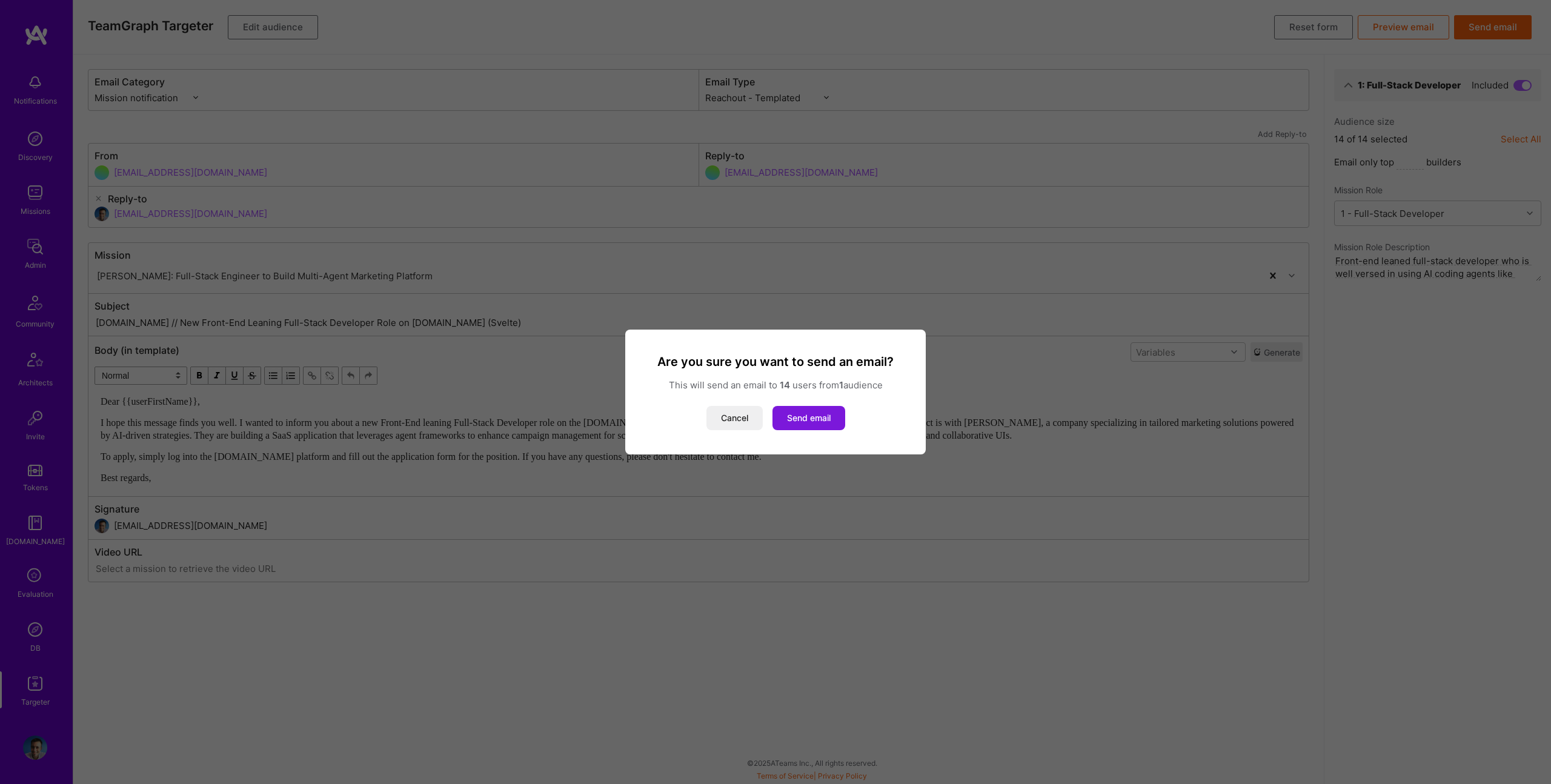
click at [819, 425] on button "Send email" at bounding box center [808, 418] width 73 height 24
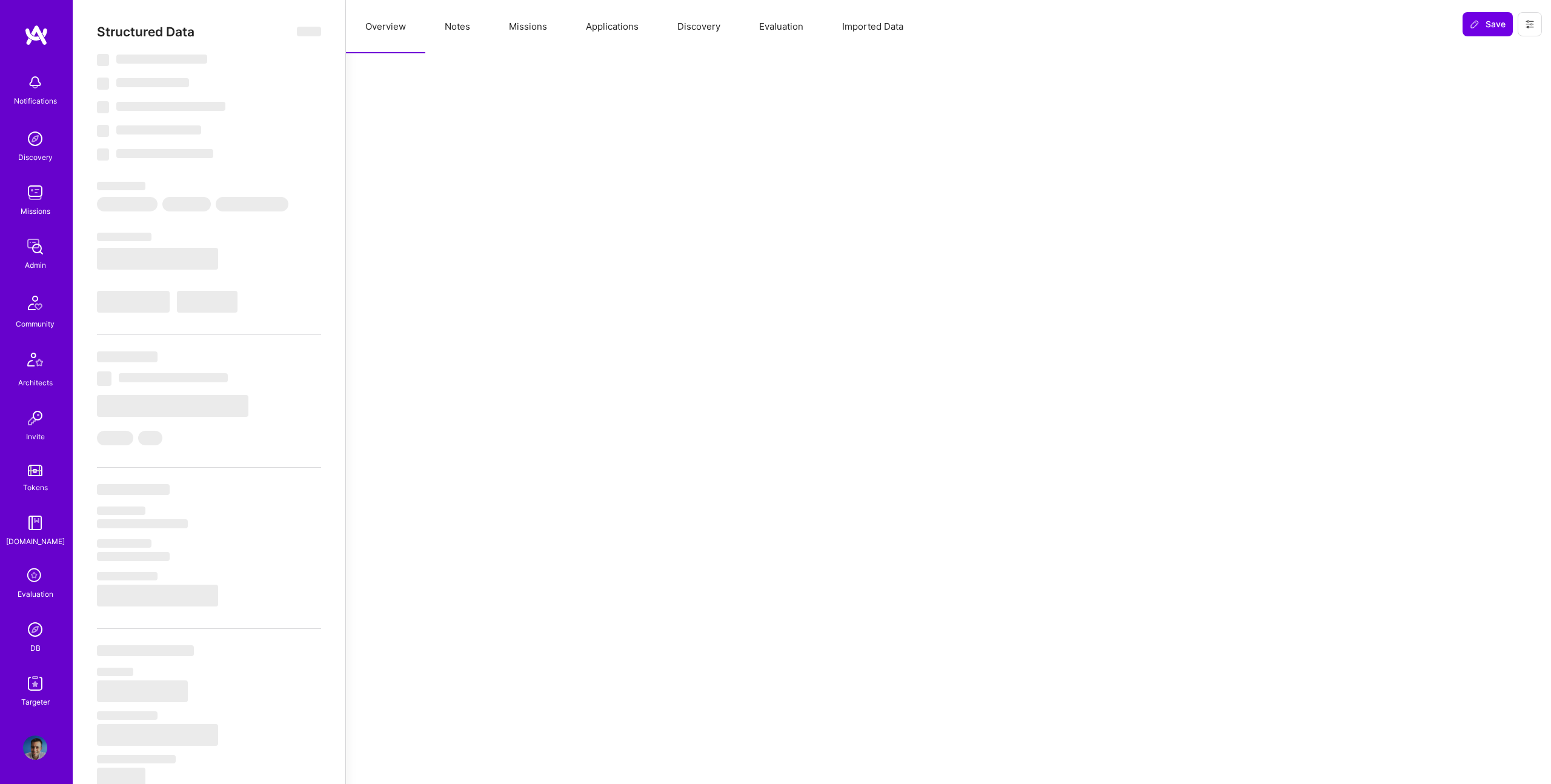
click at [571, 20] on button "Applications" at bounding box center [612, 27] width 92 height 53
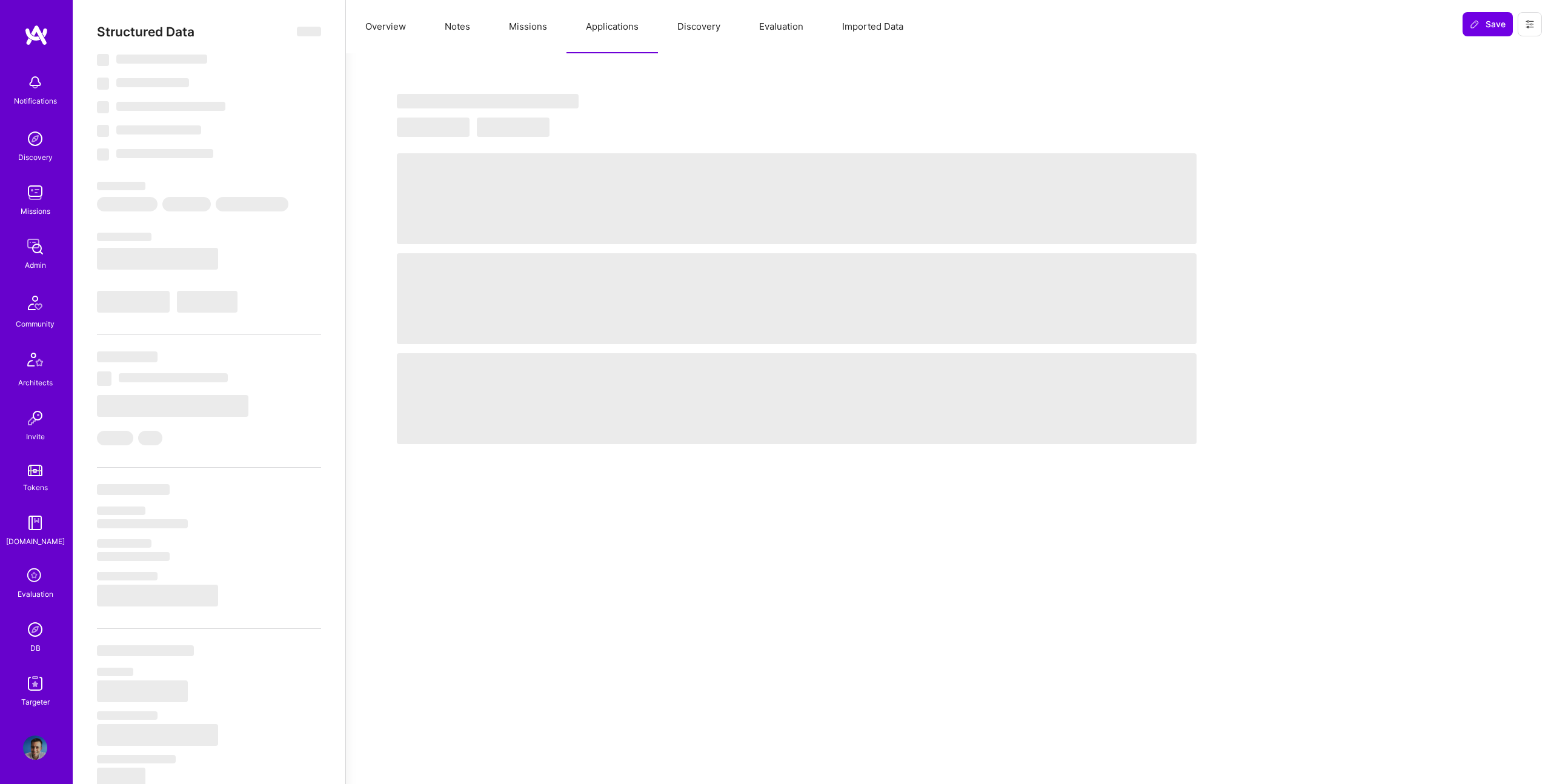
click at [541, 21] on button "Missions" at bounding box center [528, 27] width 77 height 53
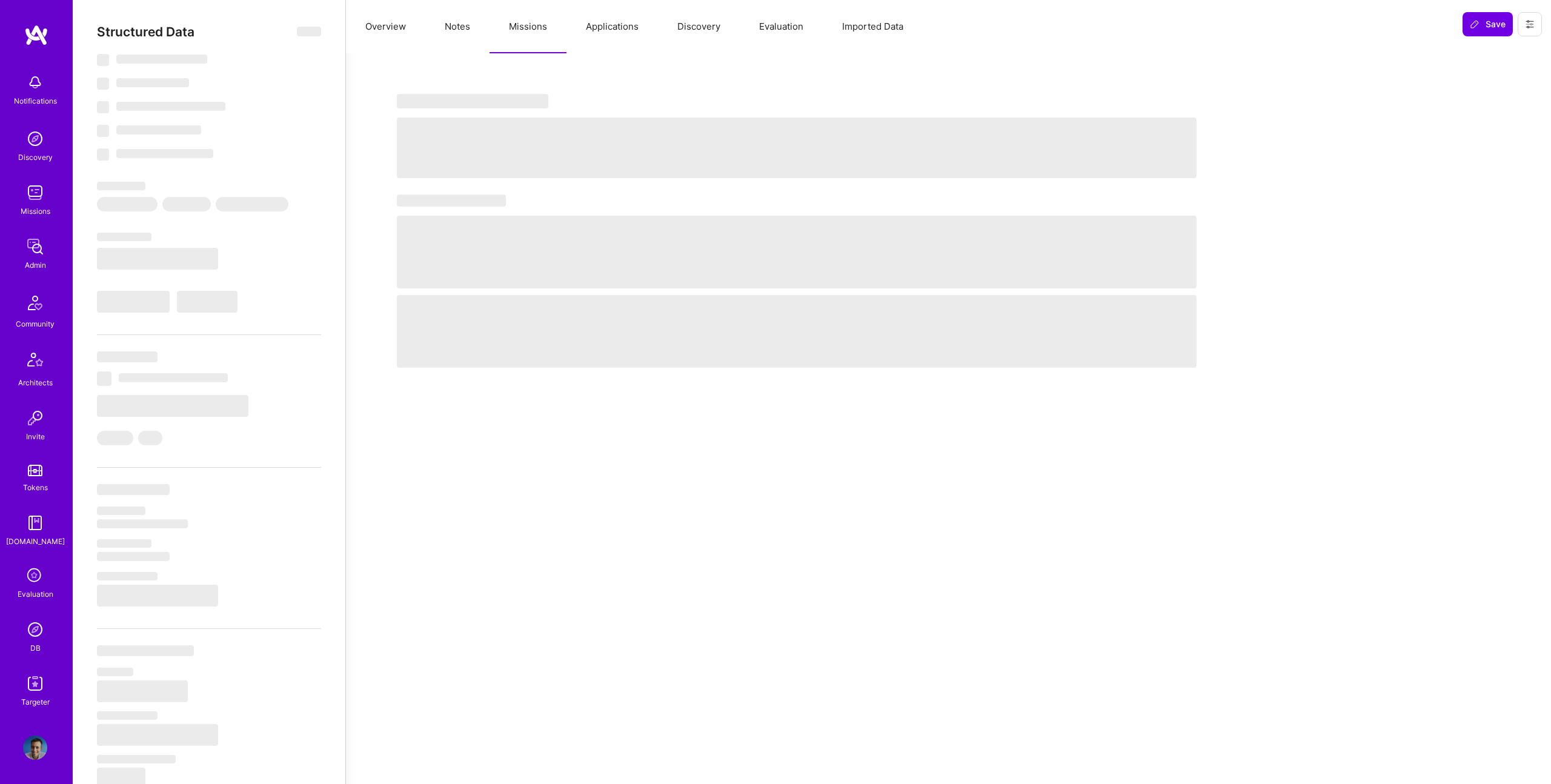
select select "Right Now"
select select "5"
select select "4"
select select "6"
select select "7"
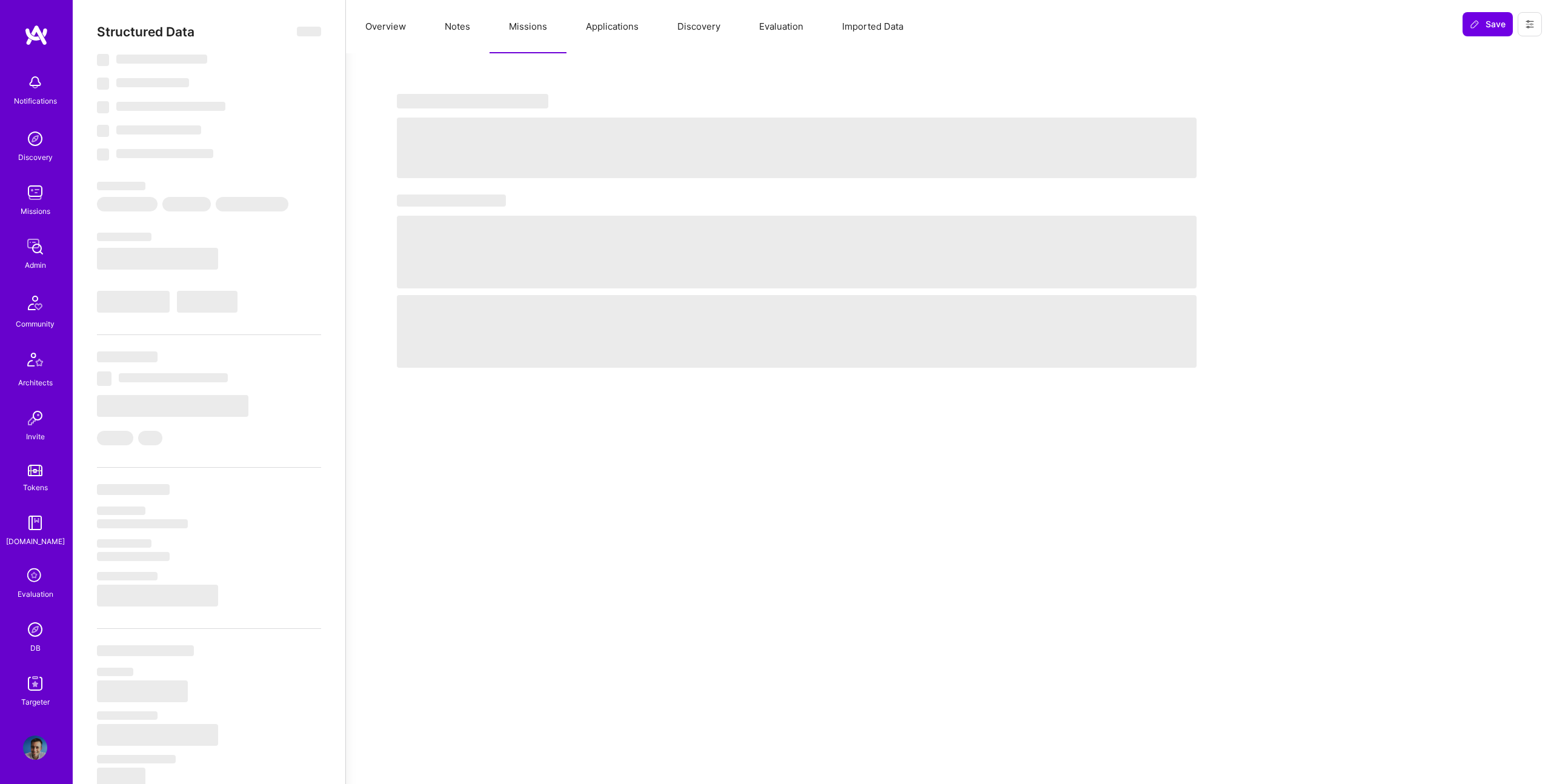
select select "IL"
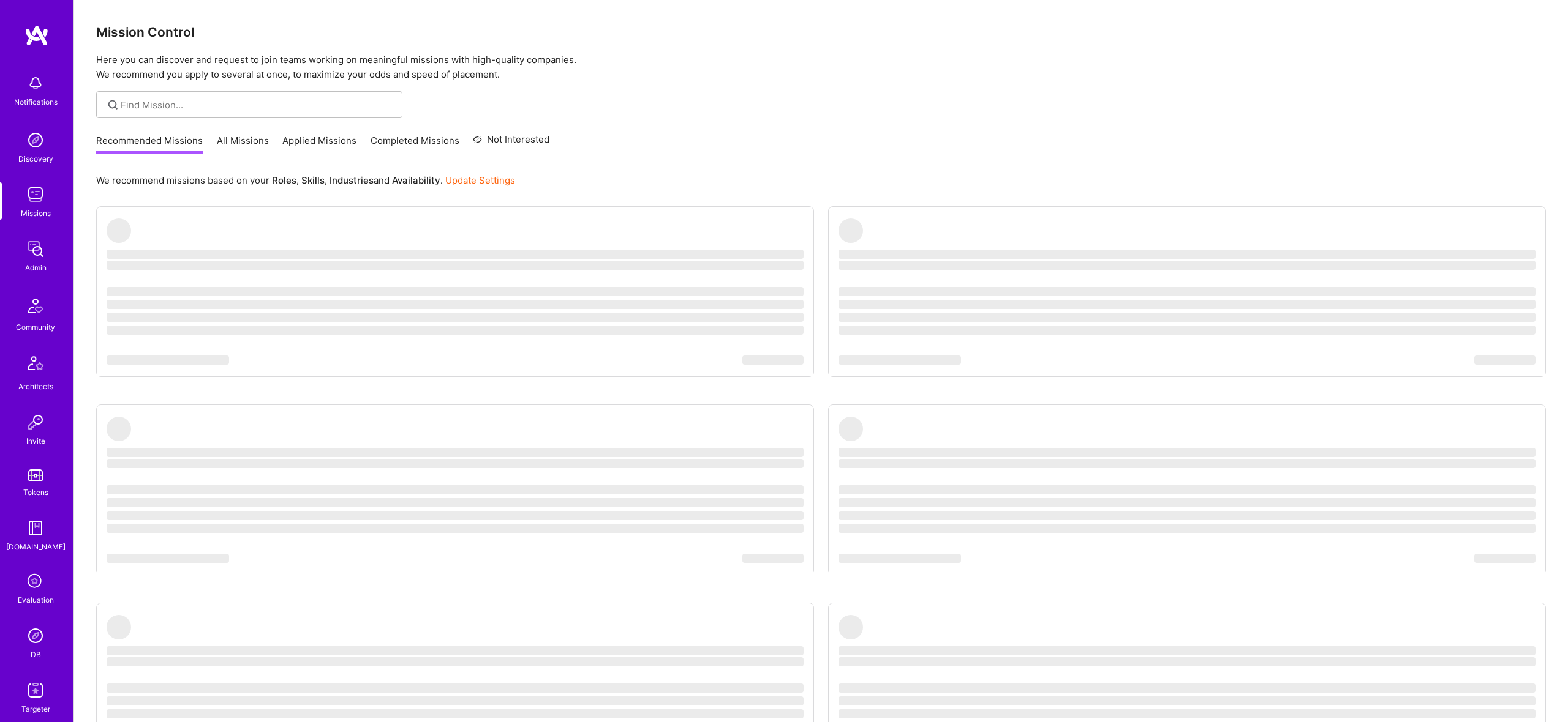
click at [35, 637] on img at bounding box center [36, 636] width 24 height 24
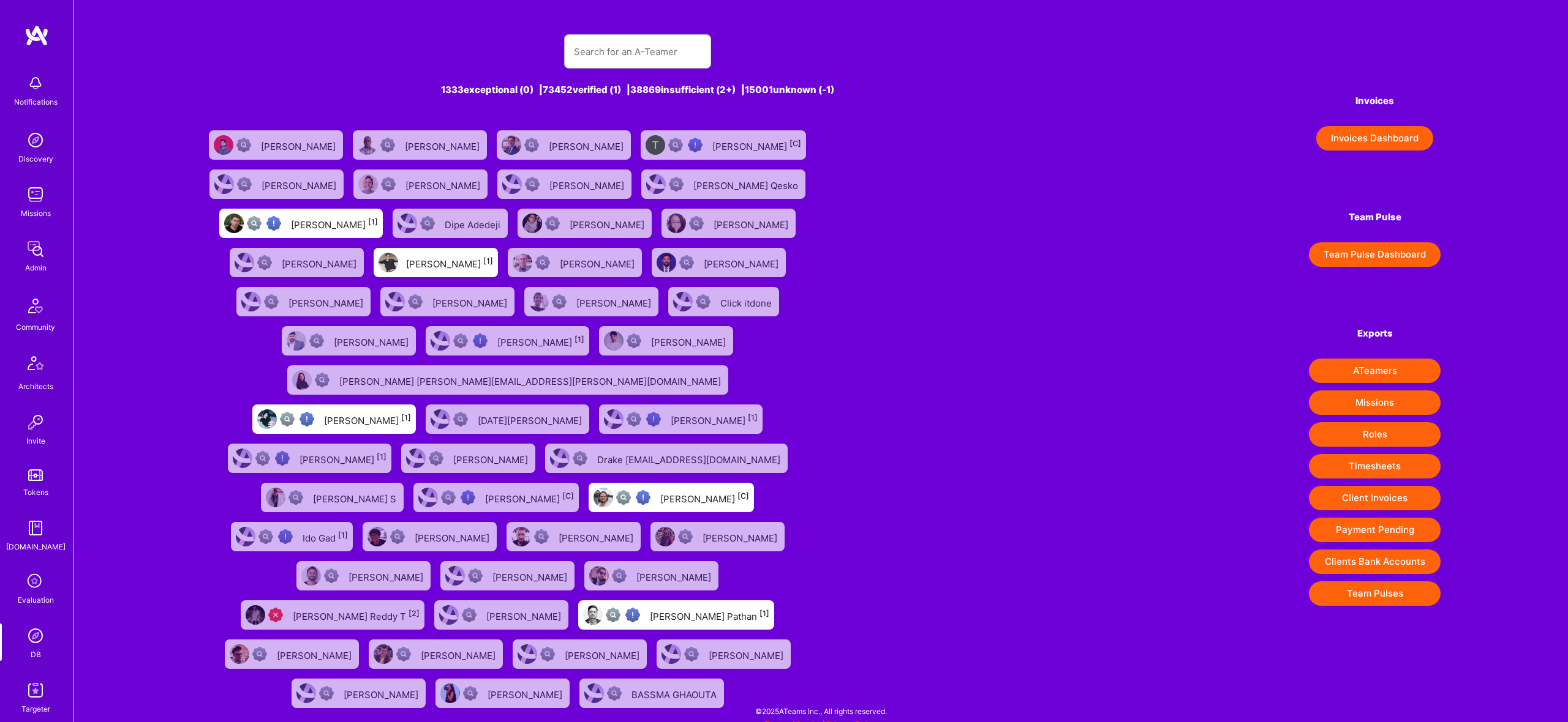
click at [648, 70] on div "1333 exceptional (0) | 73452 verified (1) | 38869 insufficient (2+) | 15001 unk…" at bounding box center [637, 366] width 873 height 693
click at [642, 59] on input "text" at bounding box center [637, 52] width 128 height 31
type input "[PERSON_NAME]"
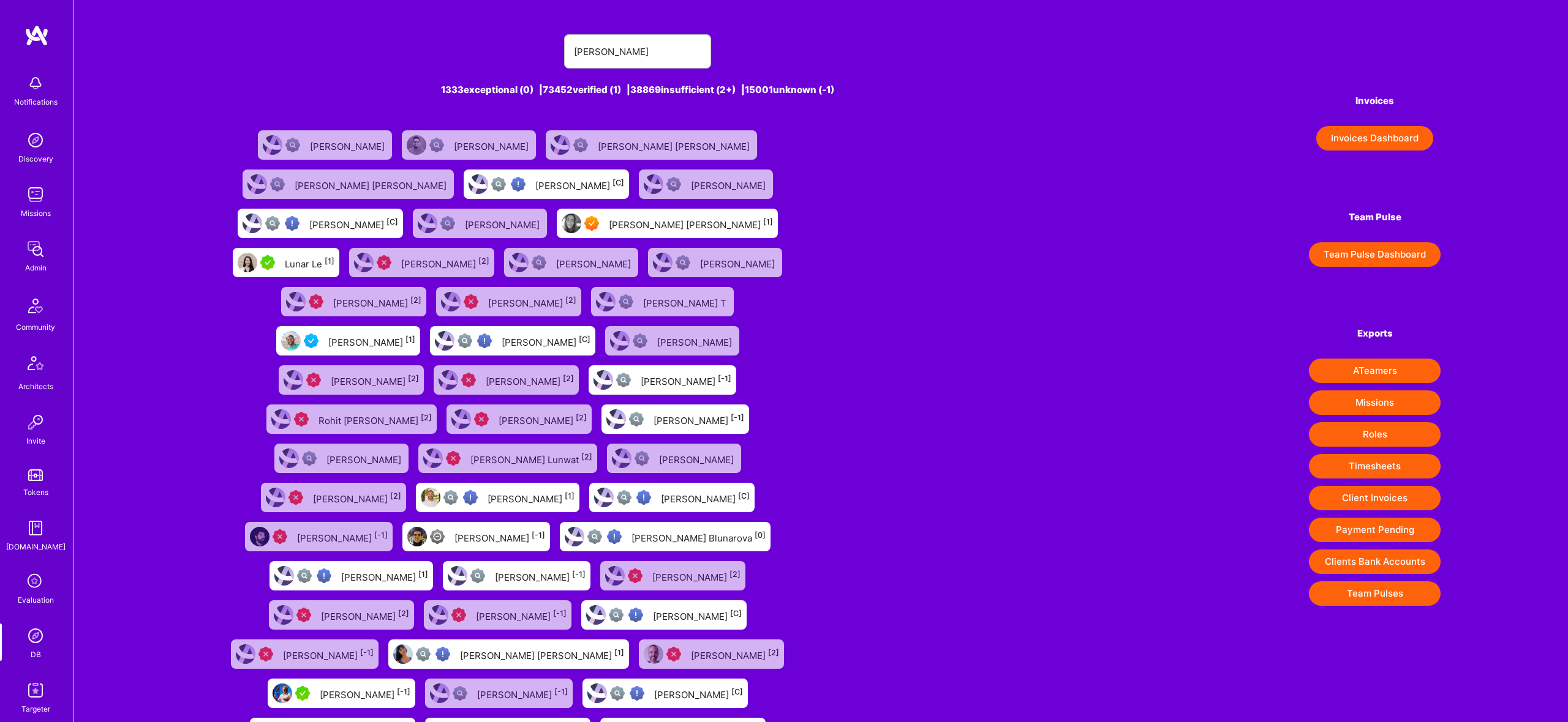
click at [609, 220] on div "[PERSON_NAME] [PERSON_NAME] [1]" at bounding box center [690, 223] width 164 height 16
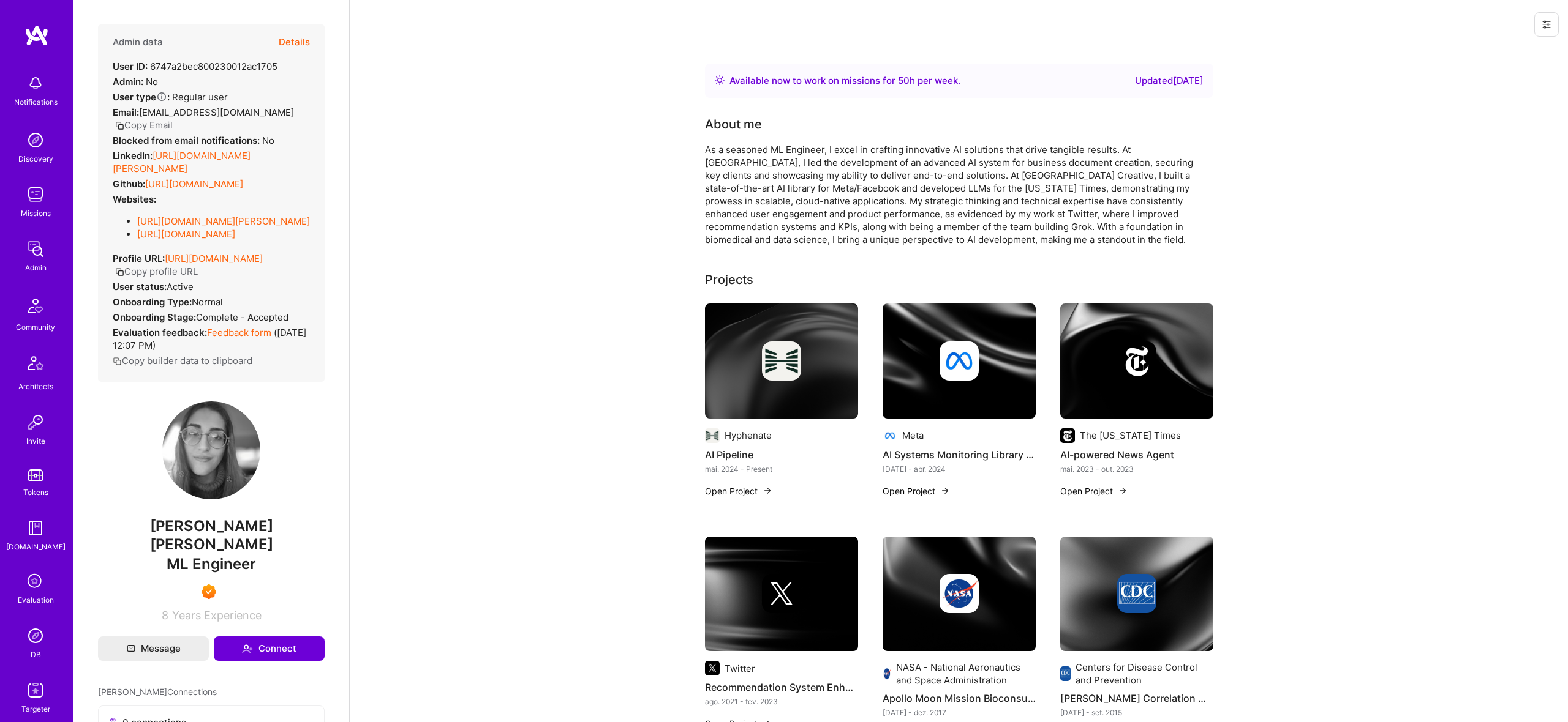
click at [173, 119] on button "Copy Email" at bounding box center [144, 125] width 57 height 13
